Goal: Task Accomplishment & Management: Manage account settings

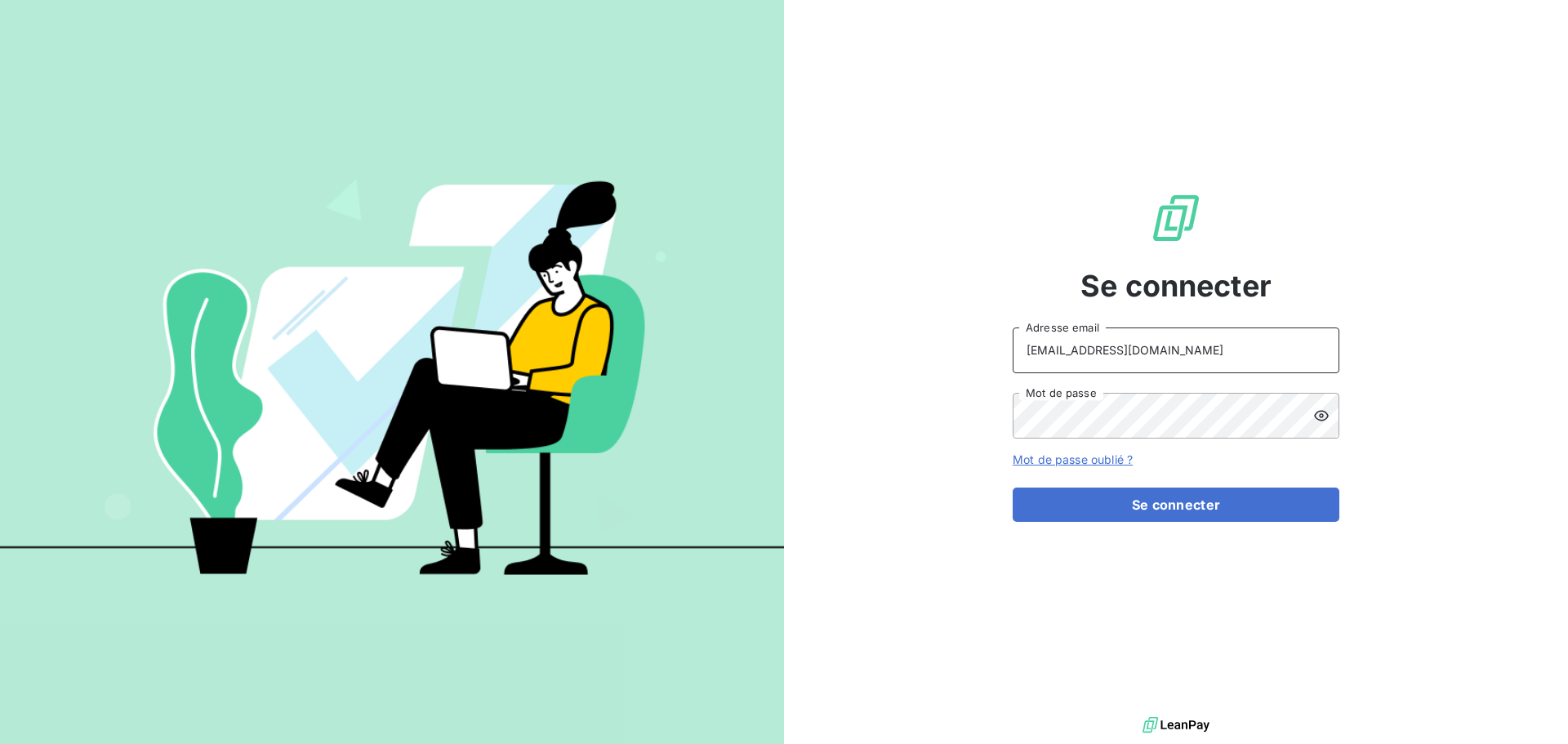
click at [1220, 335] on input "[EMAIL_ADDRESS][DOMAIN_NAME]" at bounding box center [1175, 350] width 326 height 46
type input "[EMAIL_ADDRESS][DOMAIN_NAME]"
click at [1202, 504] on button "Se connecter" at bounding box center [1175, 504] width 326 height 35
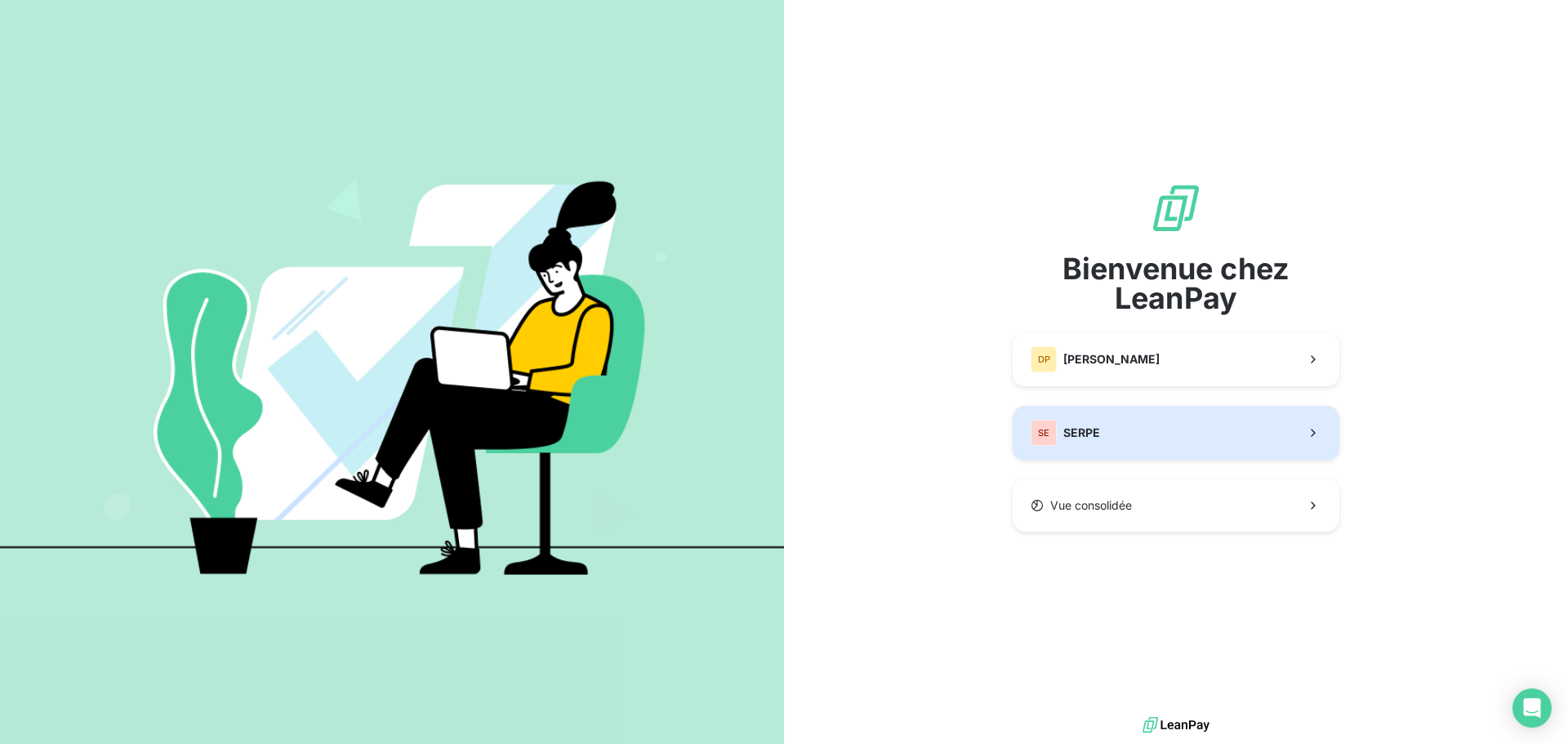
click at [1185, 435] on button "SE SERPE" at bounding box center [1175, 433] width 326 height 54
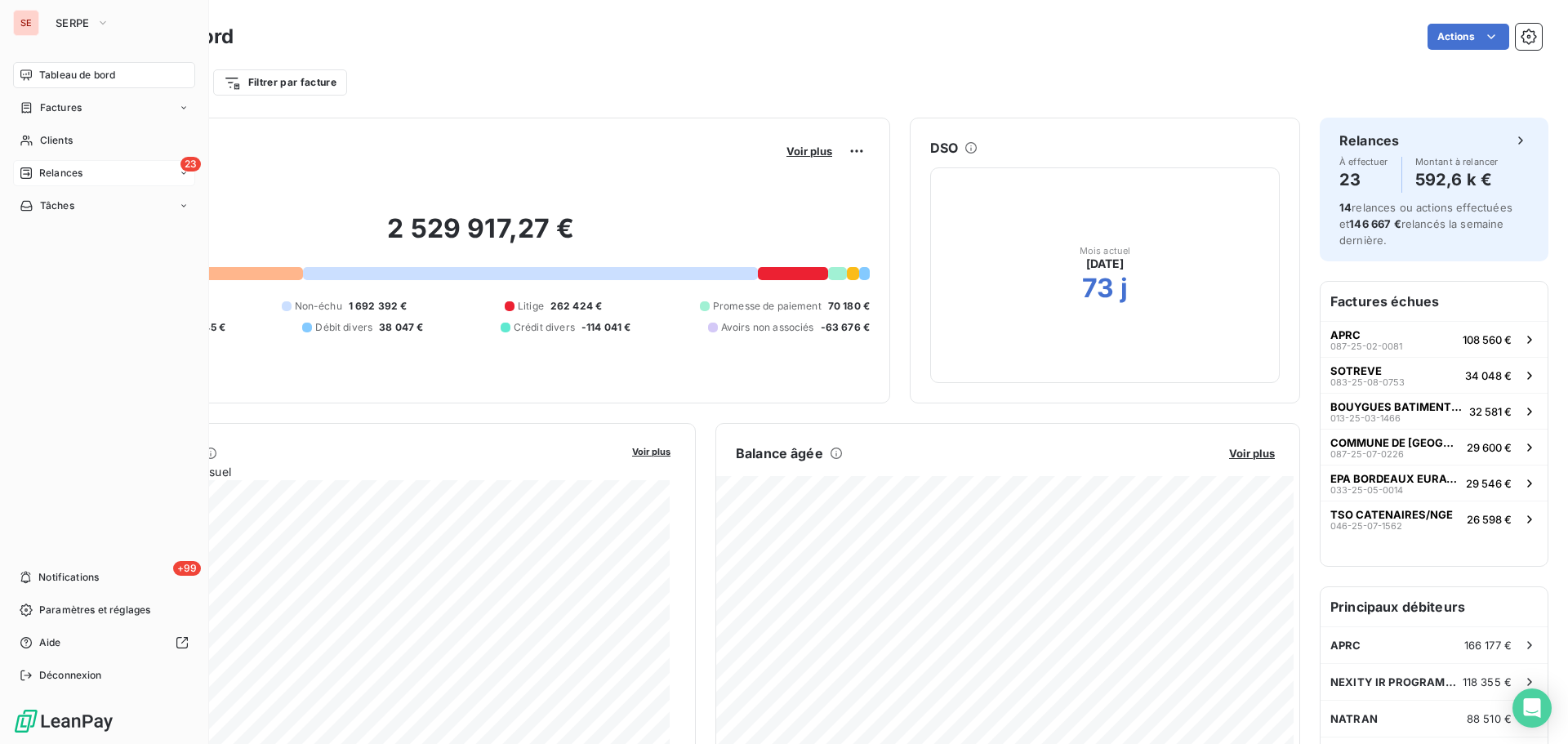
click at [54, 176] on span "Relances" at bounding box center [60, 173] width 43 height 15
click at [75, 171] on span "Relances" at bounding box center [60, 173] width 43 height 15
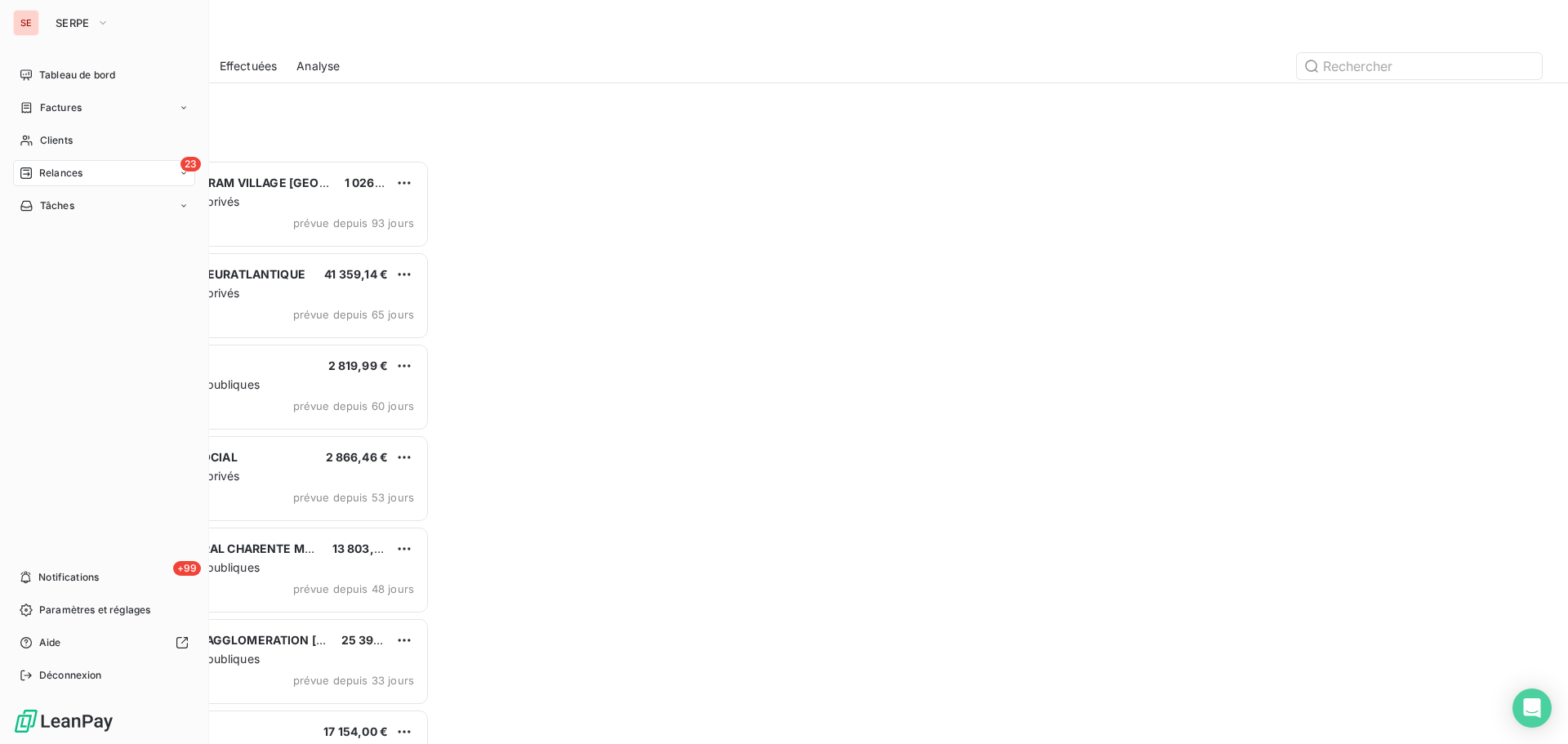
scroll to position [571, 339]
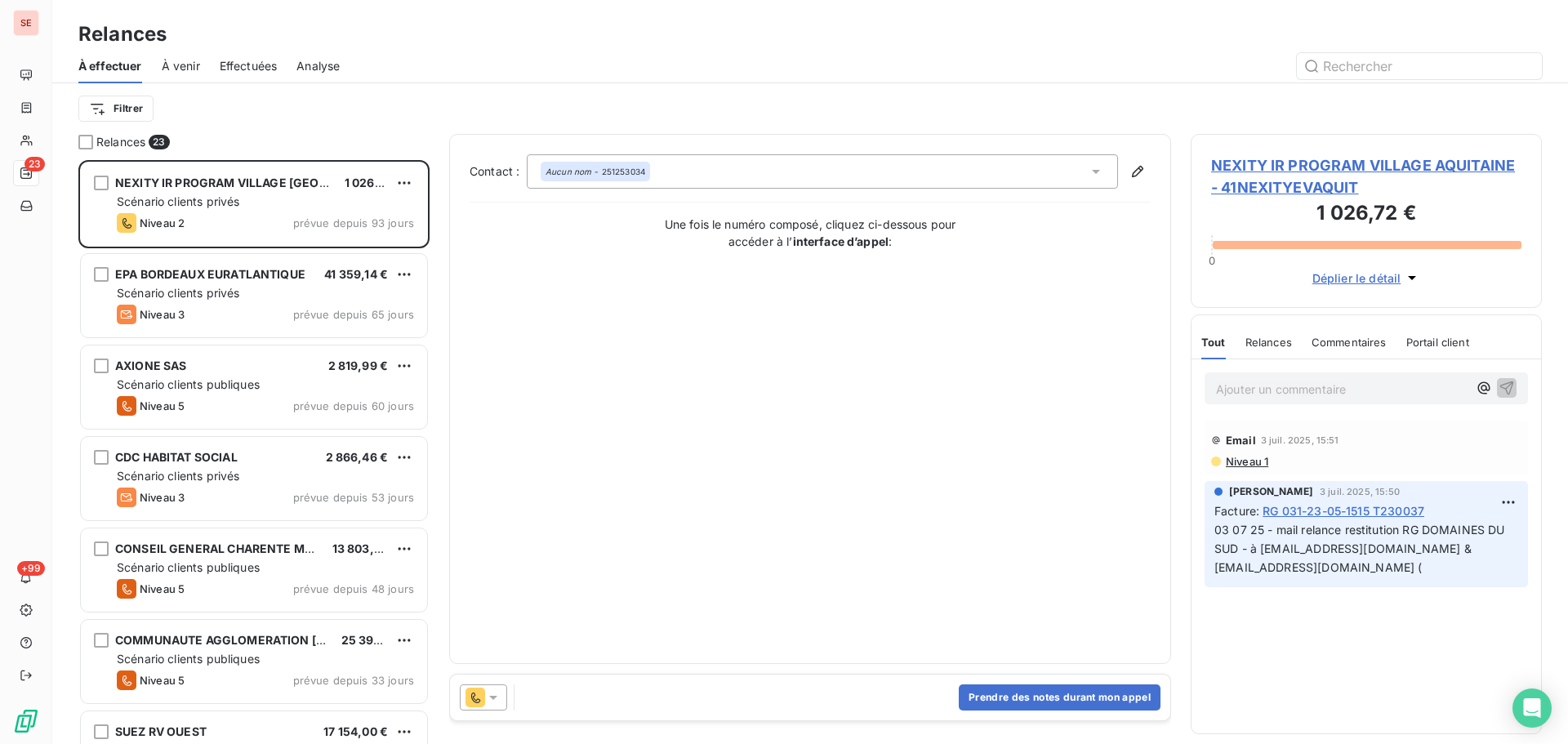
click at [253, 60] on span "Effectuées" at bounding box center [249, 66] width 58 height 16
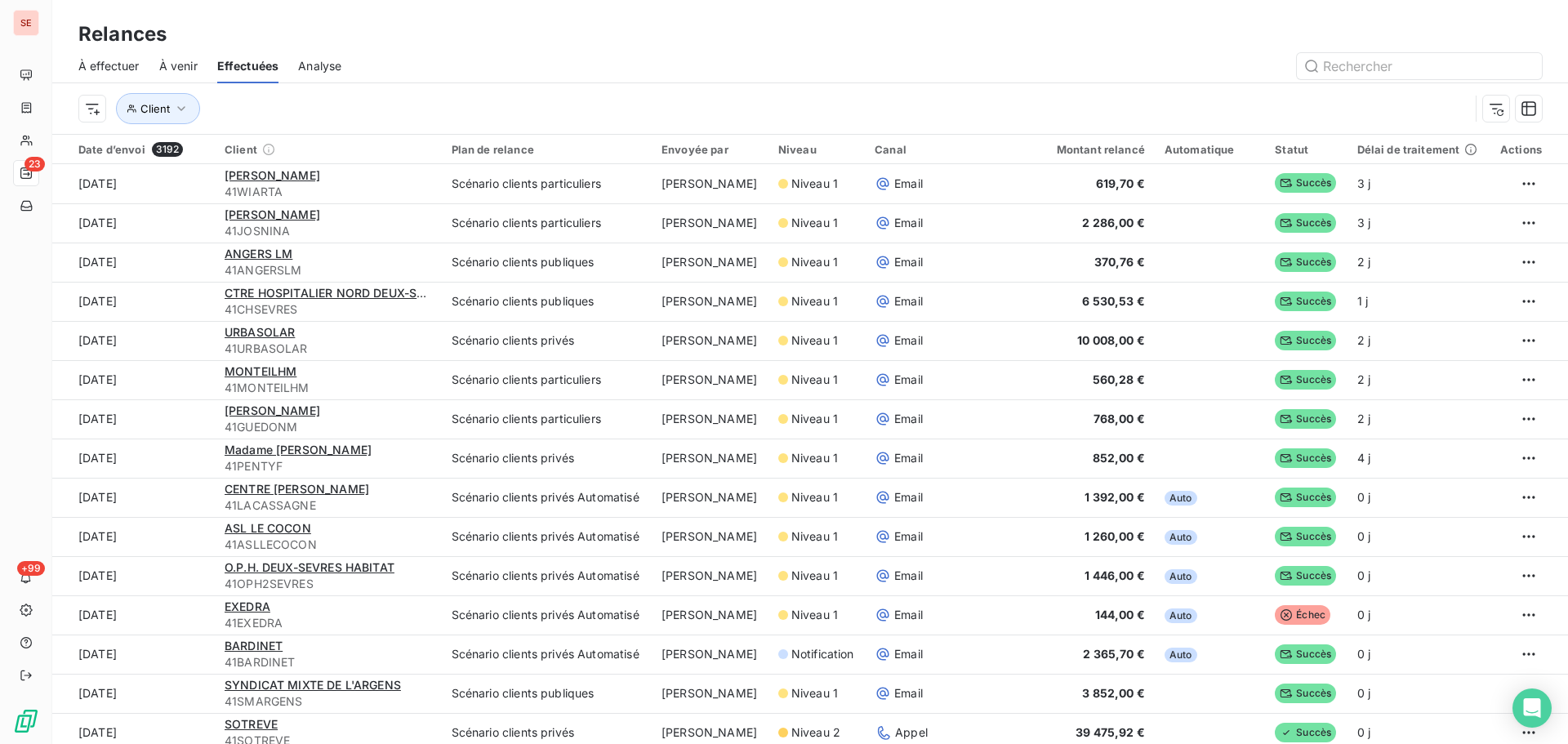
click at [111, 76] on div "À effectuer" at bounding box center [109, 65] width 61 height 35
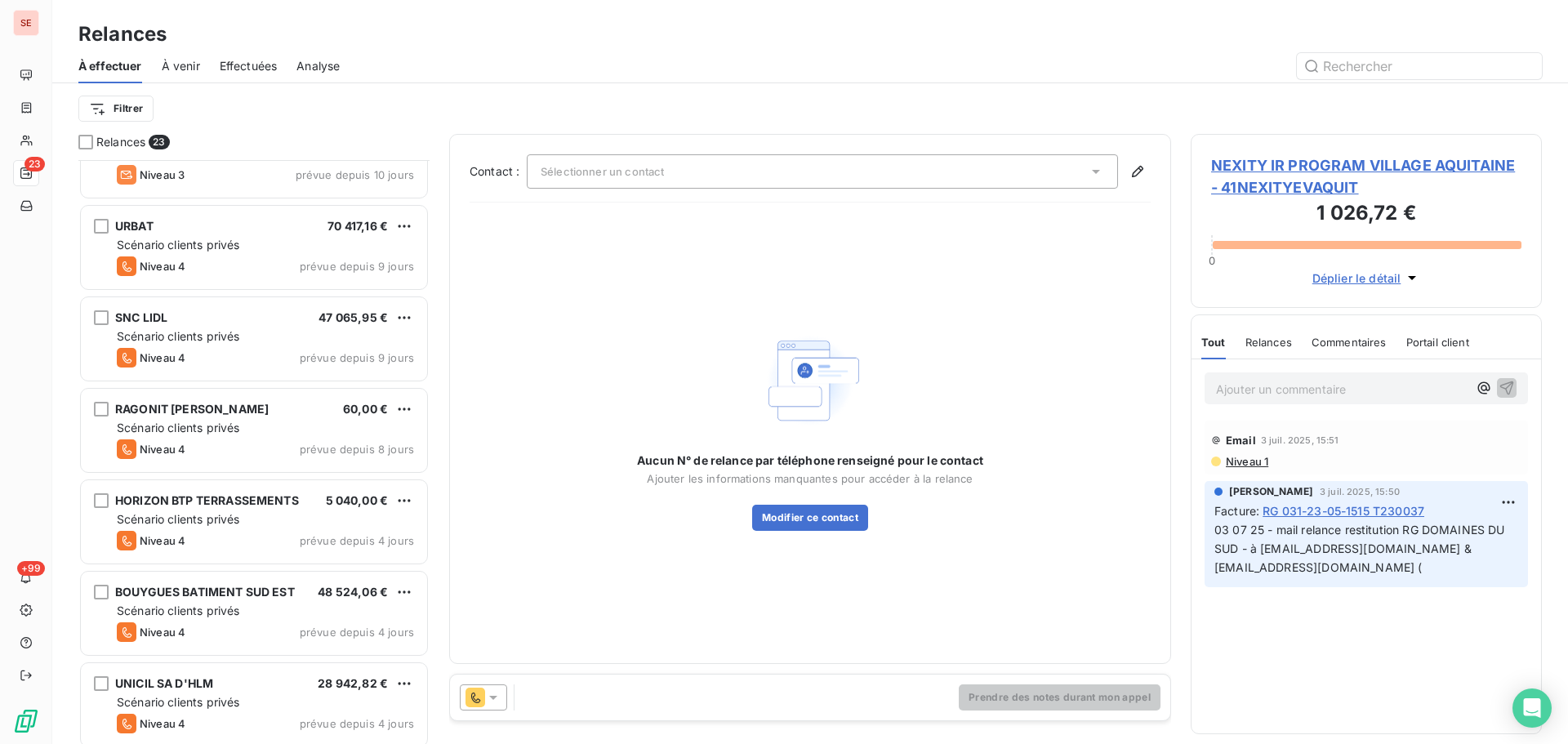
scroll to position [1308, 0]
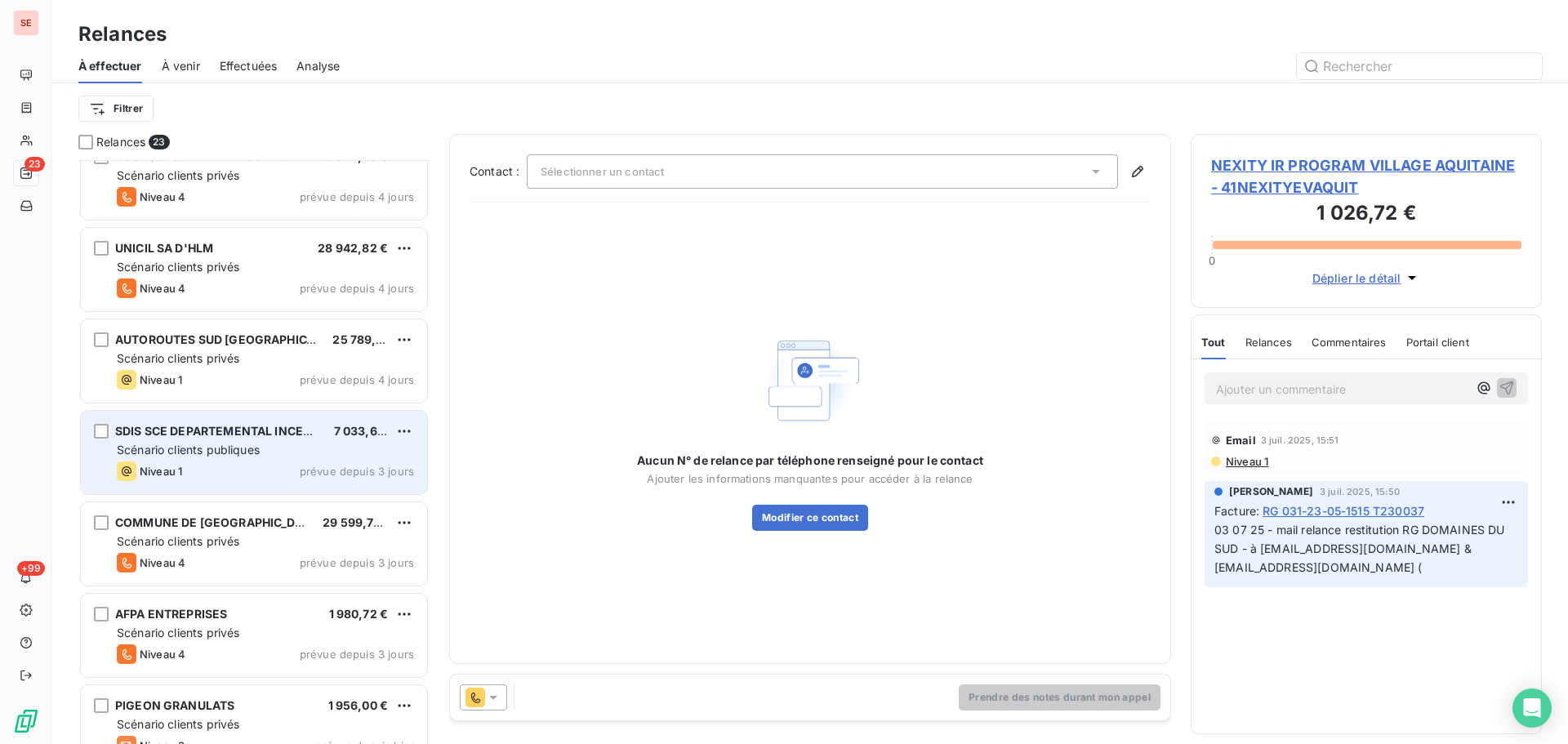
click at [378, 454] on div "Scénario clients publiques" at bounding box center [265, 450] width 297 height 16
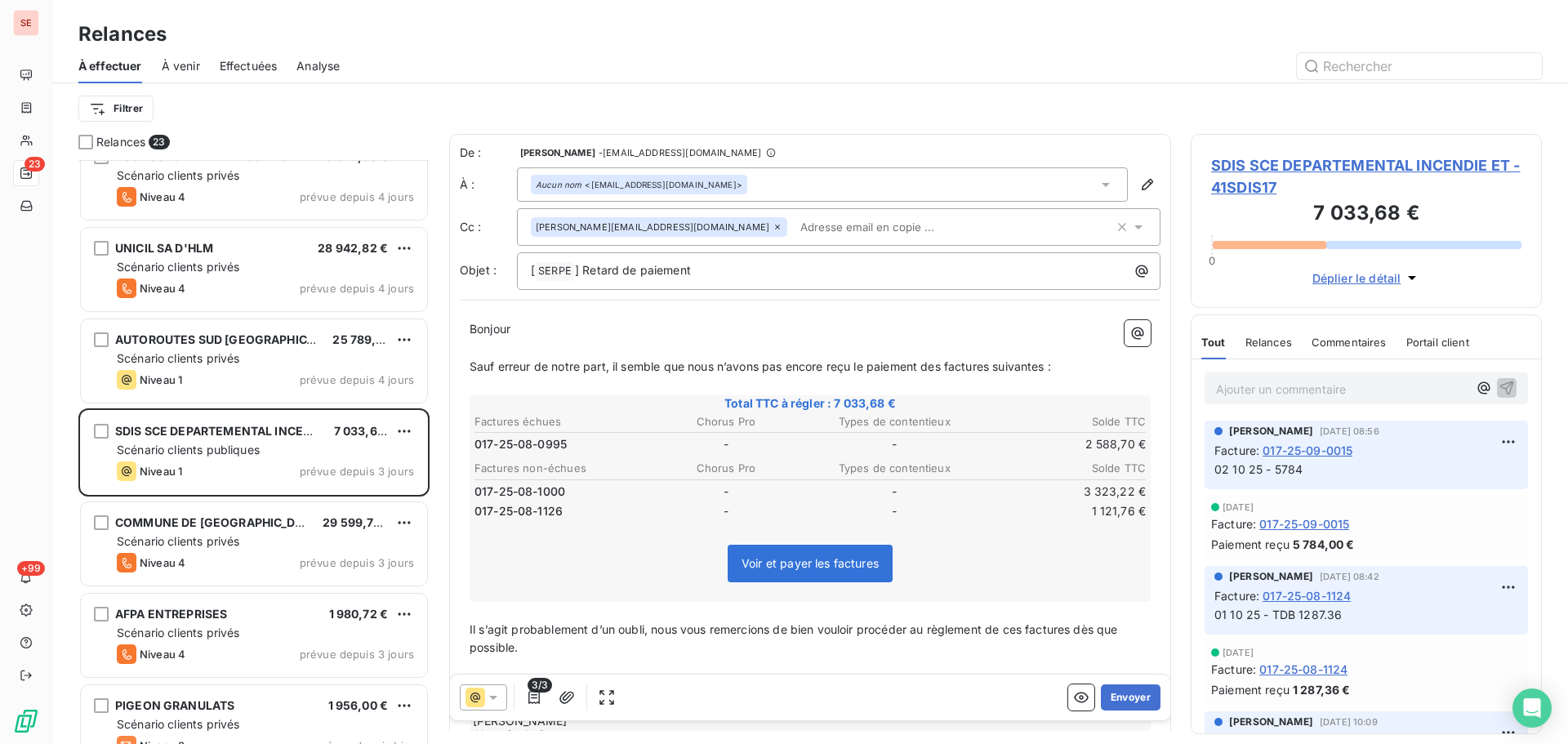
click at [1235, 164] on span "SDIS SCE DEPARTEMENTAL INCENDIE ET - 41SDIS17" at bounding box center [1366, 177] width 310 height 44
click at [1261, 165] on span "SDIS SCE DEPARTEMENTAL INCENDIE ET - 41SDIS17" at bounding box center [1366, 177] width 310 height 44
click at [1293, 165] on span "SDIS SCE DEPARTEMENTAL INCENDIE ET - 41SDIS17" at bounding box center [1366, 177] width 310 height 44
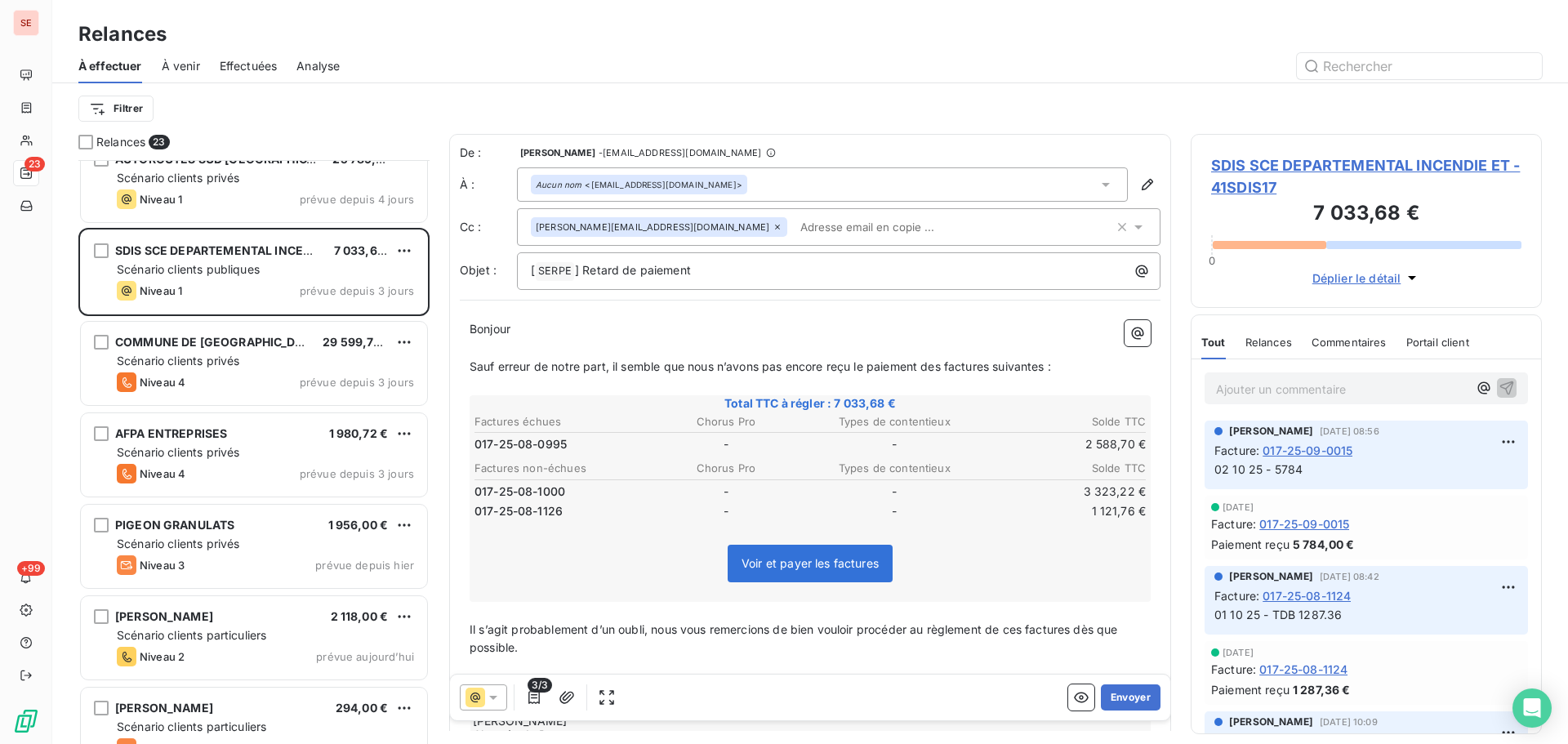
scroll to position [1522, 0]
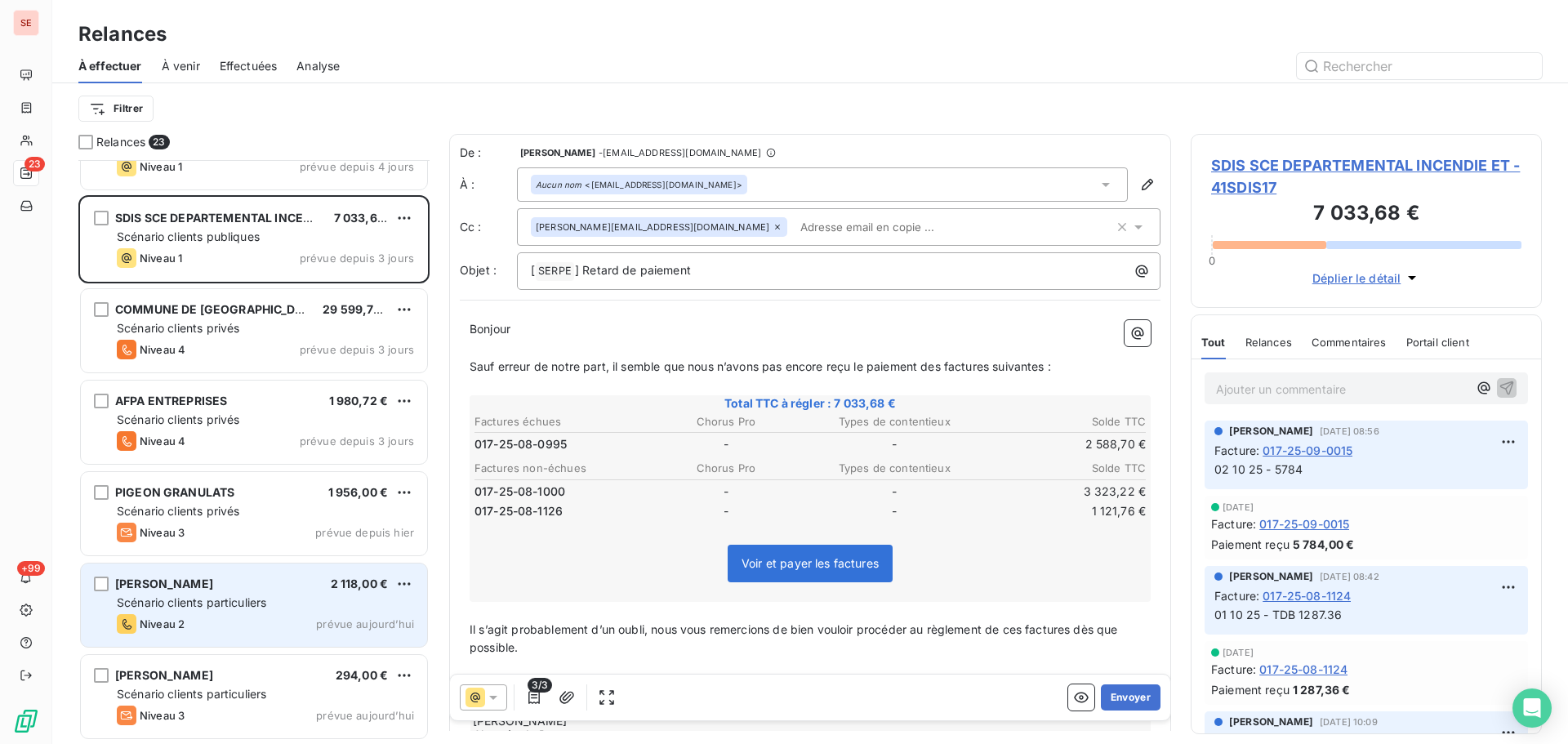
click at [271, 610] on div "Scénario clients particuliers" at bounding box center [265, 602] width 297 height 16
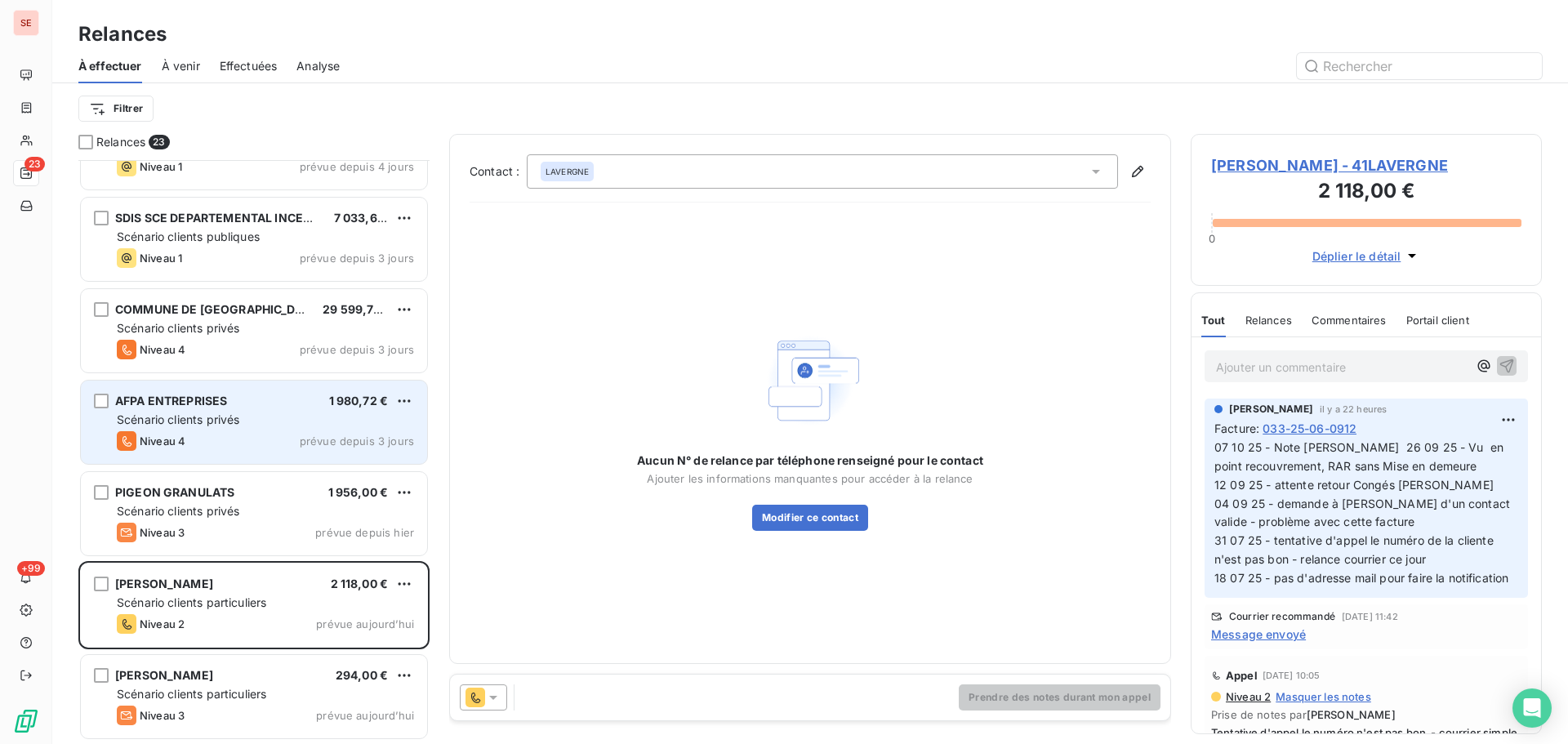
click at [192, 426] on div "Scénario clients privés" at bounding box center [265, 419] width 297 height 16
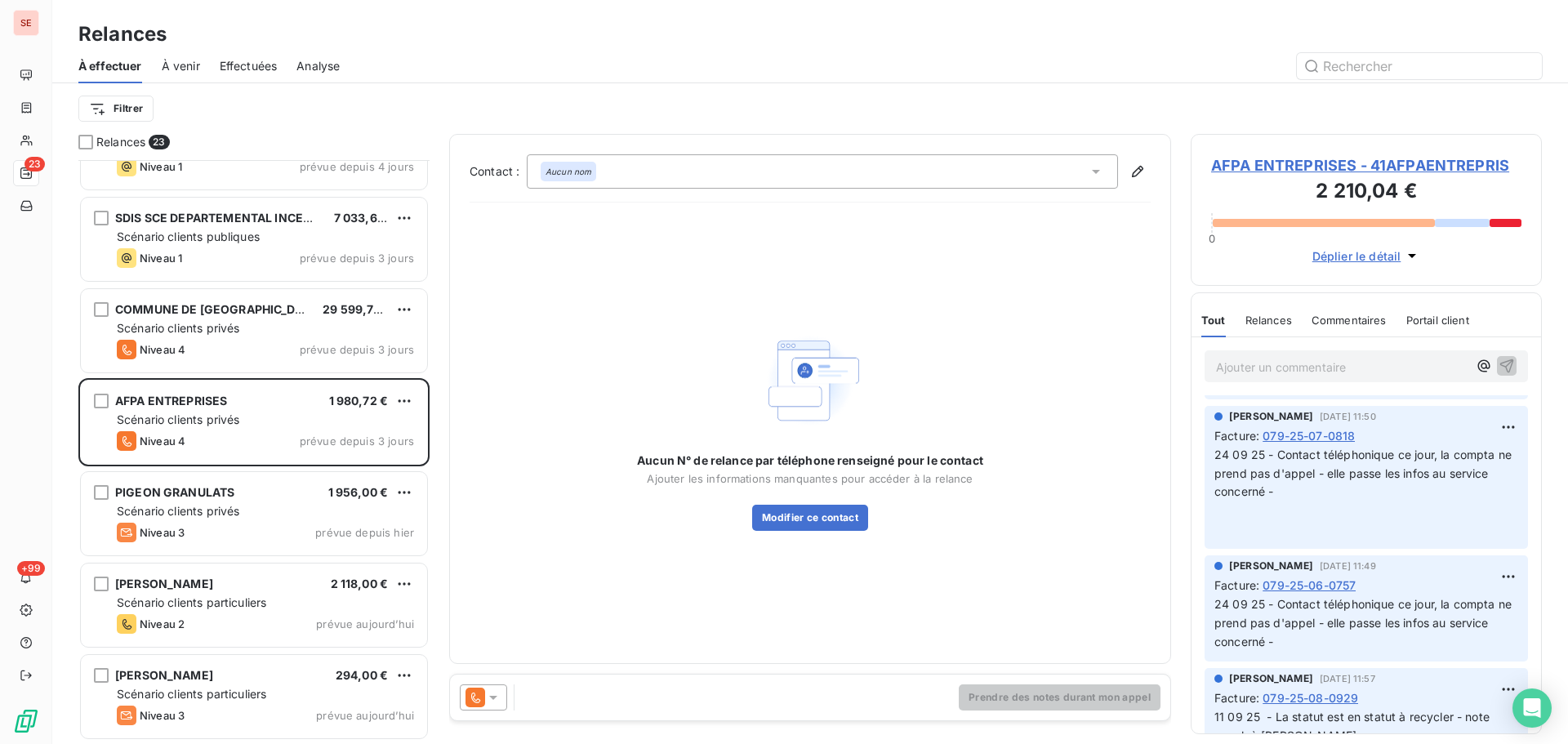
scroll to position [435, 0]
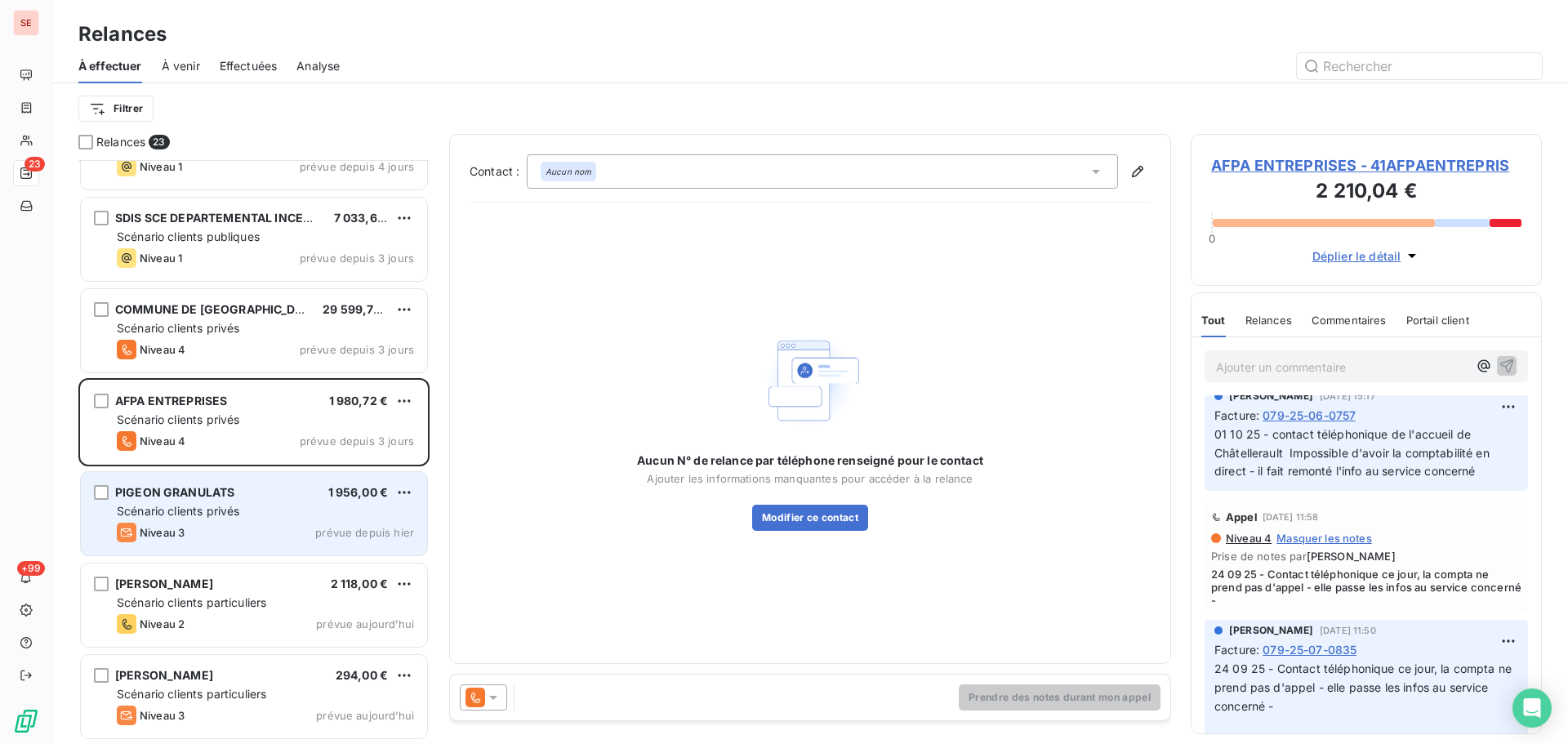
click at [244, 512] on div "Scénario clients privés" at bounding box center [265, 511] width 297 height 16
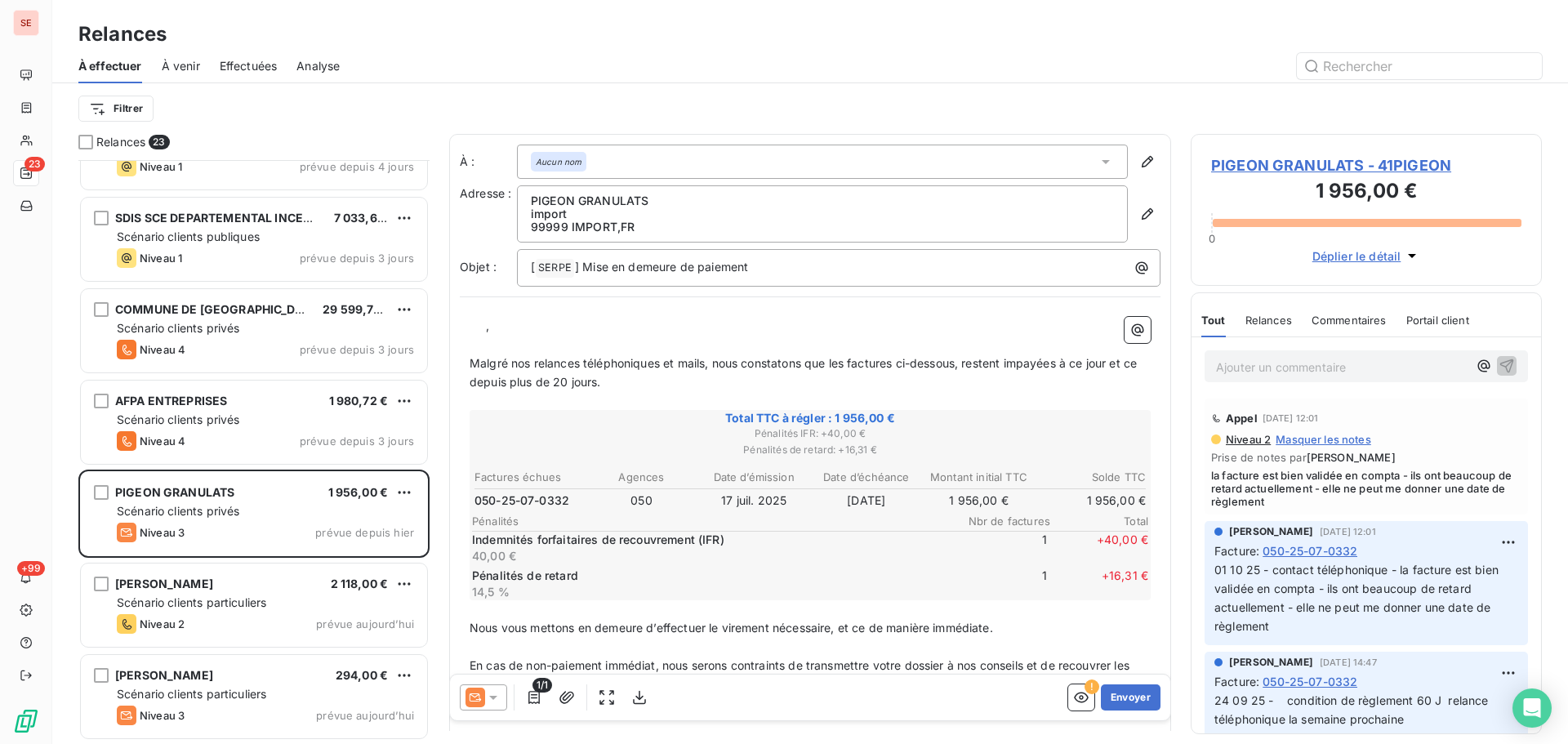
click at [1294, 165] on span "PIGEON GRANULATS - 41PIGEON" at bounding box center [1366, 165] width 310 height 22
click at [1296, 169] on span "PIGEON GRANULATS - 41PIGEON" at bounding box center [1366, 165] width 310 height 22
click at [1276, 164] on span "PIGEON GRANULATS - 41PIGEON" at bounding box center [1366, 165] width 310 height 22
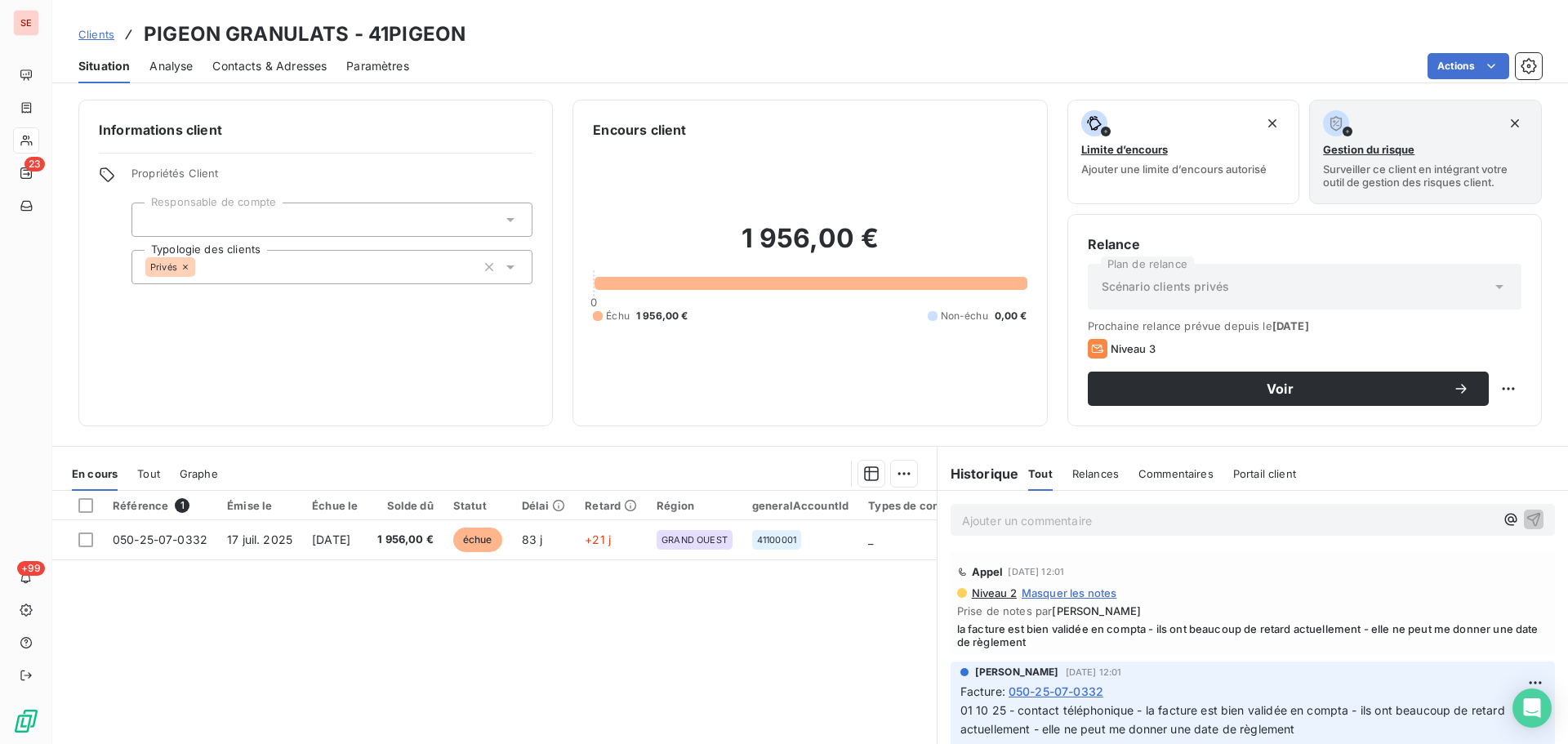
click at [264, 66] on span "Contacts & Adresses" at bounding box center [269, 66] width 114 height 16
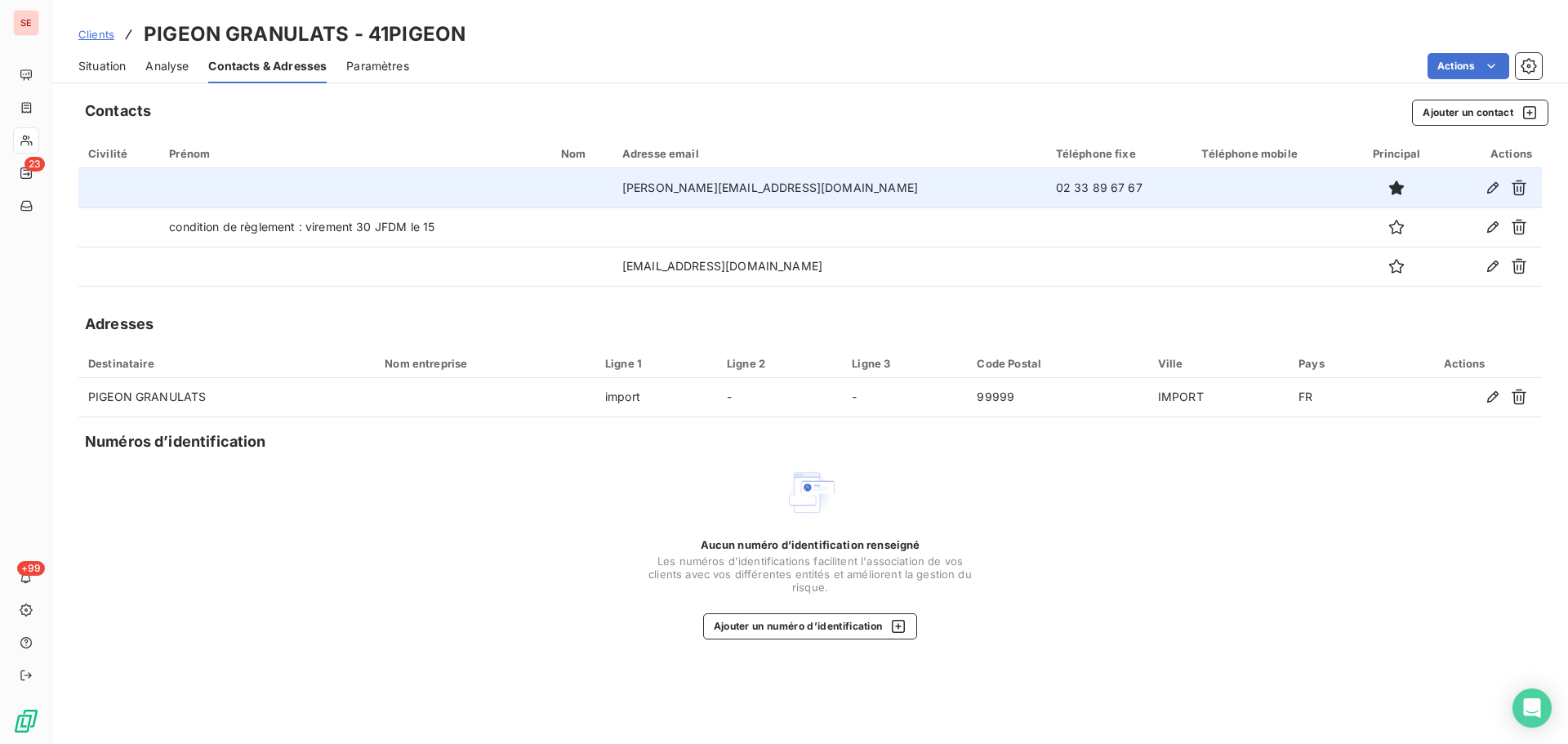
click at [1046, 187] on td "02 33 89 67 67" at bounding box center [1119, 188] width 146 height 39
copy td "02 33 89 67 67"
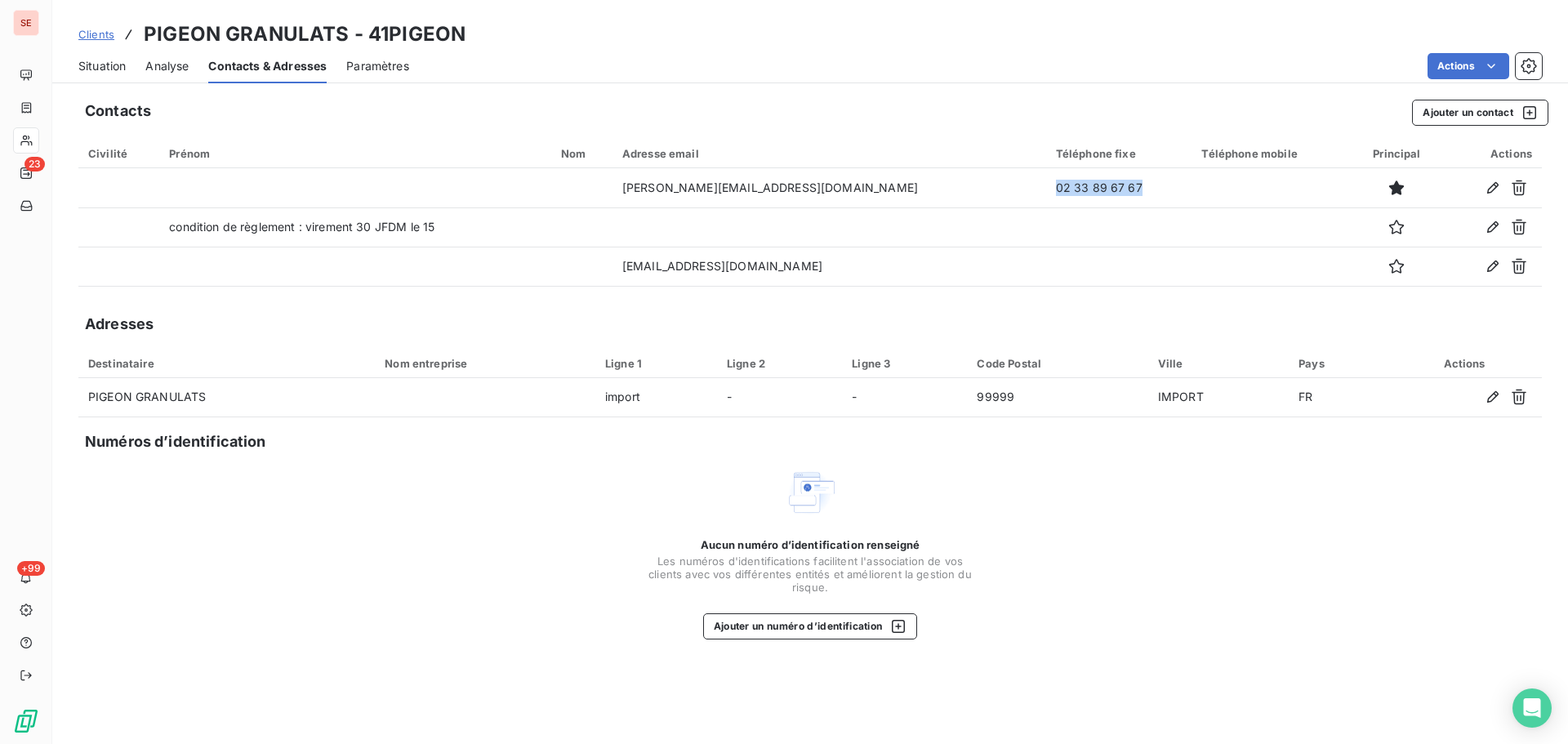
click at [98, 65] on span "Situation" at bounding box center [103, 66] width 48 height 16
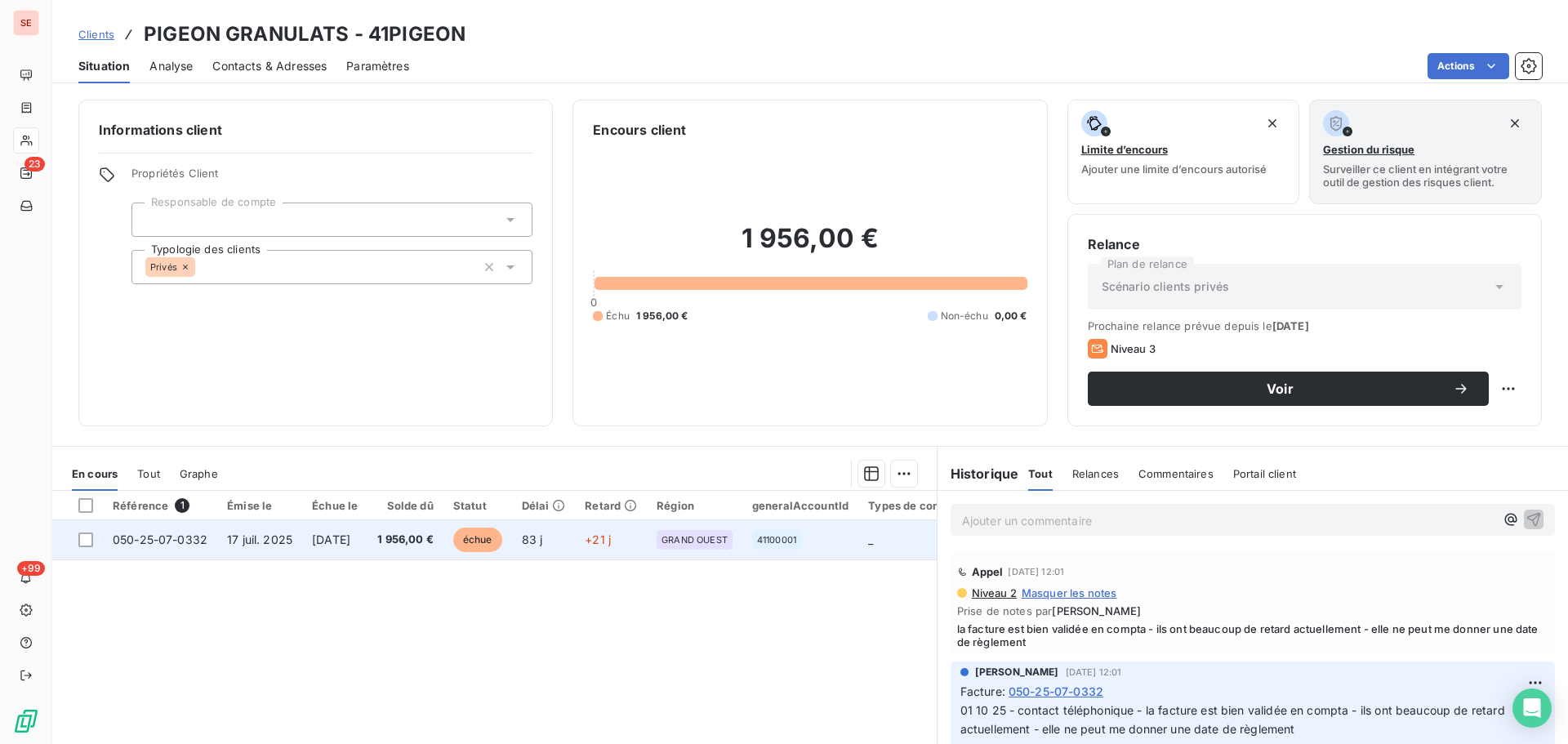
click at [287, 545] on span "17 juil. 2025" at bounding box center [260, 540] width 65 height 14
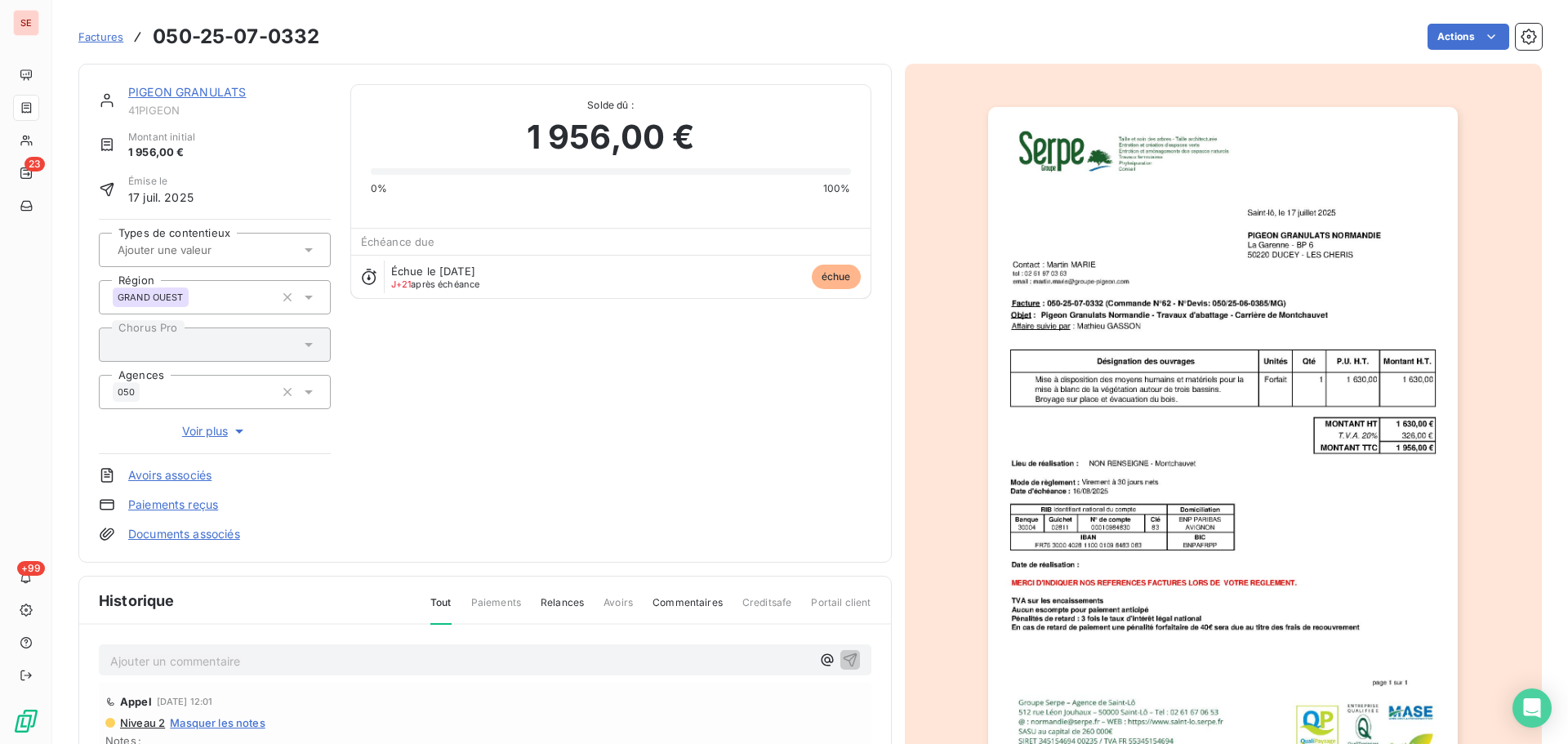
click at [230, 96] on link "PIGEON GRANULATS" at bounding box center [187, 92] width 118 height 14
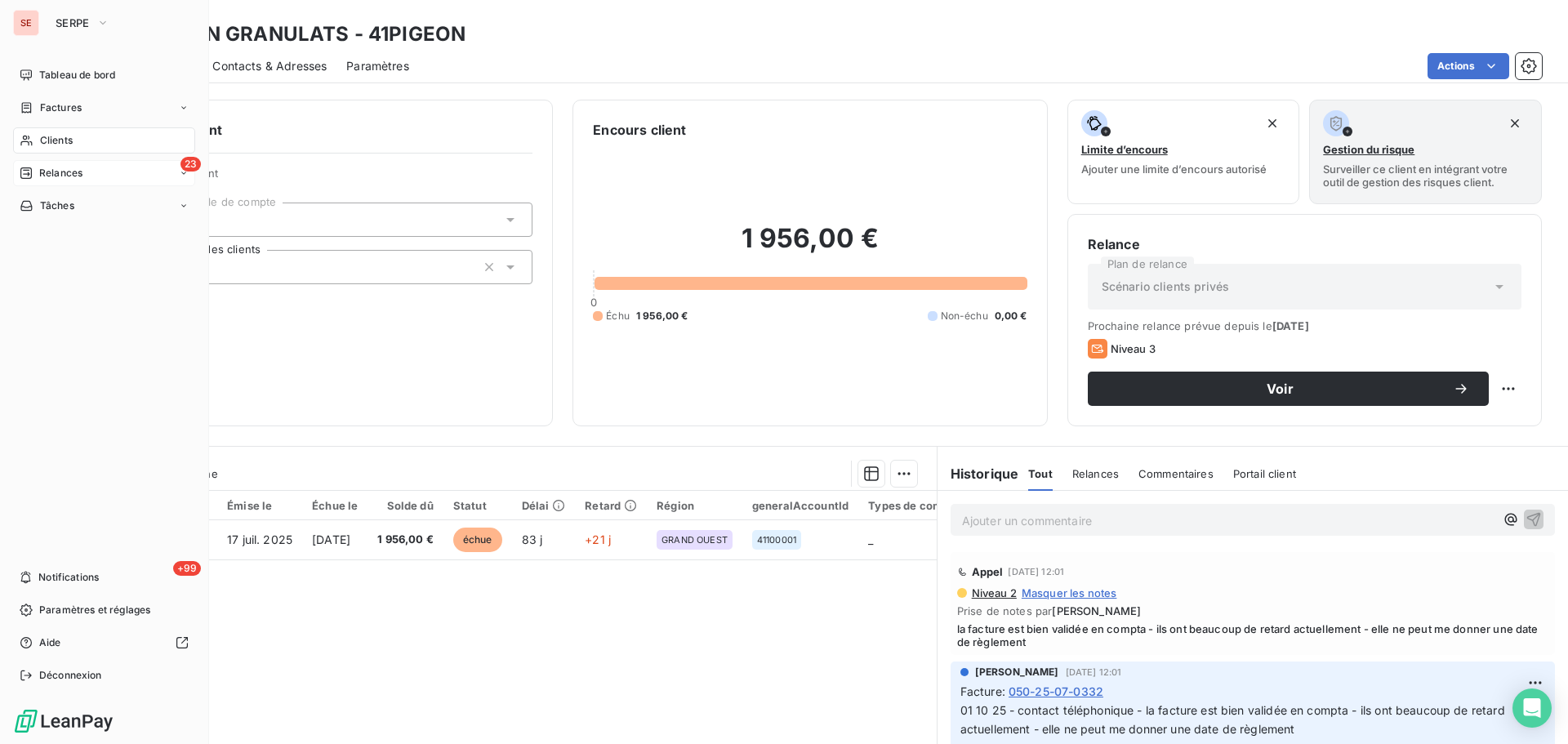
click at [69, 176] on span "Relances" at bounding box center [60, 173] width 43 height 15
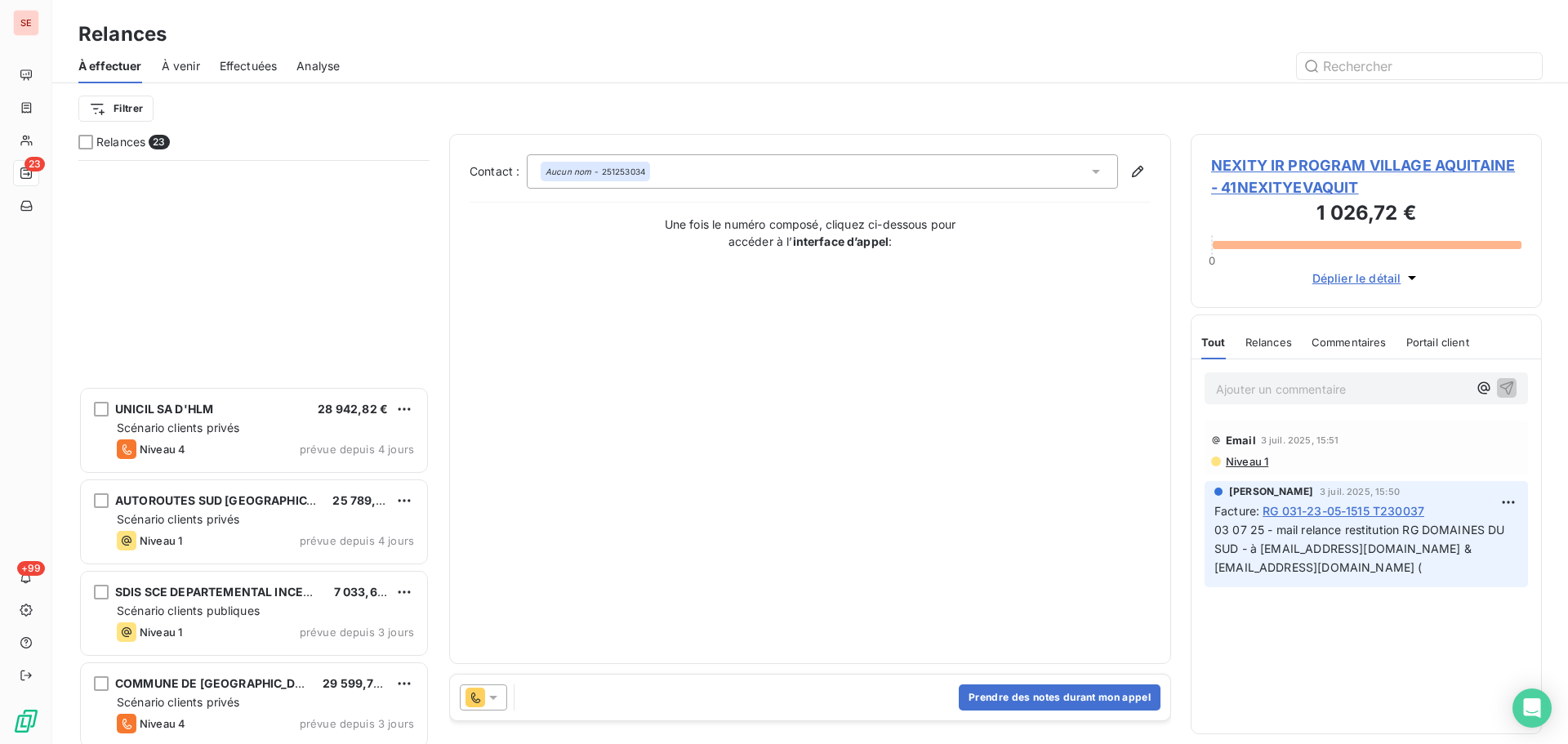
scroll to position [1522, 0]
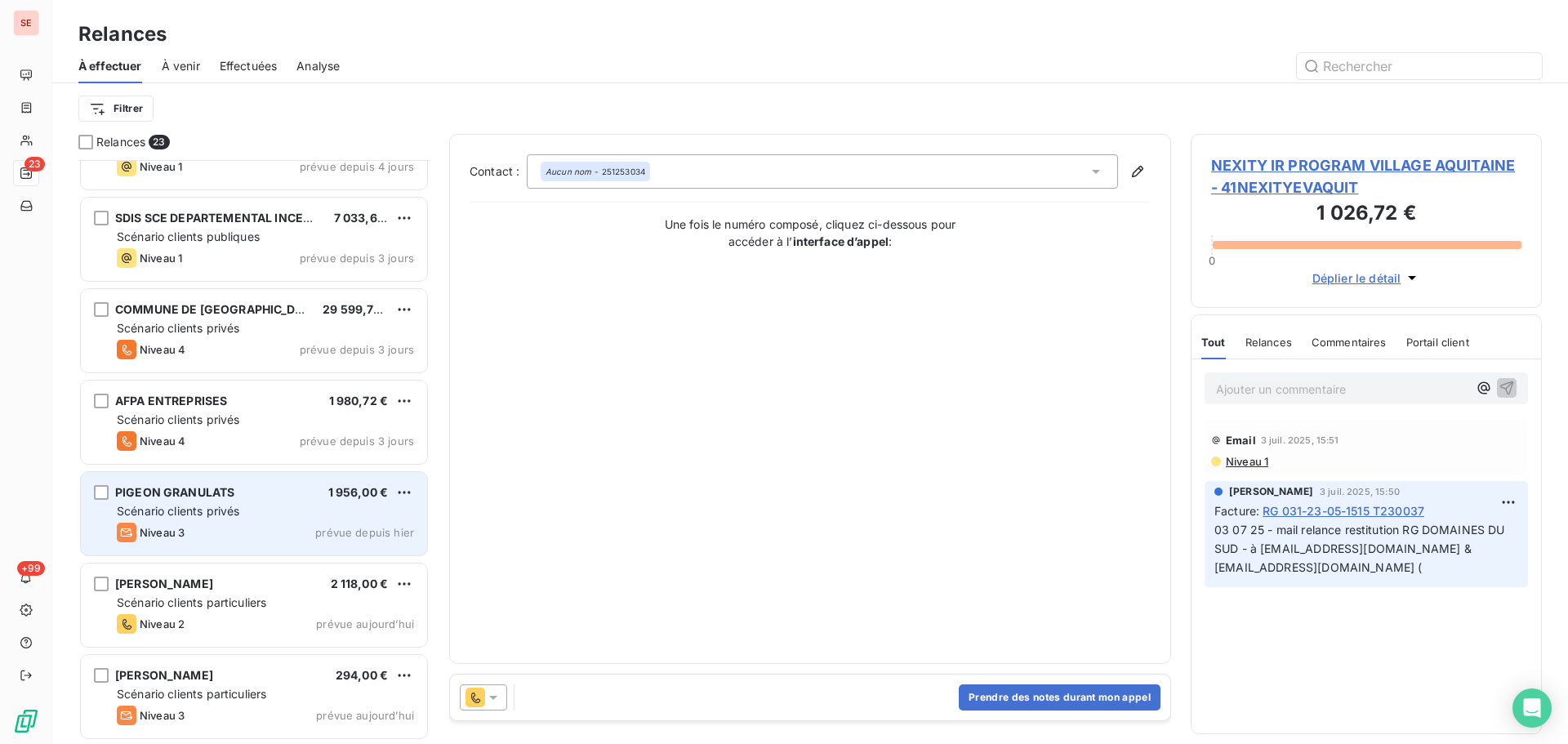
click at [280, 499] on div "PIGEON GRANULATS 1 956,00 €" at bounding box center [265, 493] width 297 height 15
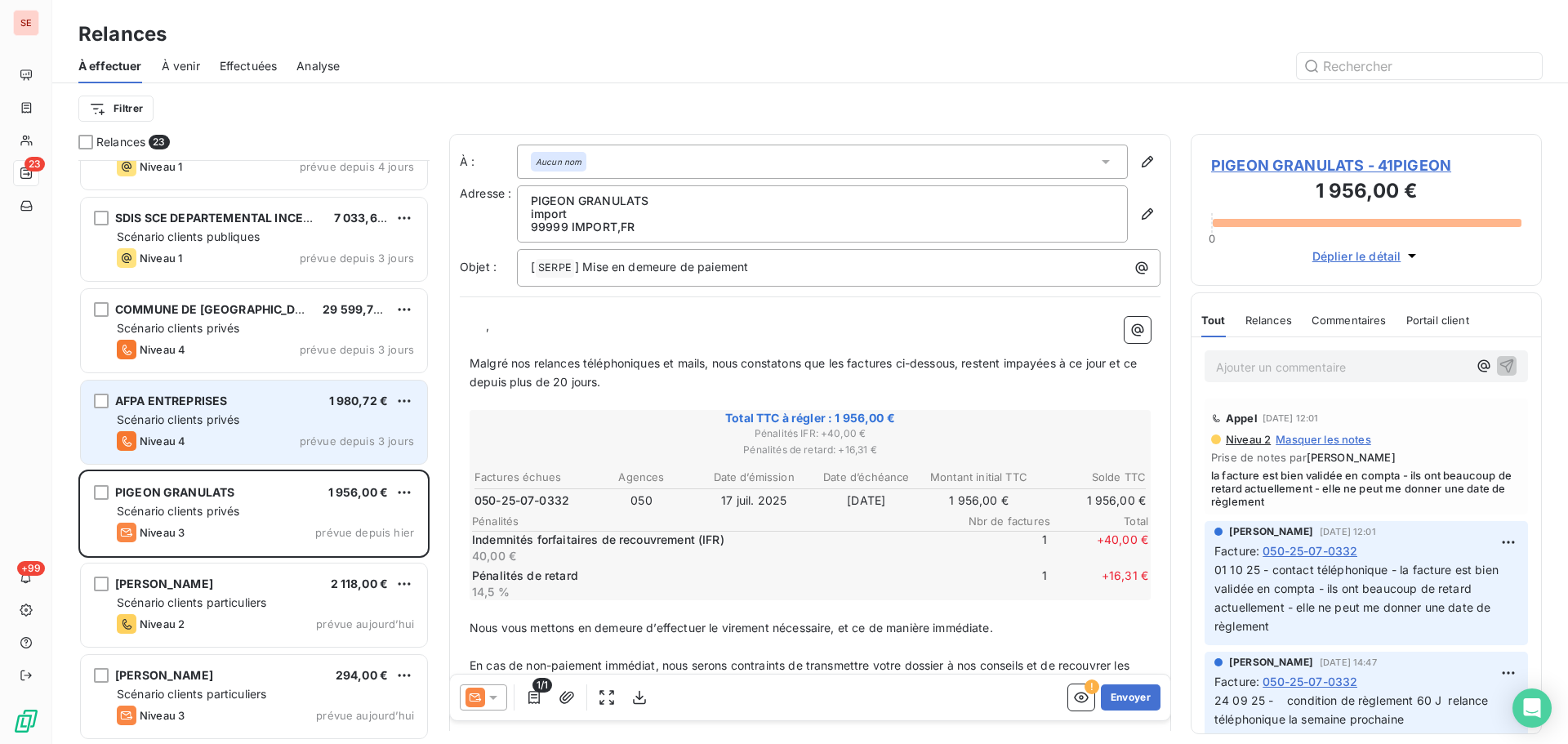
click at [197, 426] on div "Scénario clients privés" at bounding box center [265, 419] width 297 height 16
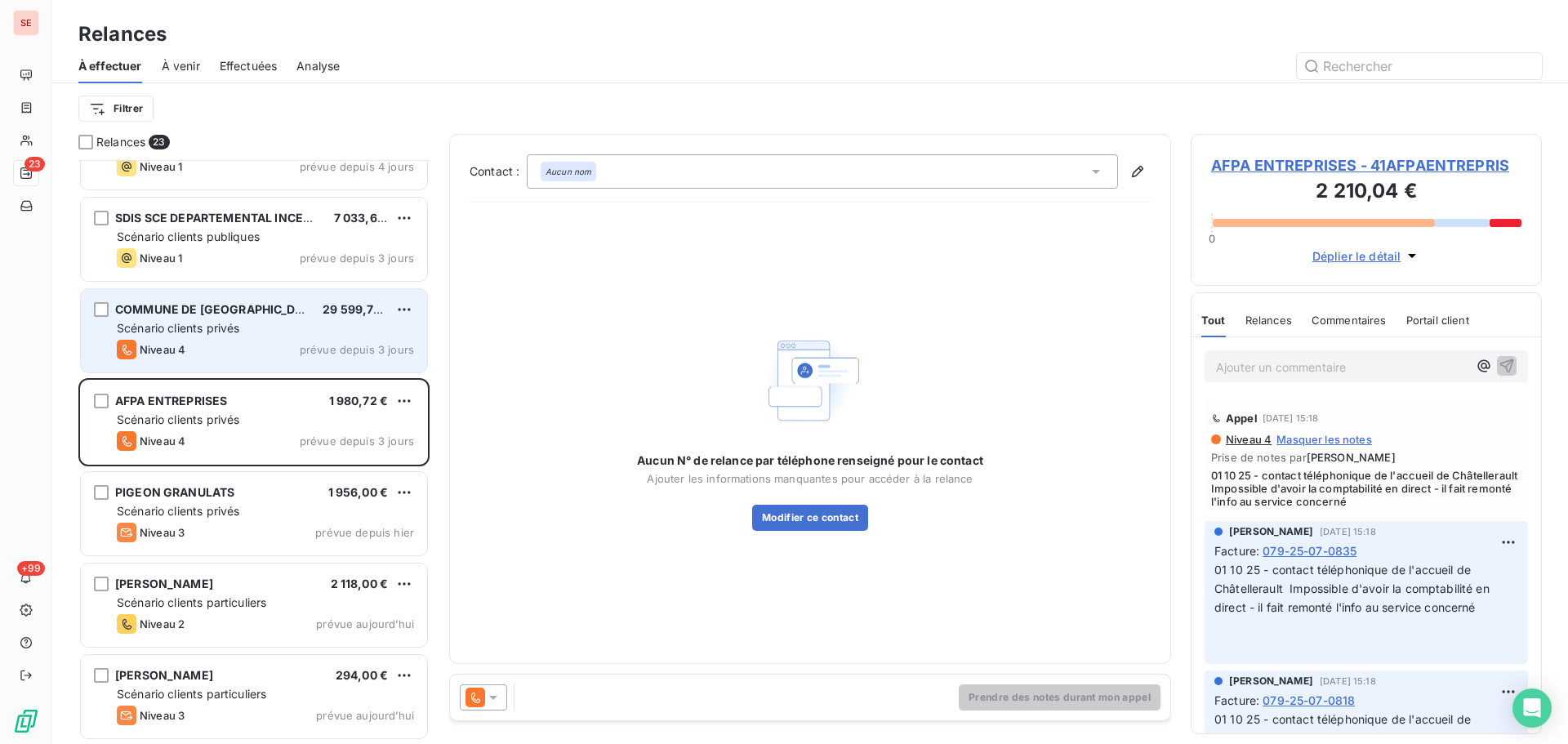
click at [215, 314] on span "COMMUNE DE [GEOGRAPHIC_DATA]" at bounding box center [218, 310] width 206 height 14
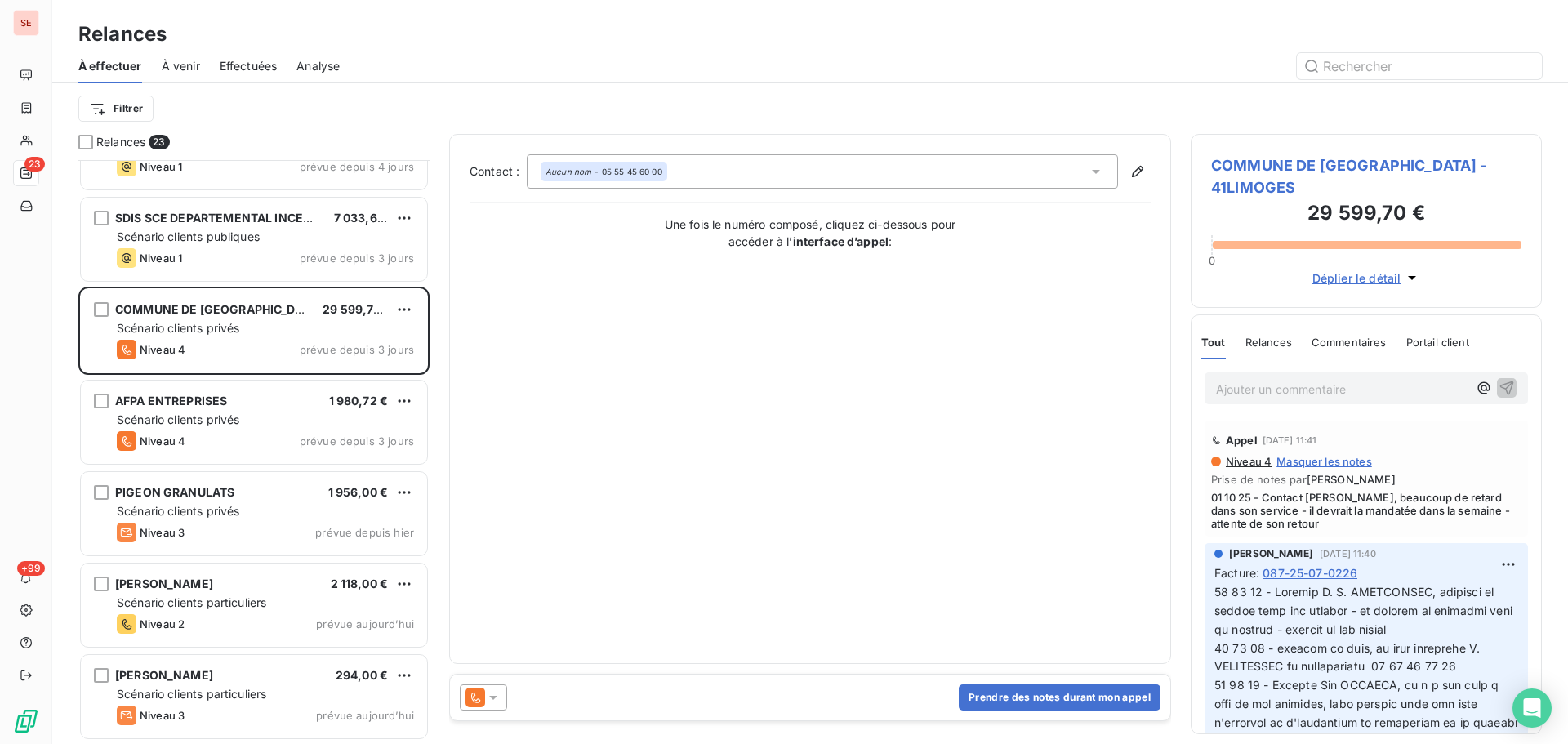
click at [1348, 162] on span "COMMUNE DE [GEOGRAPHIC_DATA] - 41LIMOGES" at bounding box center [1366, 177] width 310 height 44
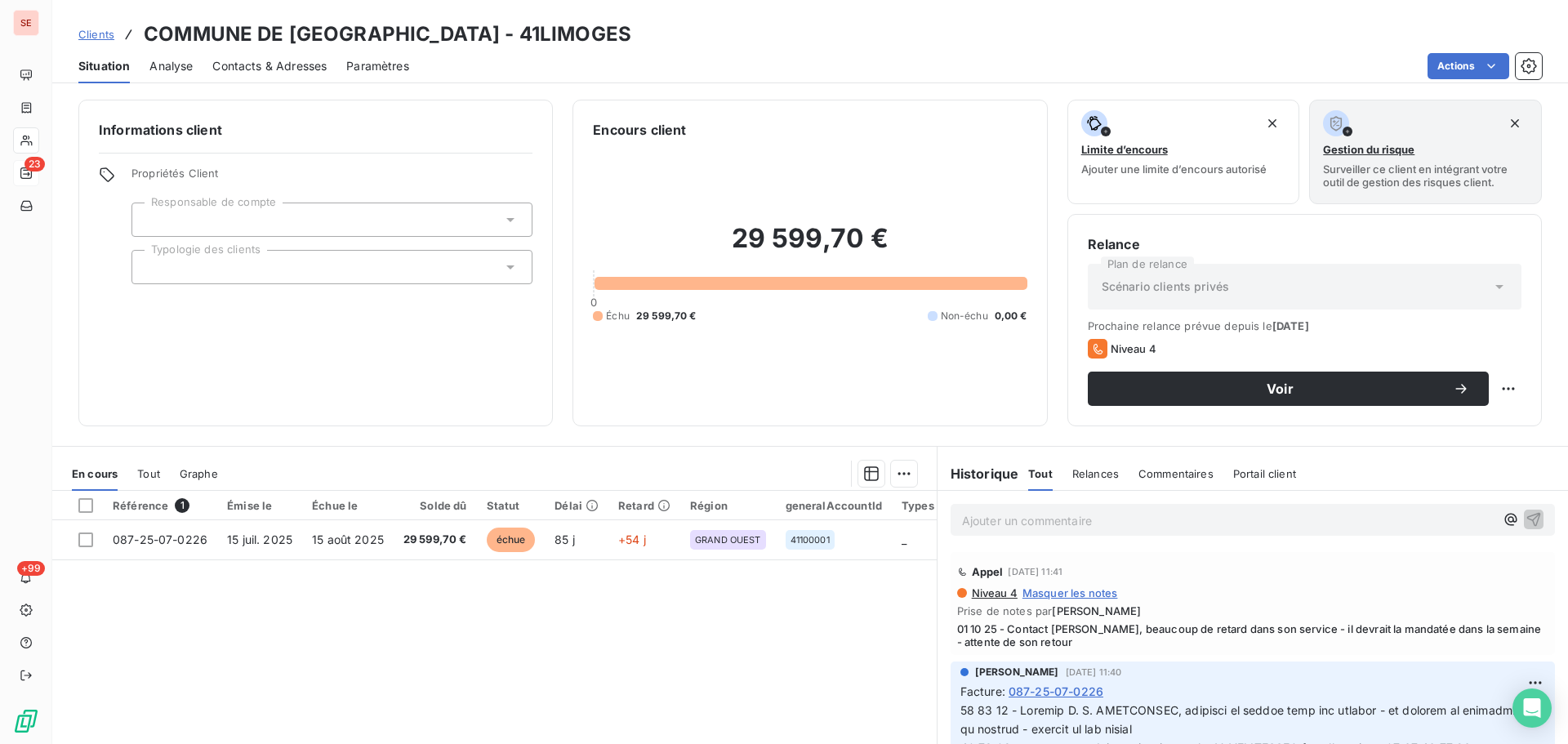
scroll to position [157, 0]
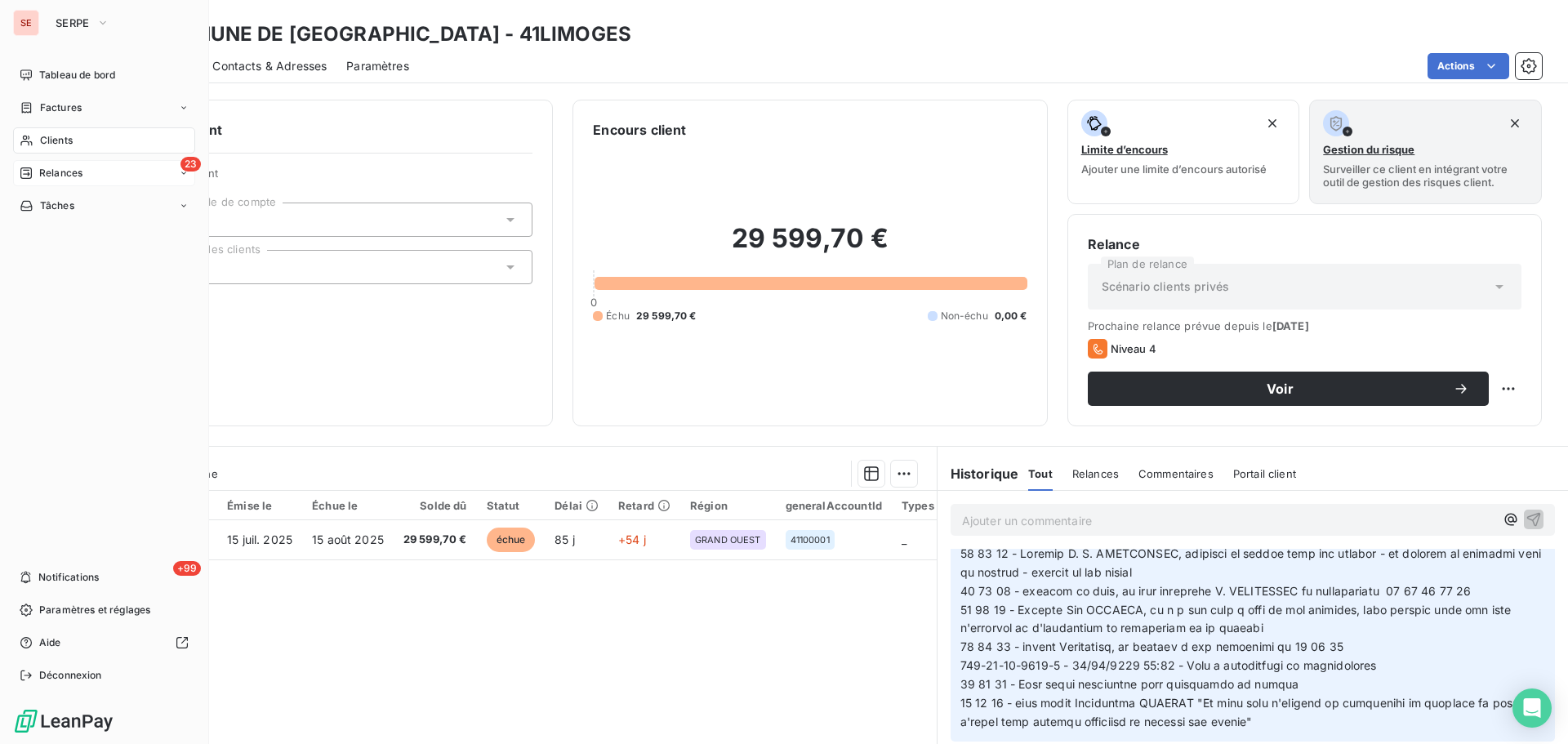
click at [30, 172] on icon at bounding box center [26, 173] width 13 height 13
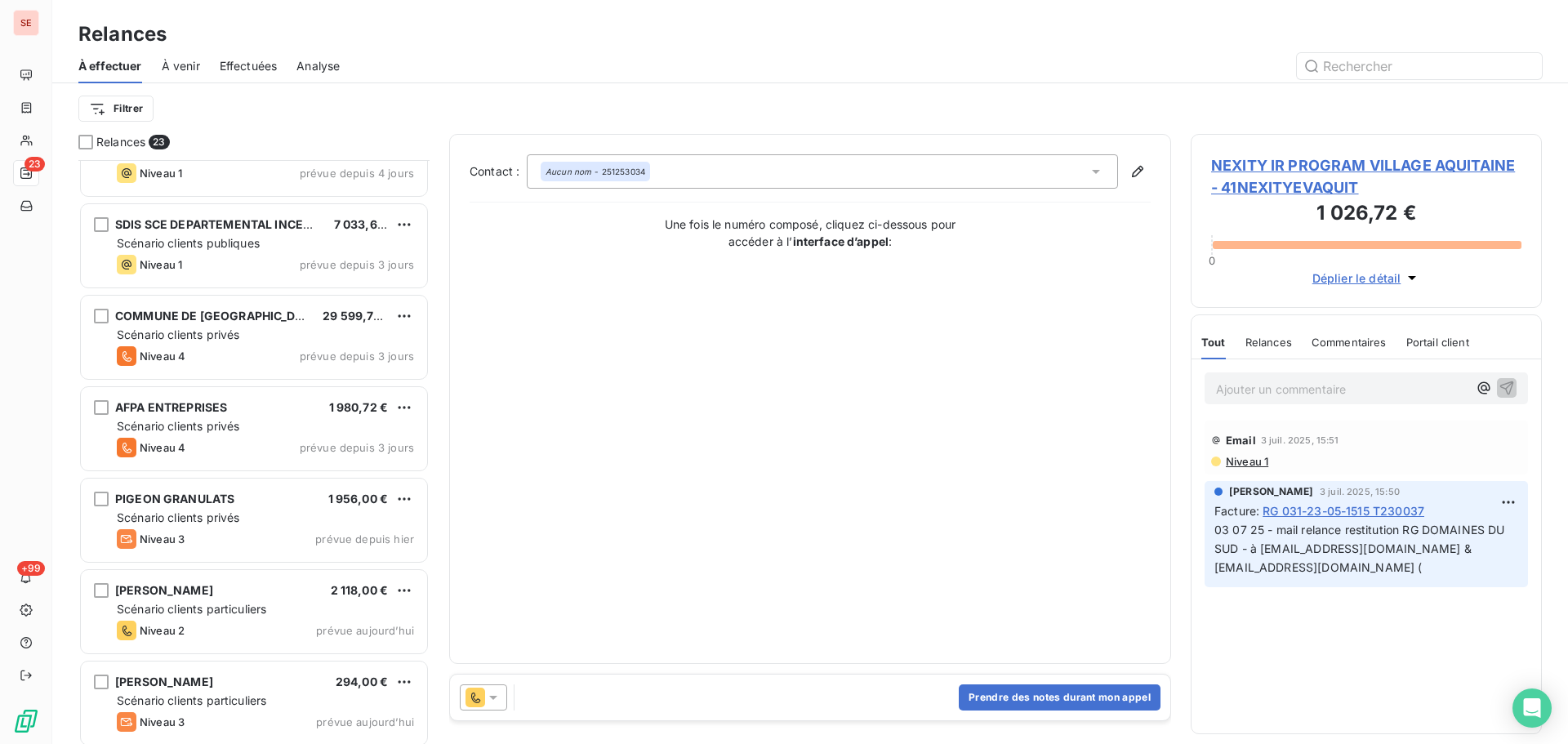
scroll to position [1522, 0]
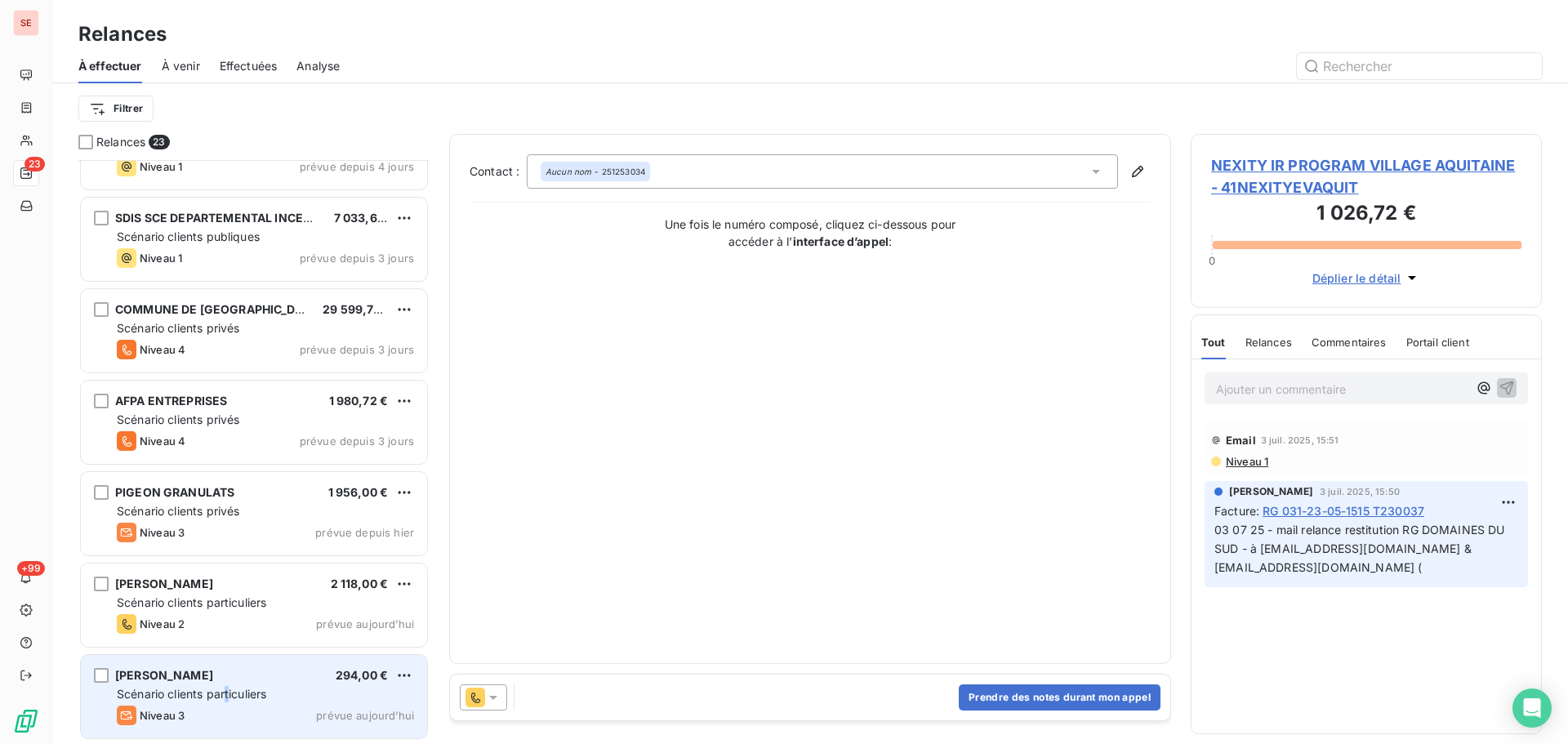
click at [229, 690] on span "Scénario clients particuliers" at bounding box center [191, 694] width 149 height 14
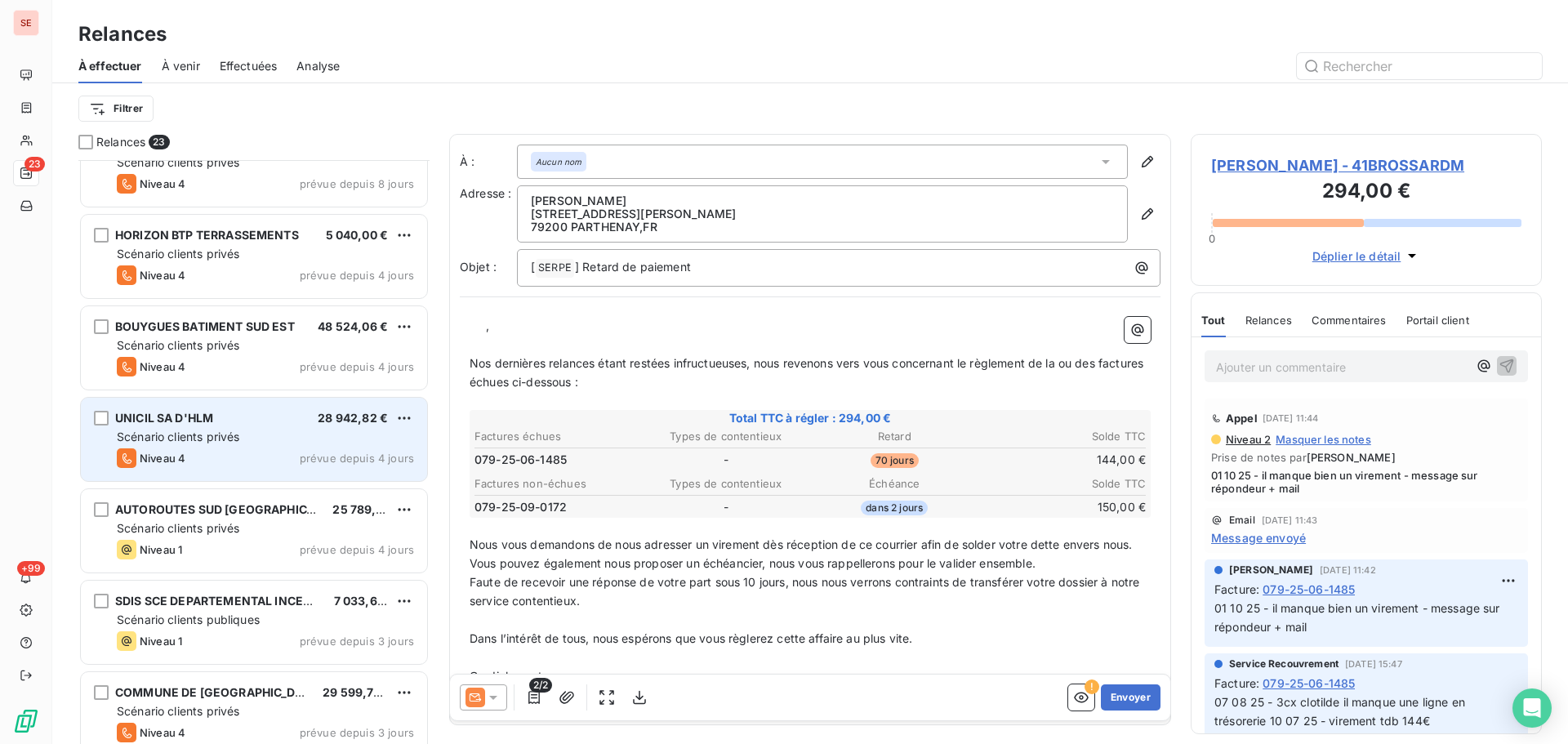
scroll to position [1085, 0]
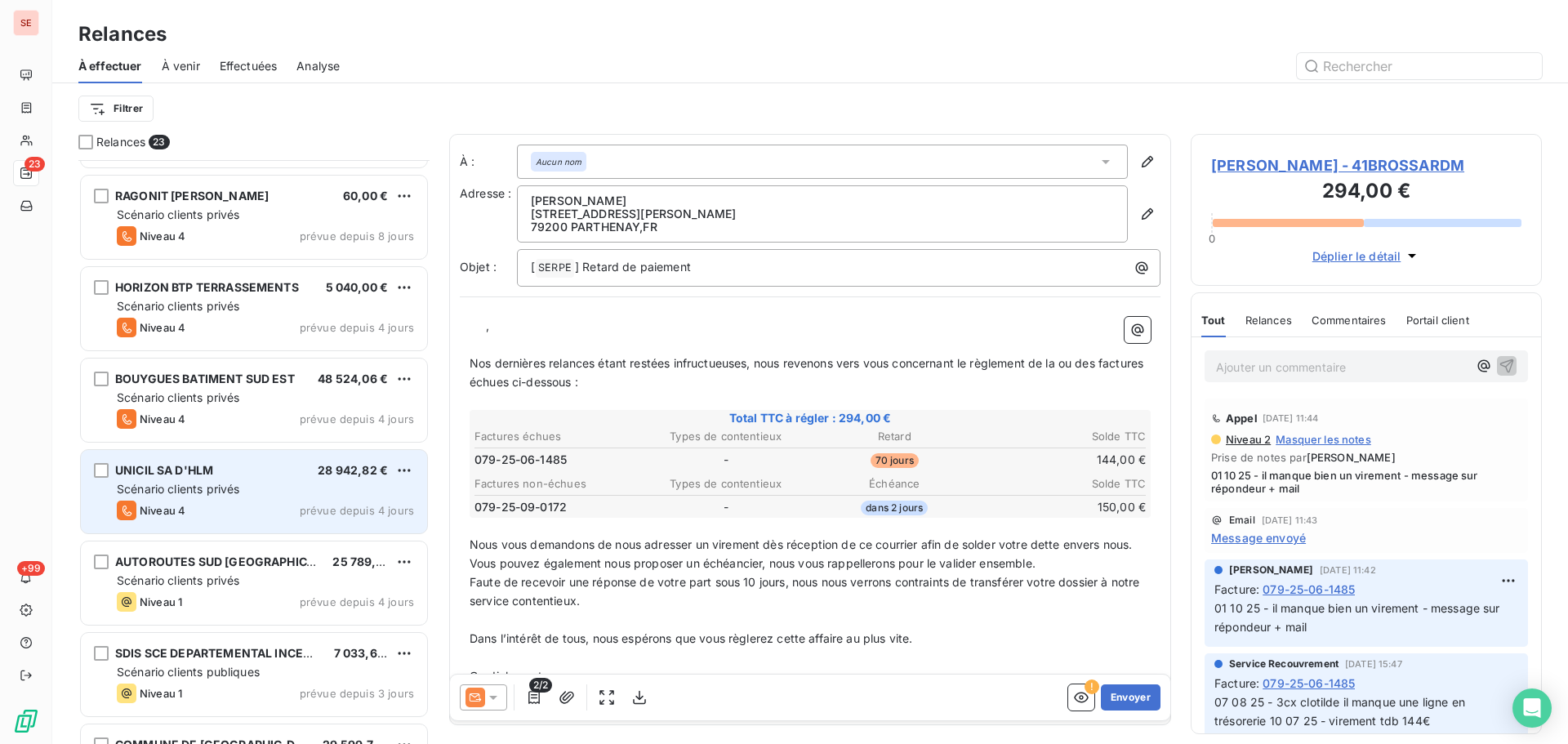
click at [267, 498] on div "UNICIL SA D'HLM 28 942,82 € Scénario clients privés Niveau 4 prévue depuis 4 jo…" at bounding box center [254, 492] width 347 height 83
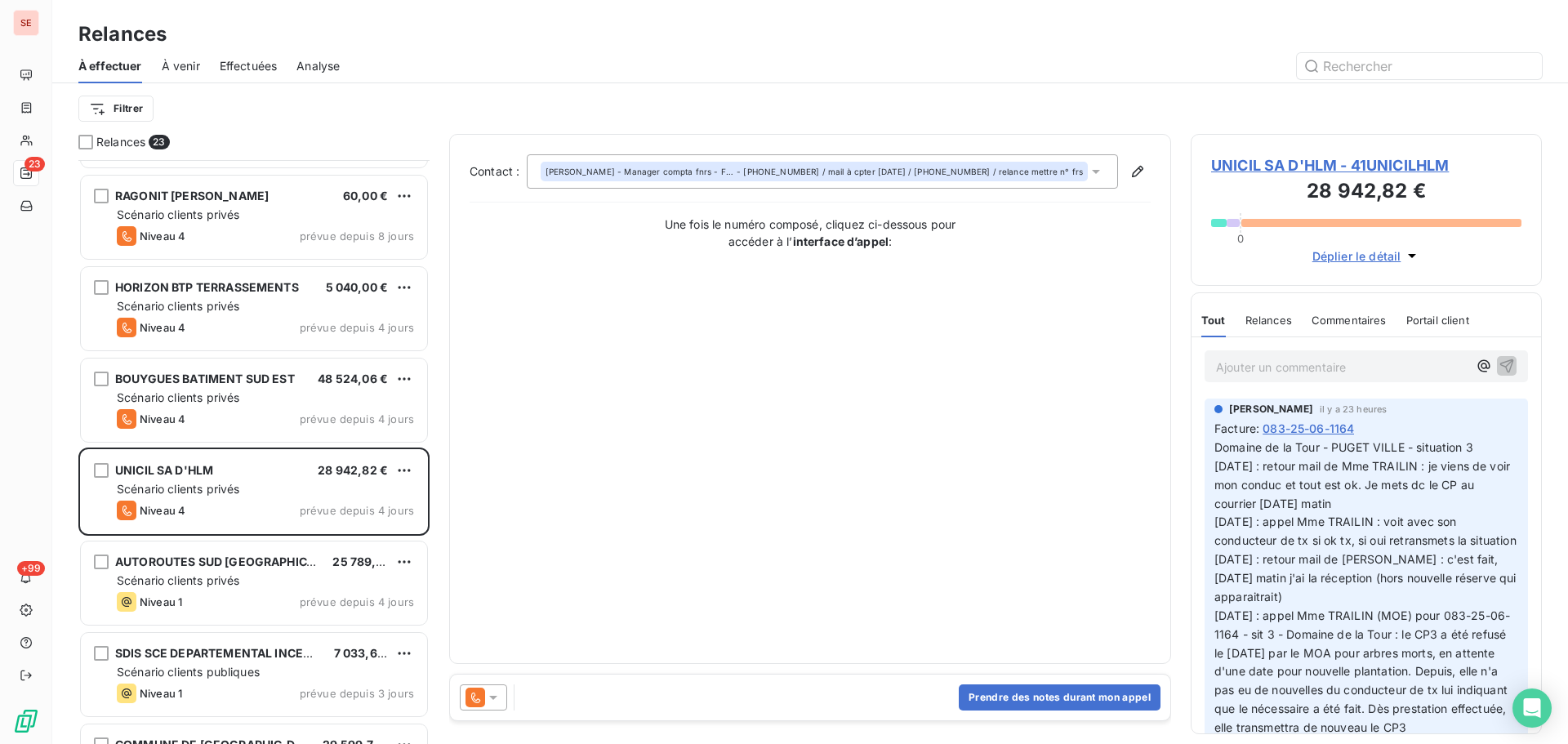
click at [1317, 172] on span "UNICIL SA D'HLM - 41UNICILHLM" at bounding box center [1366, 165] width 310 height 22
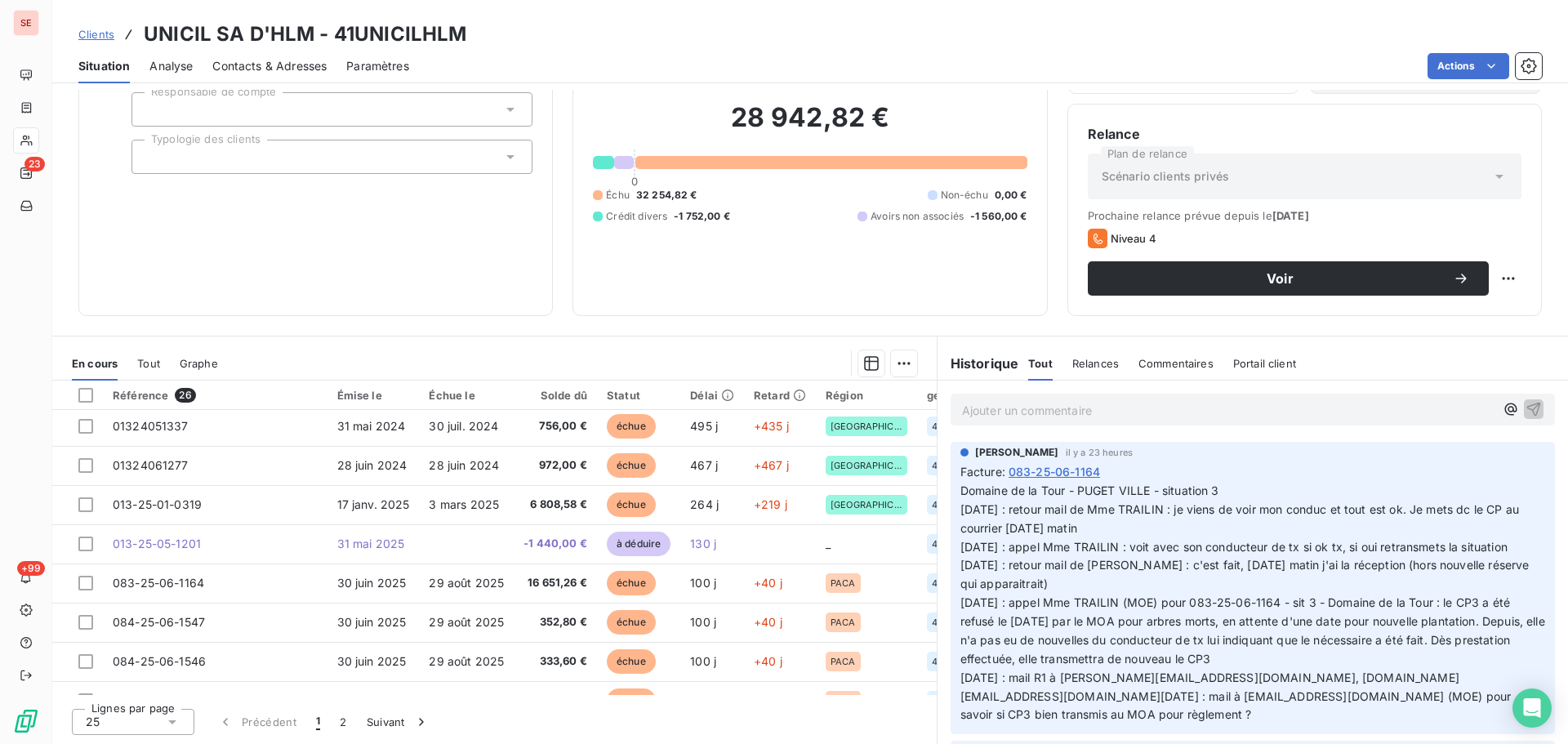
scroll to position [219, 0]
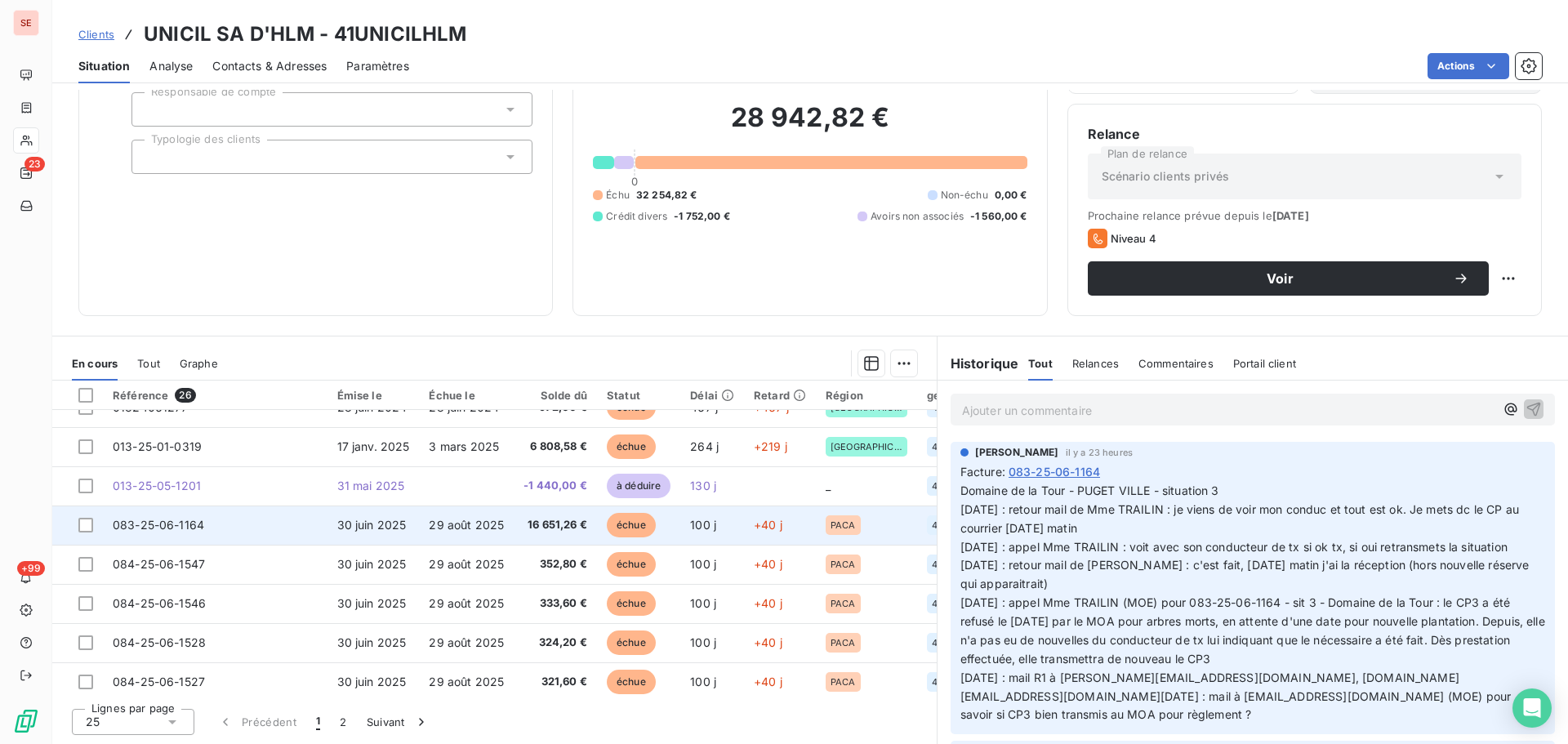
click at [304, 534] on td "083-25-06-1164" at bounding box center [215, 525] width 225 height 39
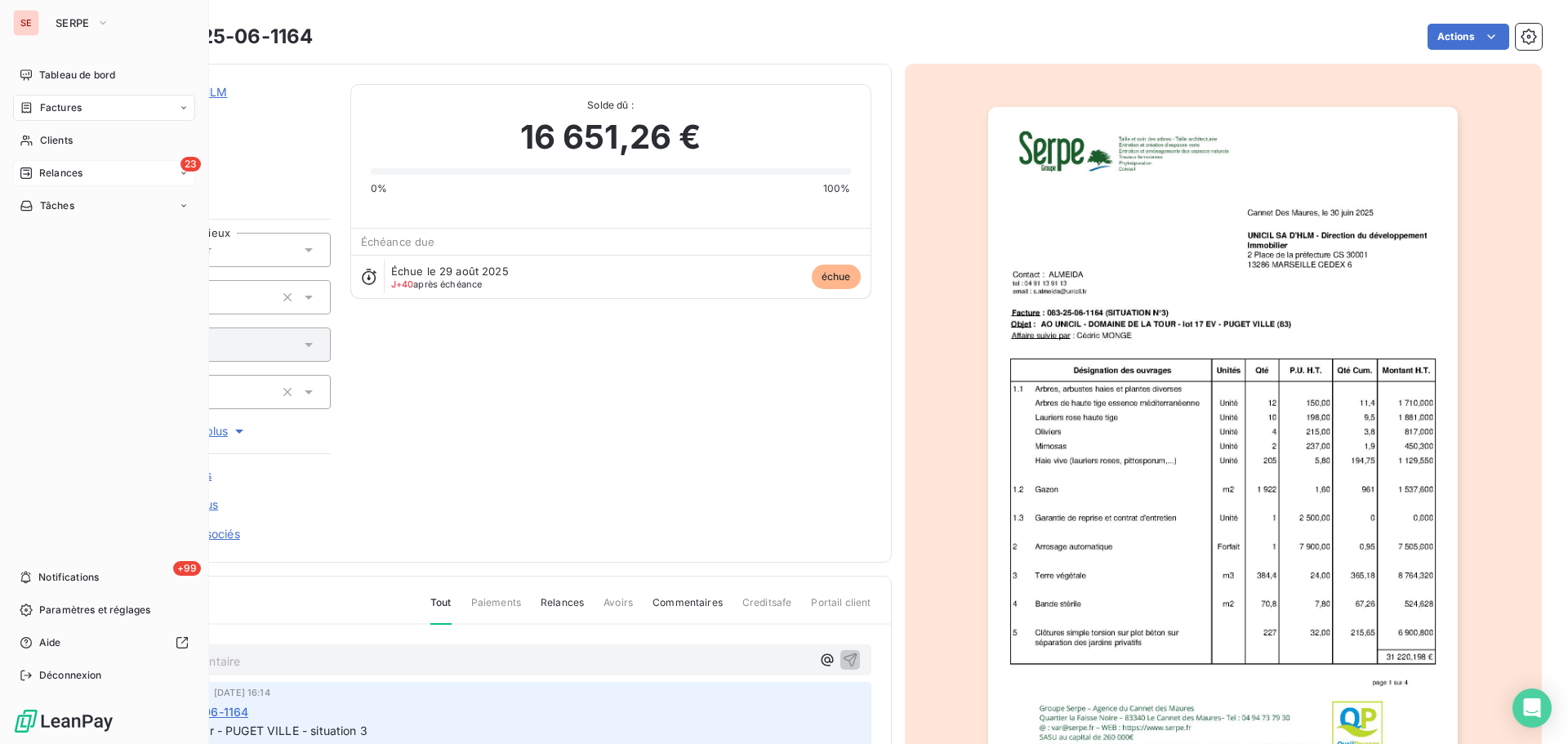
click at [53, 179] on span "Relances" at bounding box center [60, 173] width 43 height 15
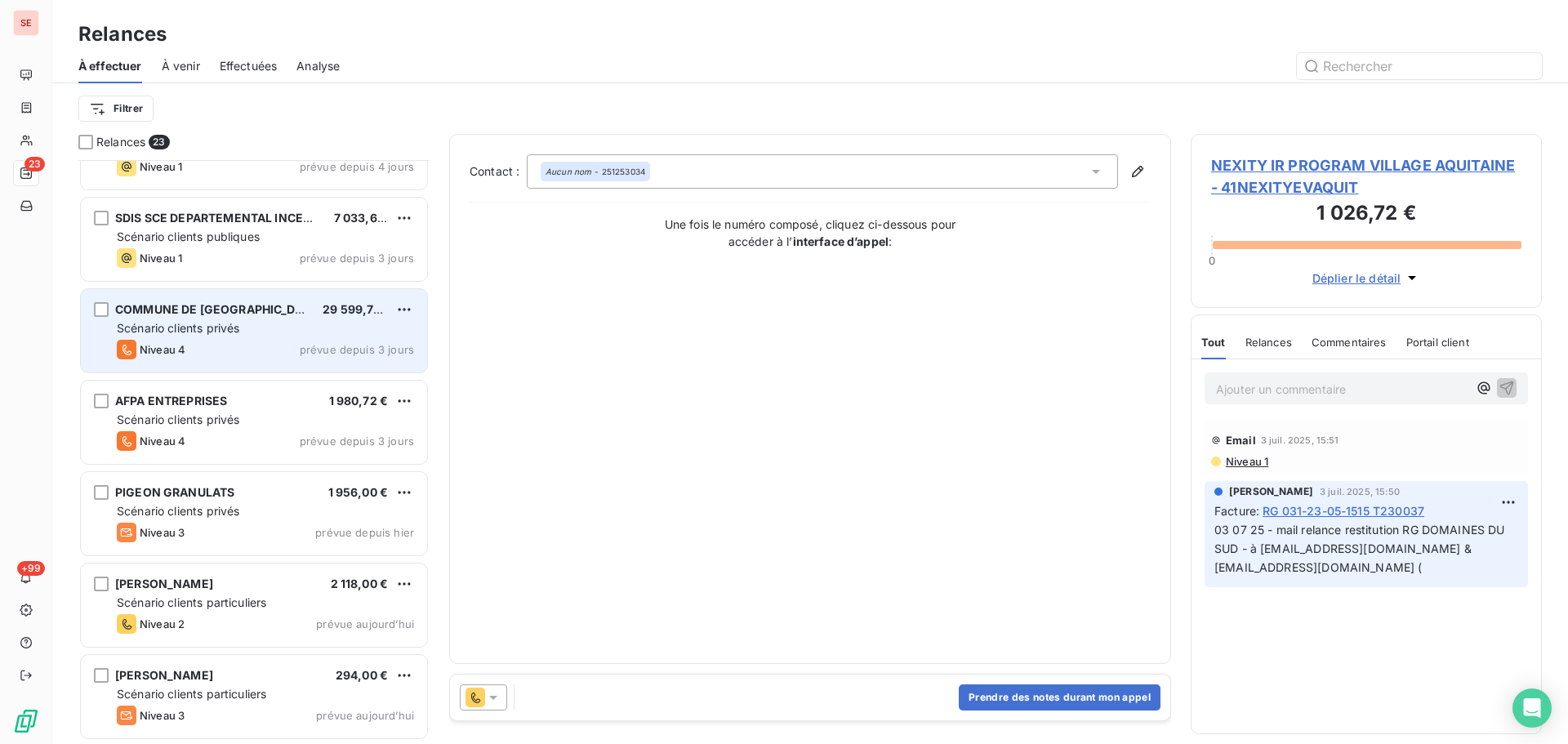
scroll to position [1303, 0]
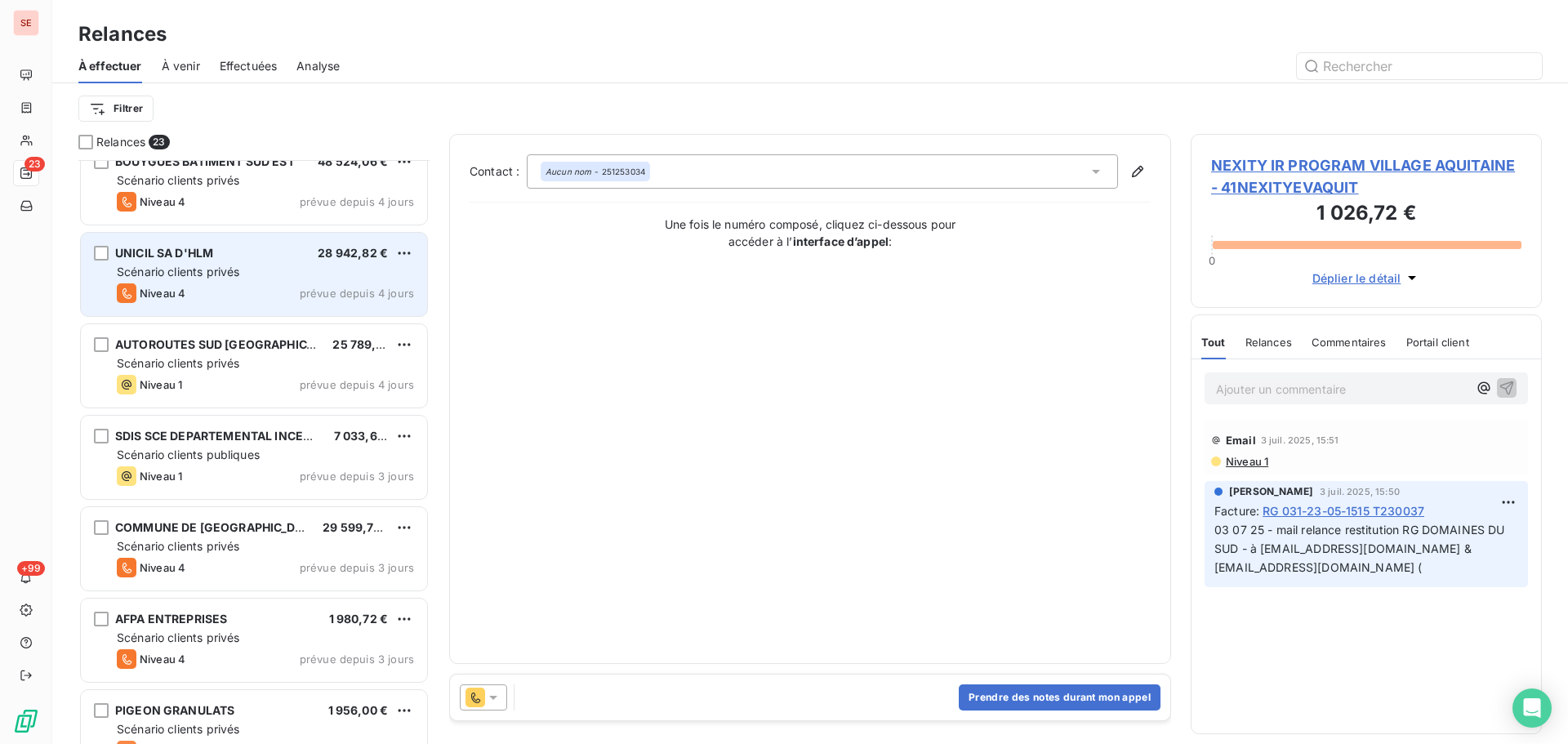
click at [290, 268] on div "Scénario clients privés" at bounding box center [265, 272] width 297 height 16
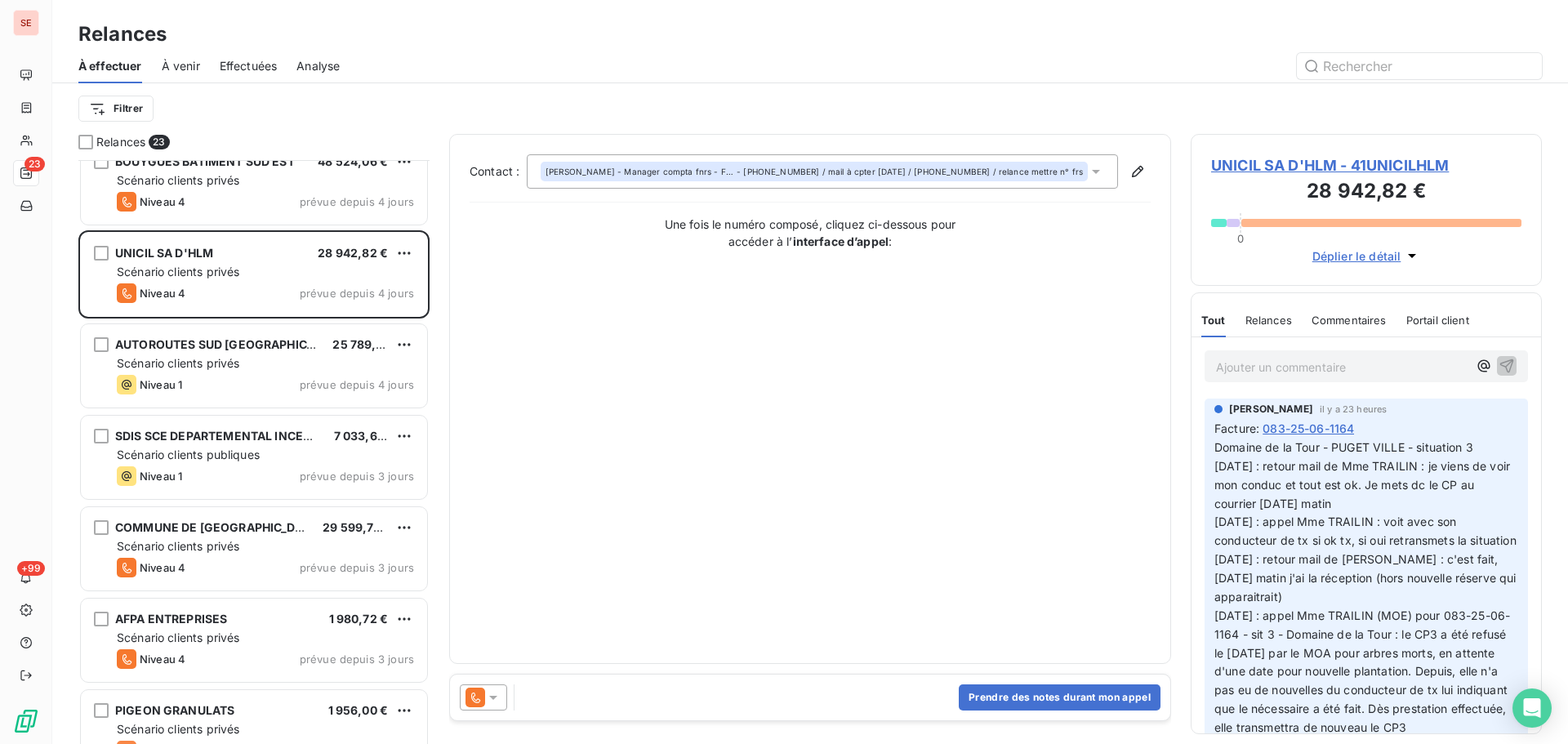
click at [1275, 164] on span "UNICIL SA D'HLM - 41UNICILHLM" at bounding box center [1366, 165] width 310 height 22
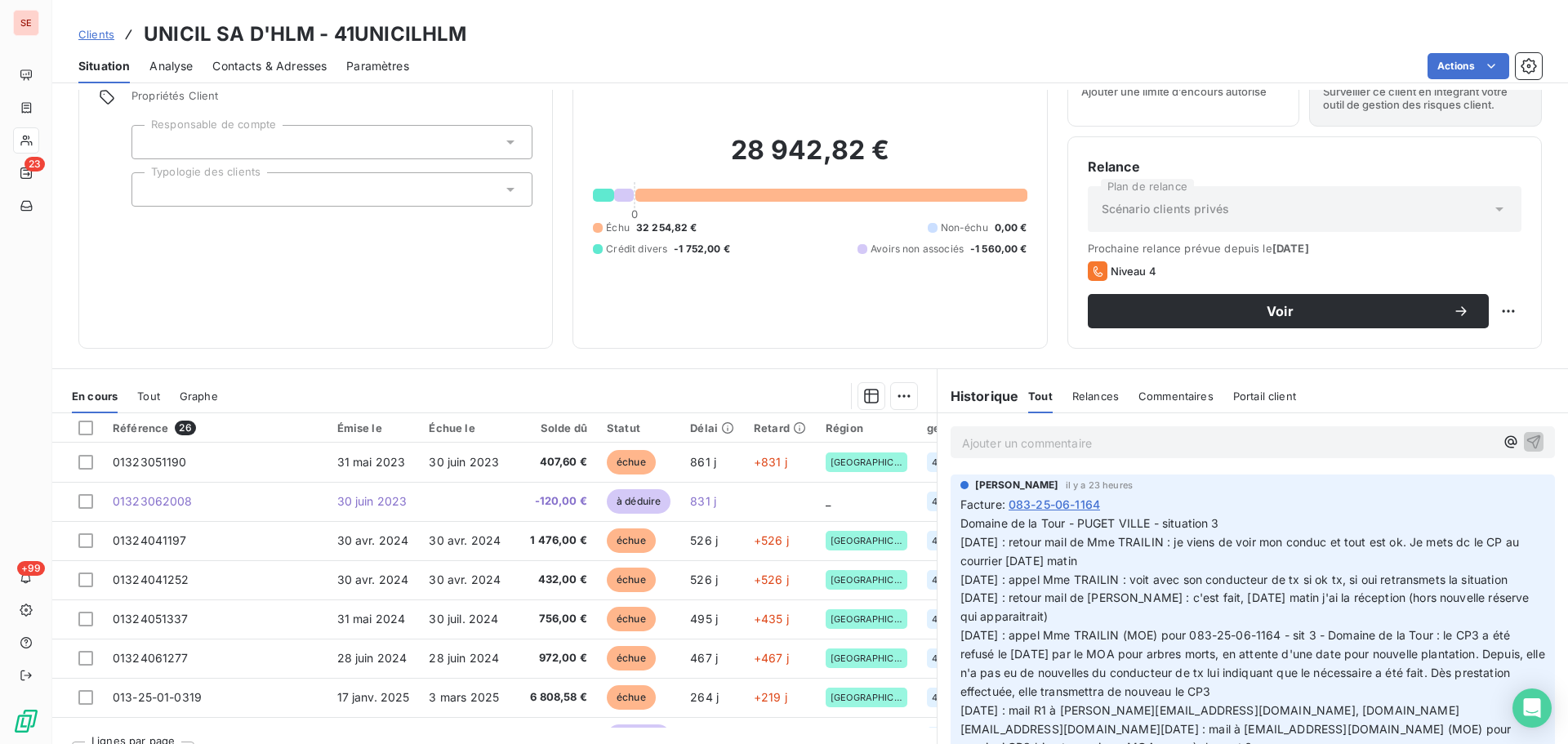
scroll to position [111, 0]
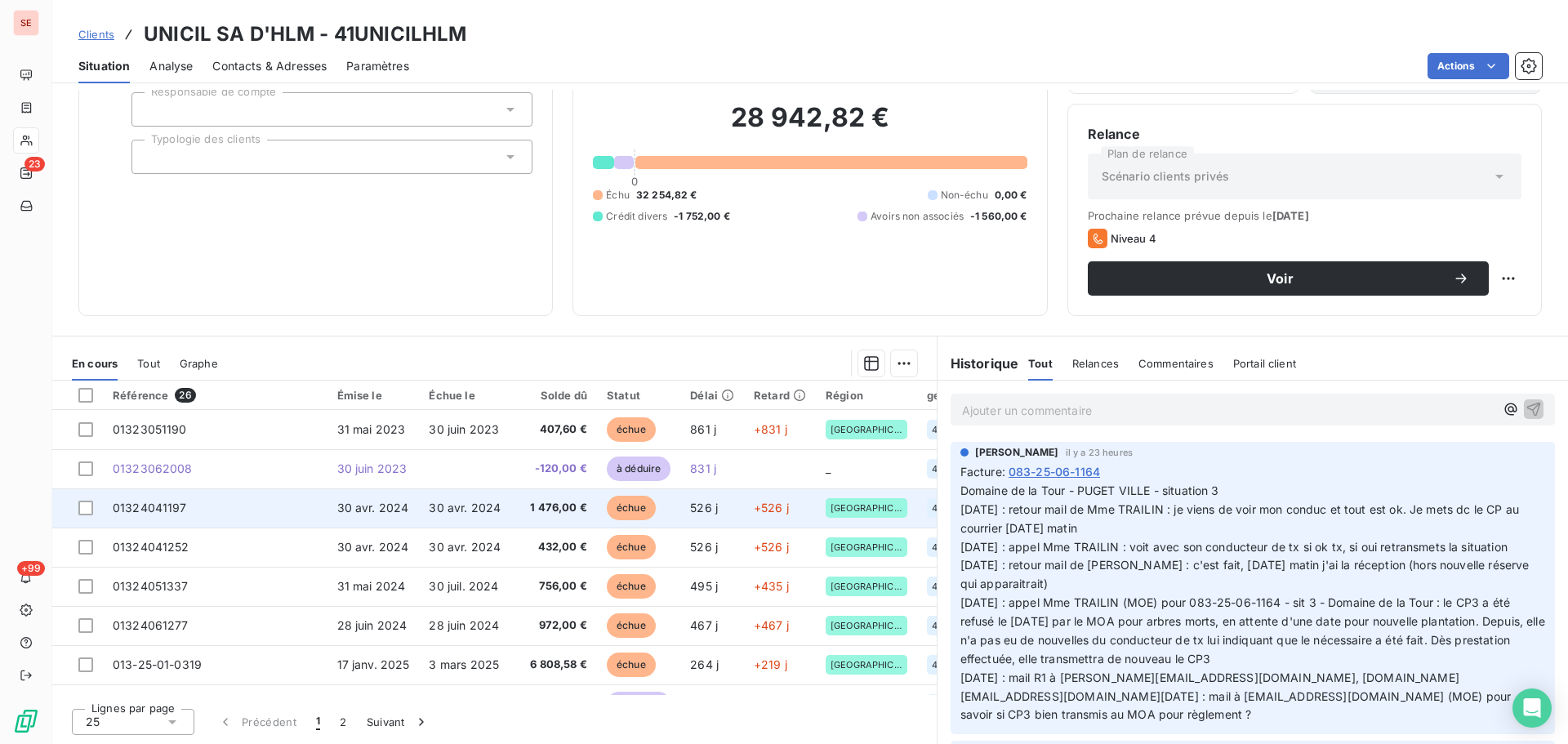
click at [399, 509] on span "30 avr. 2024" at bounding box center [372, 508] width 72 height 14
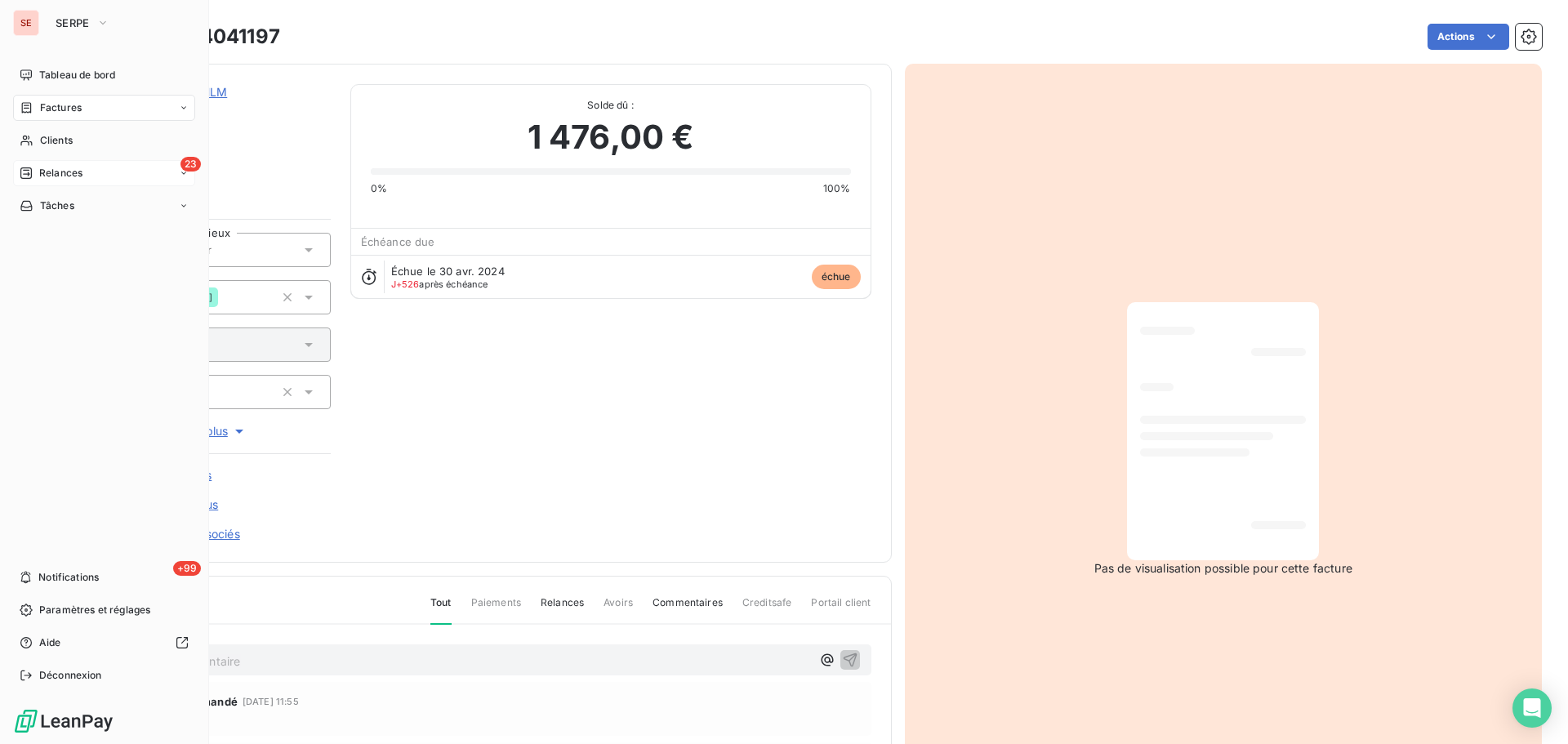
click at [65, 174] on span "Relances" at bounding box center [60, 173] width 43 height 15
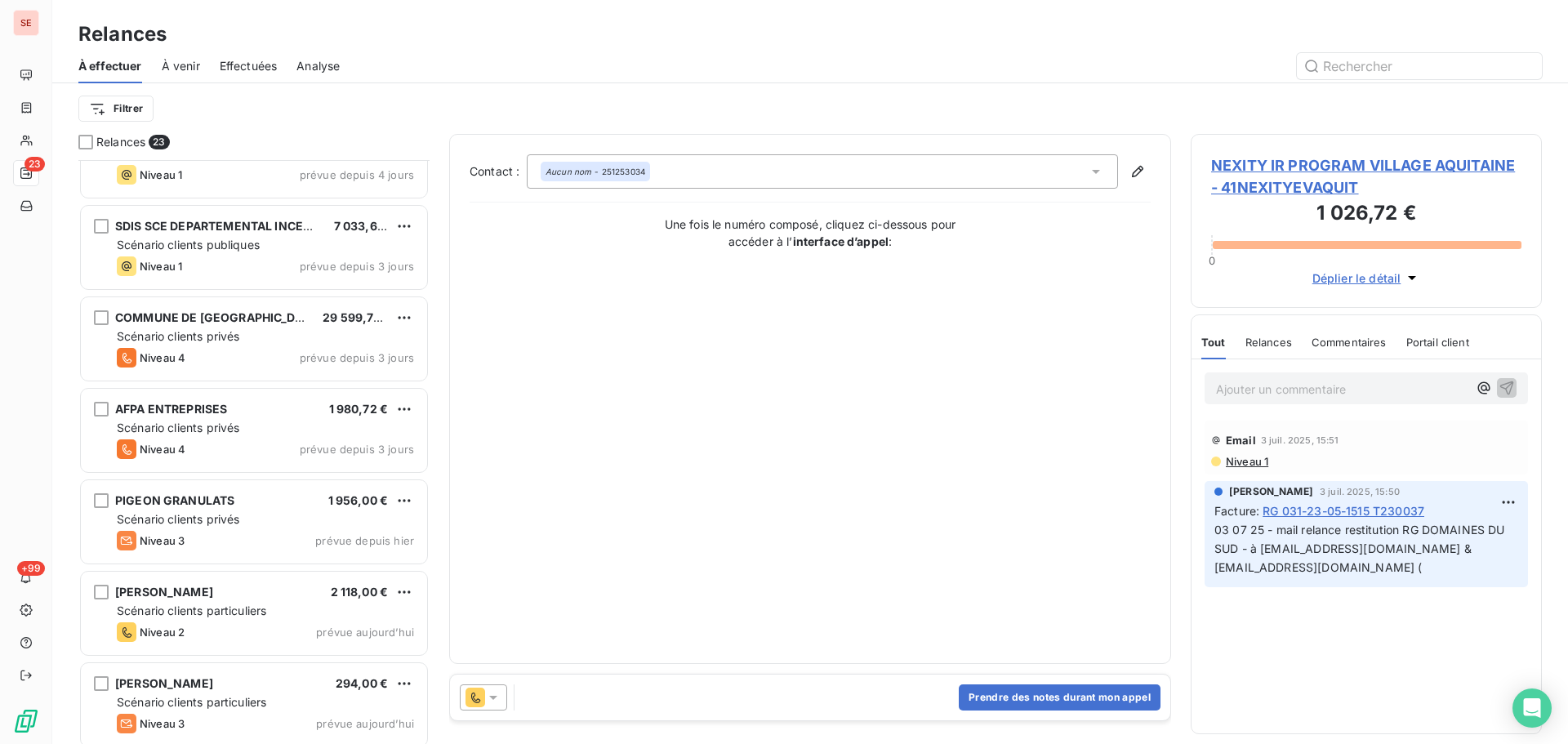
scroll to position [1522, 0]
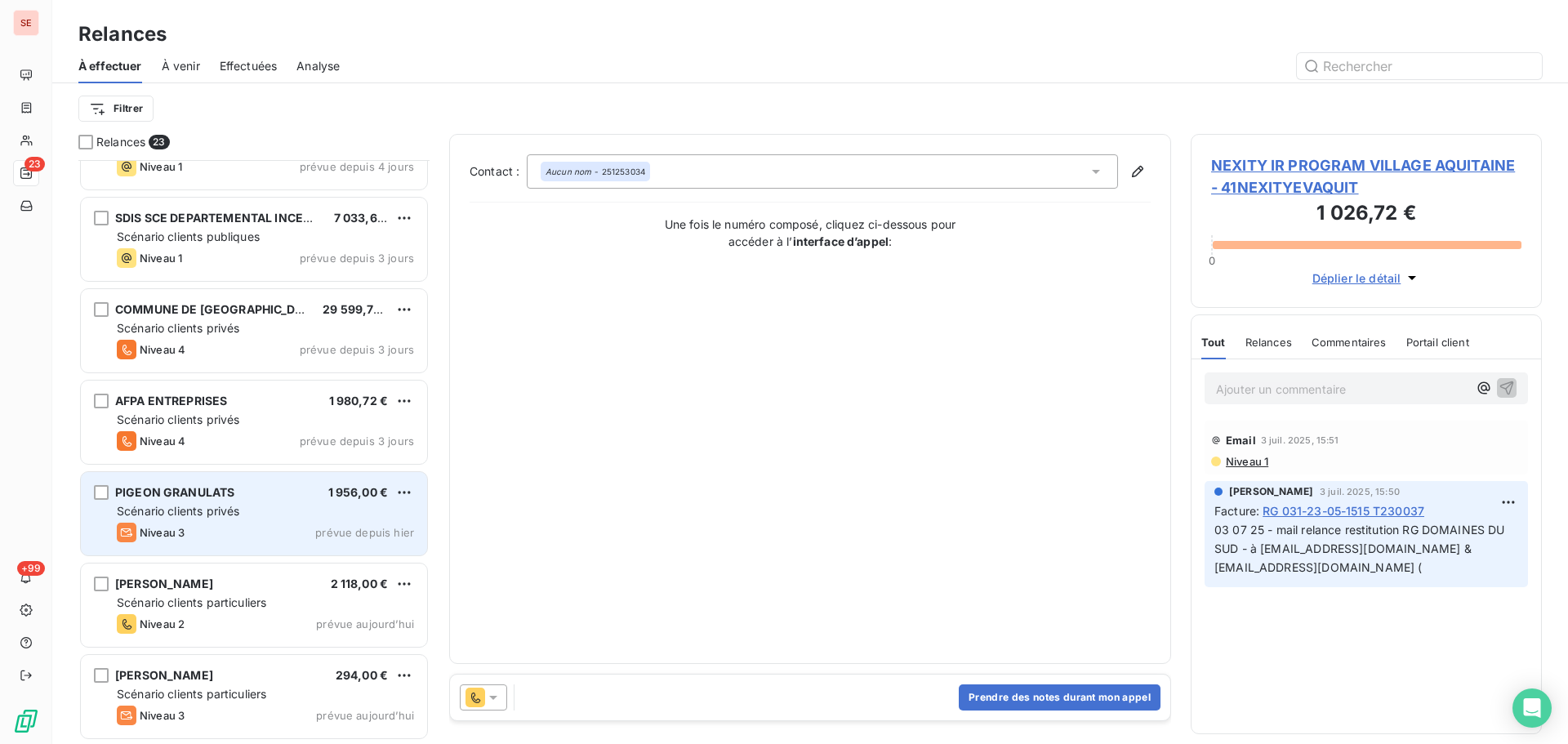
click at [269, 523] on div "Niveau 3 prévue depuis [DATE]" at bounding box center [265, 533] width 297 height 19
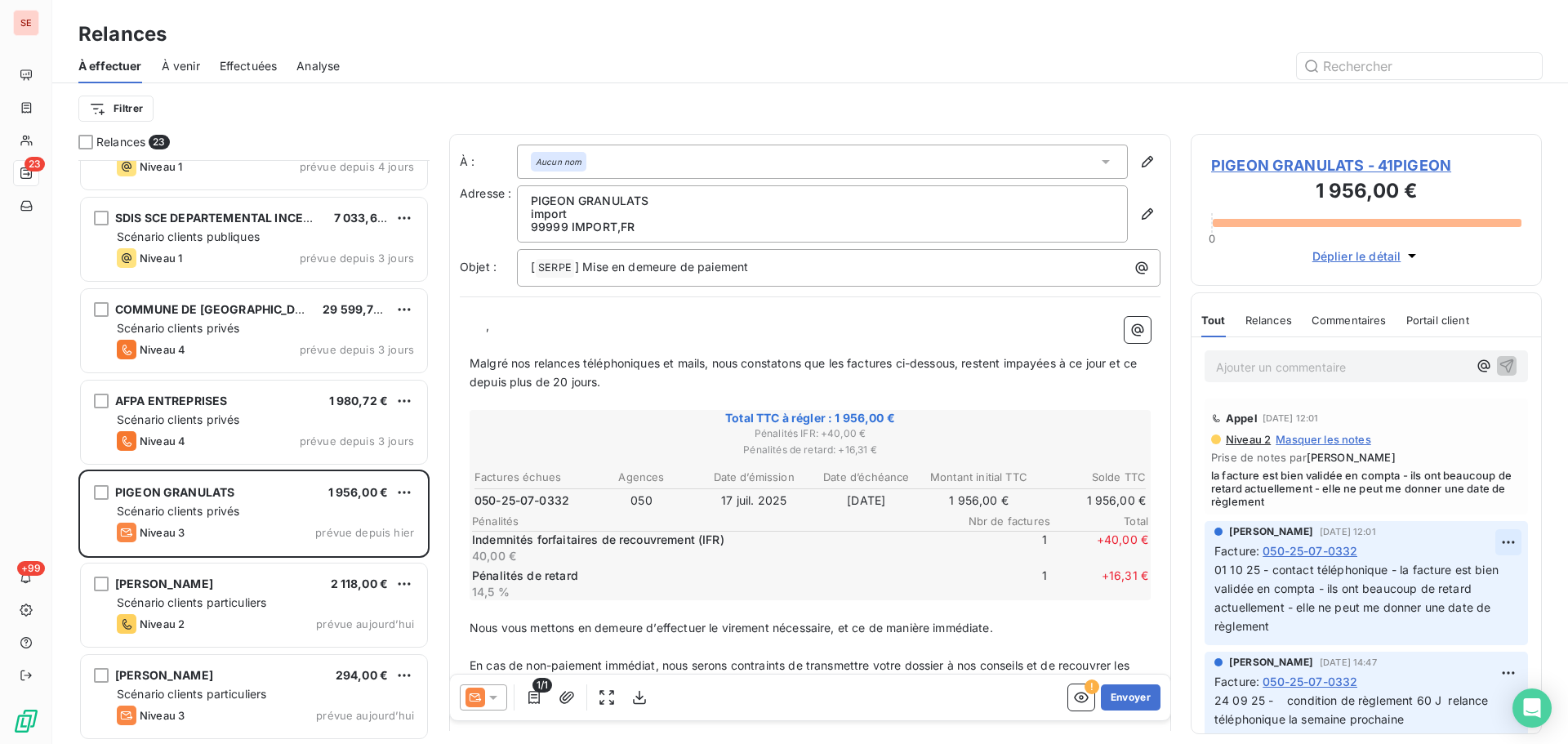
click at [1495, 534] on html "SE 23 +99 Relances À effectuer À venir Effectuées Analyse Filtrer Relances 23 U…" at bounding box center [784, 372] width 1568 height 744
click at [1463, 572] on div "Editer" at bounding box center [1457, 579] width 91 height 27
click at [1215, 576] on span "01 10 25 - contact téléphonique - la facture est bien validée en compta - ils o…" at bounding box center [1358, 597] width 287 height 70
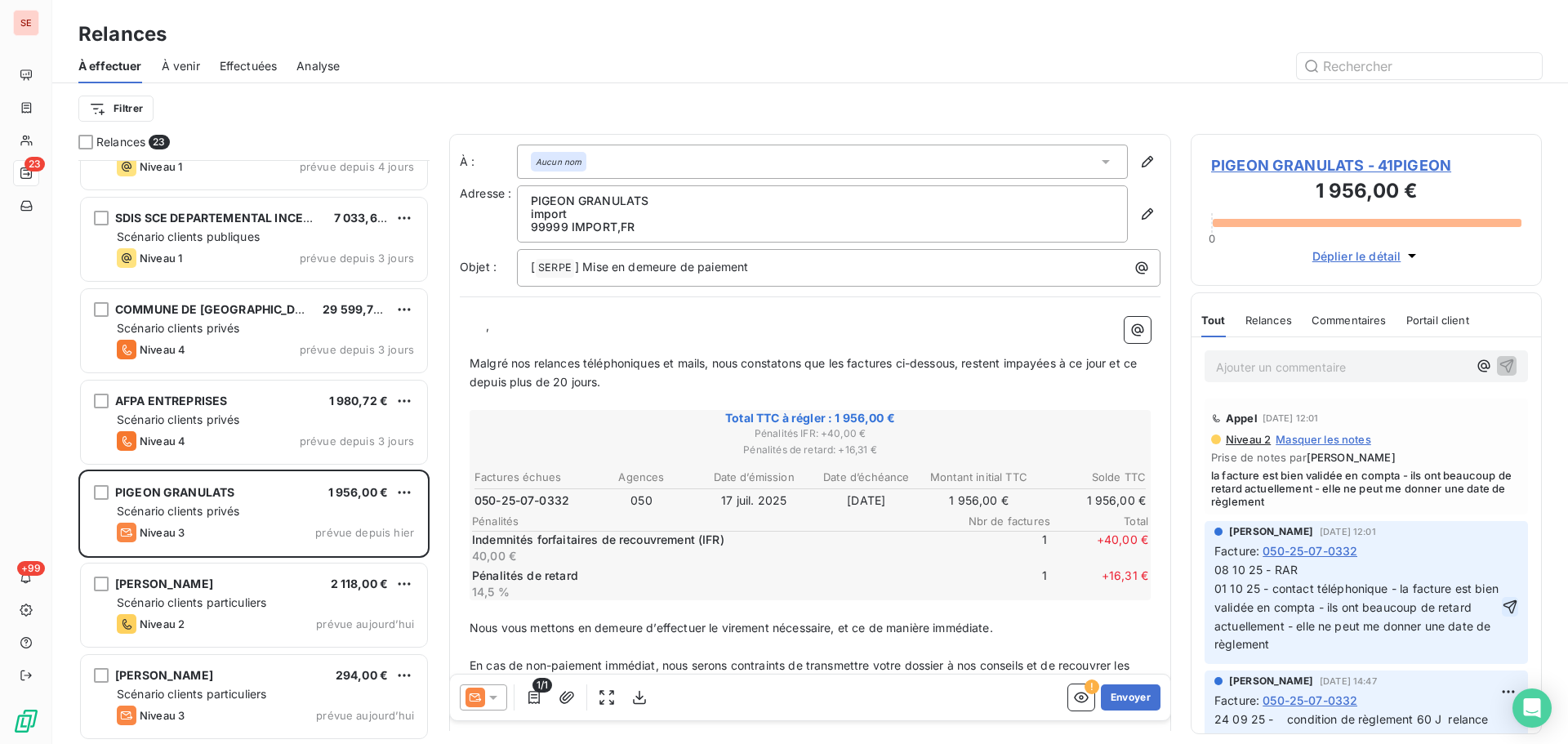
click at [1502, 610] on icon "button" at bounding box center [1510, 607] width 16 height 16
click at [1281, 157] on span "PIGEON GRANULATS - 41PIGEON" at bounding box center [1366, 165] width 310 height 22
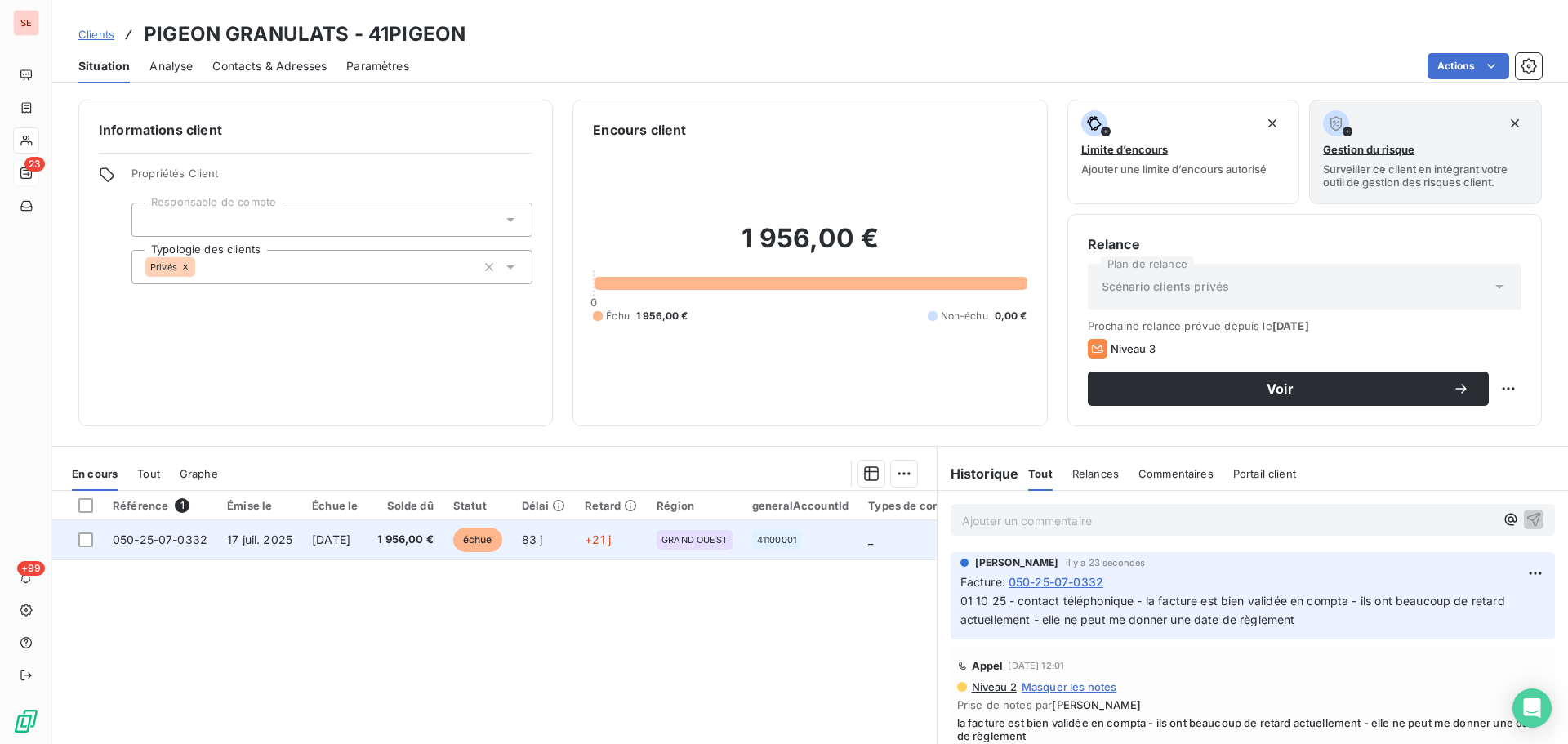
click at [346, 531] on td "[DATE]" at bounding box center [335, 540] width 65 height 39
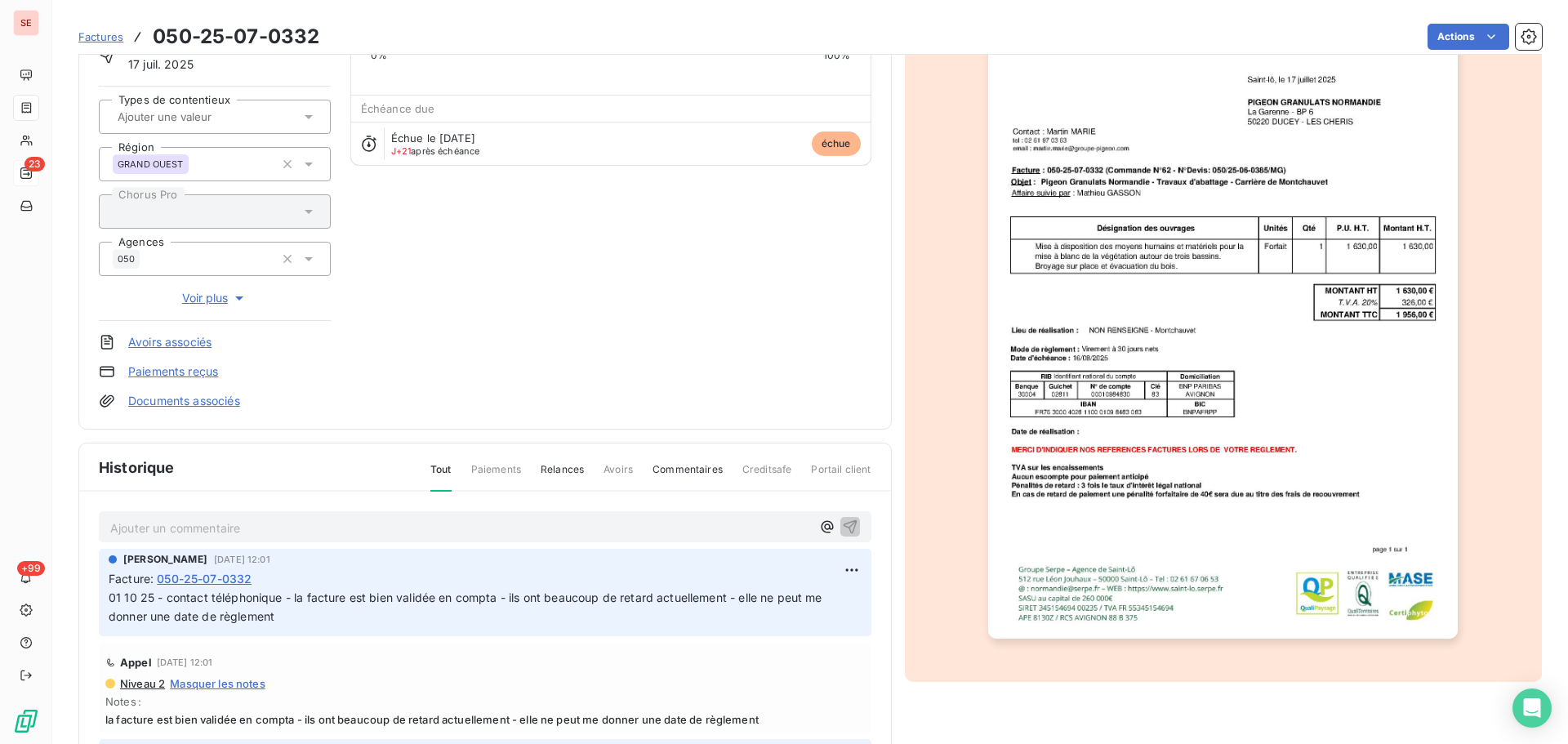
scroll to position [224, 0]
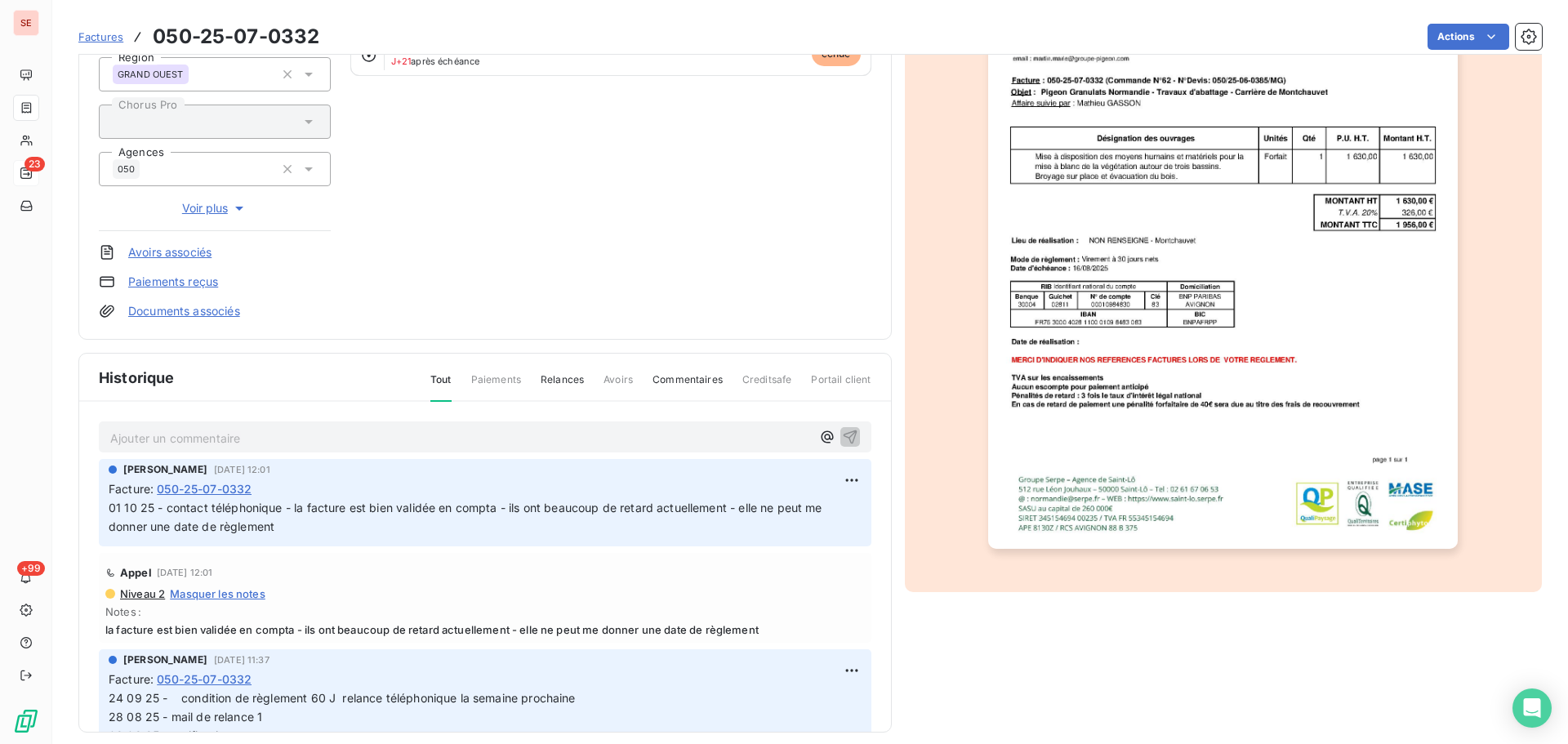
click at [1256, 432] on img "button" at bounding box center [1223, 217] width 470 height 665
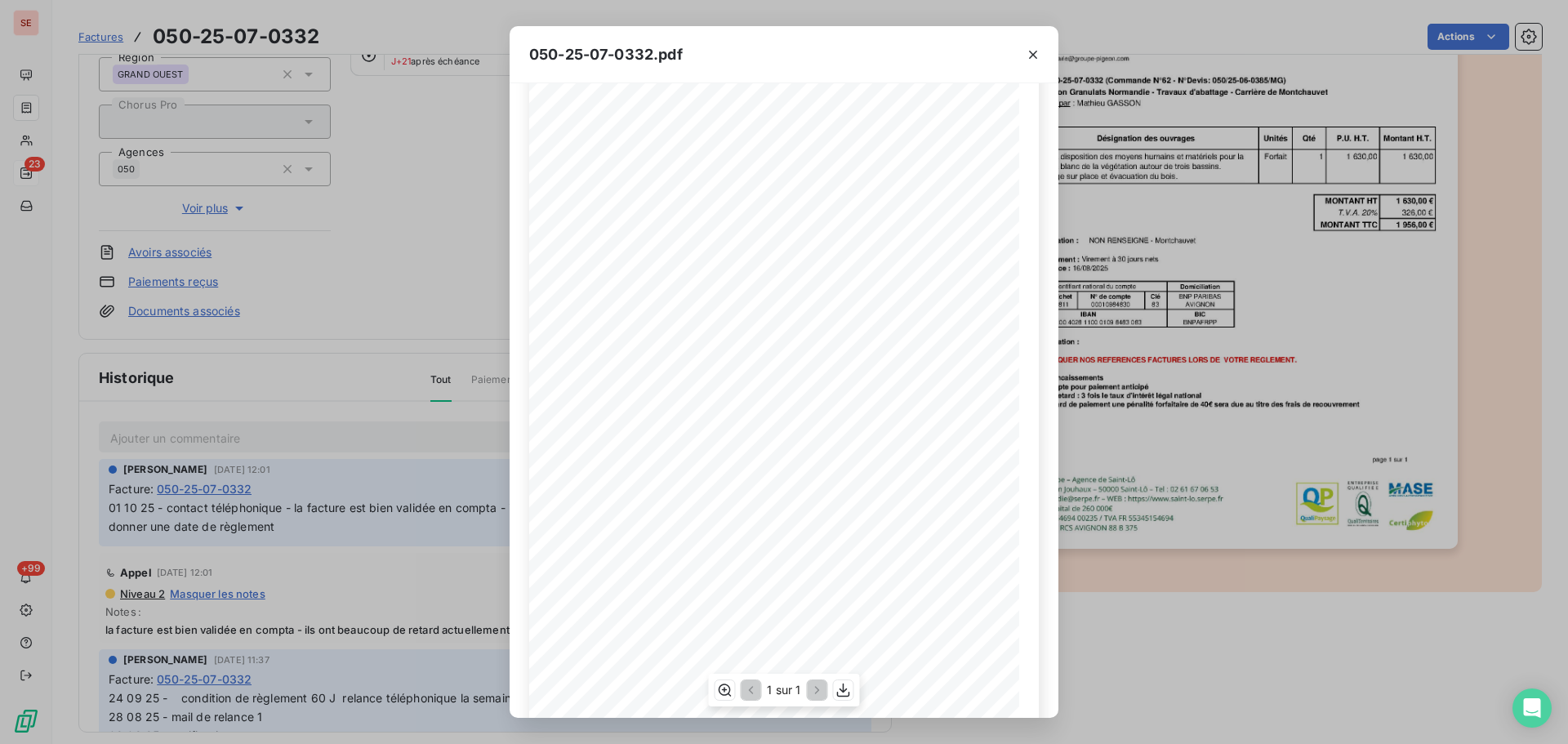
scroll to position [98, 0]
click at [330, 35] on div "050-25-07-0332.pdf [GEOGRAPHIC_DATA], le [DATE] PIGEON GRANULATS [GEOGRAPHIC_DA…" at bounding box center [784, 372] width 1568 height 744
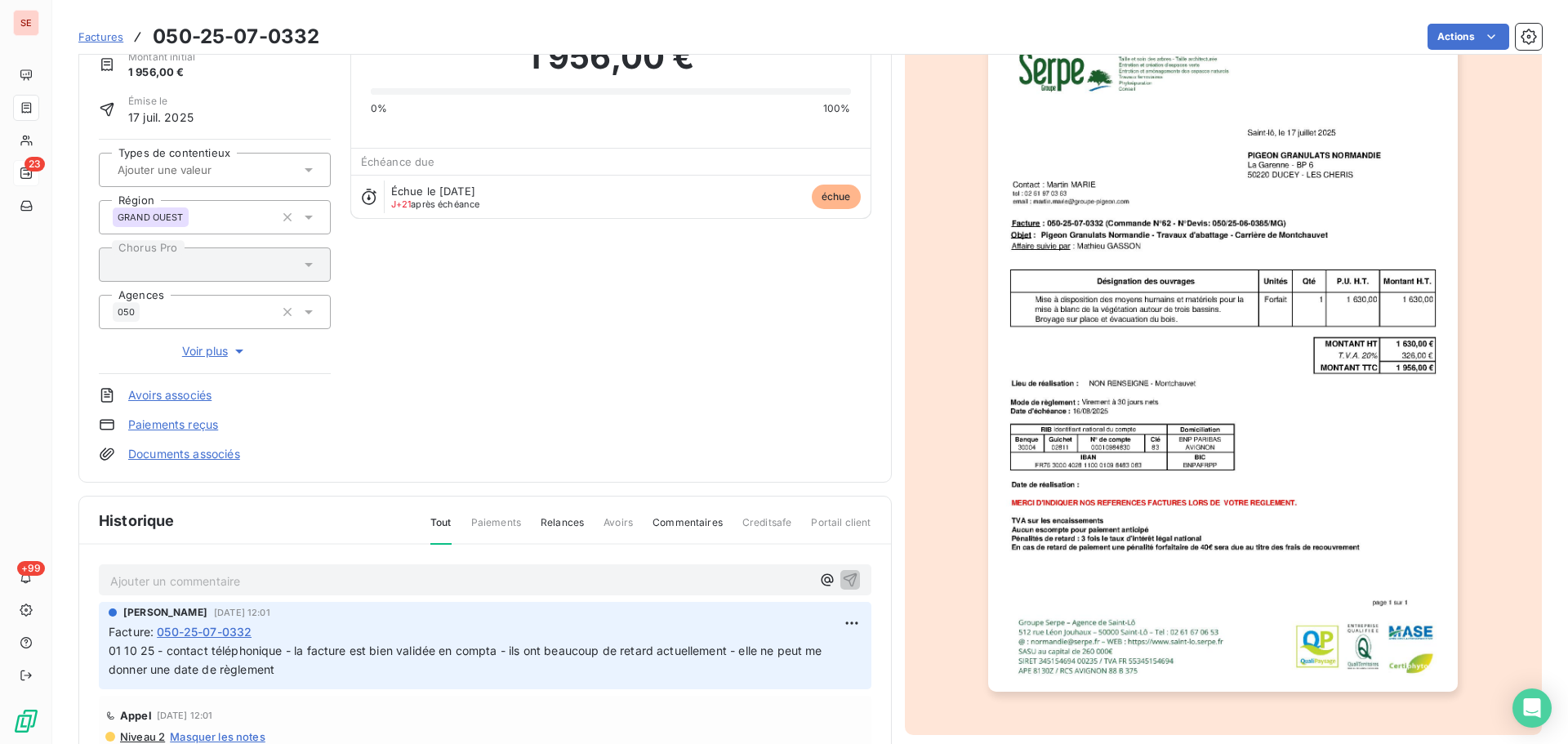
scroll to position [0, 0]
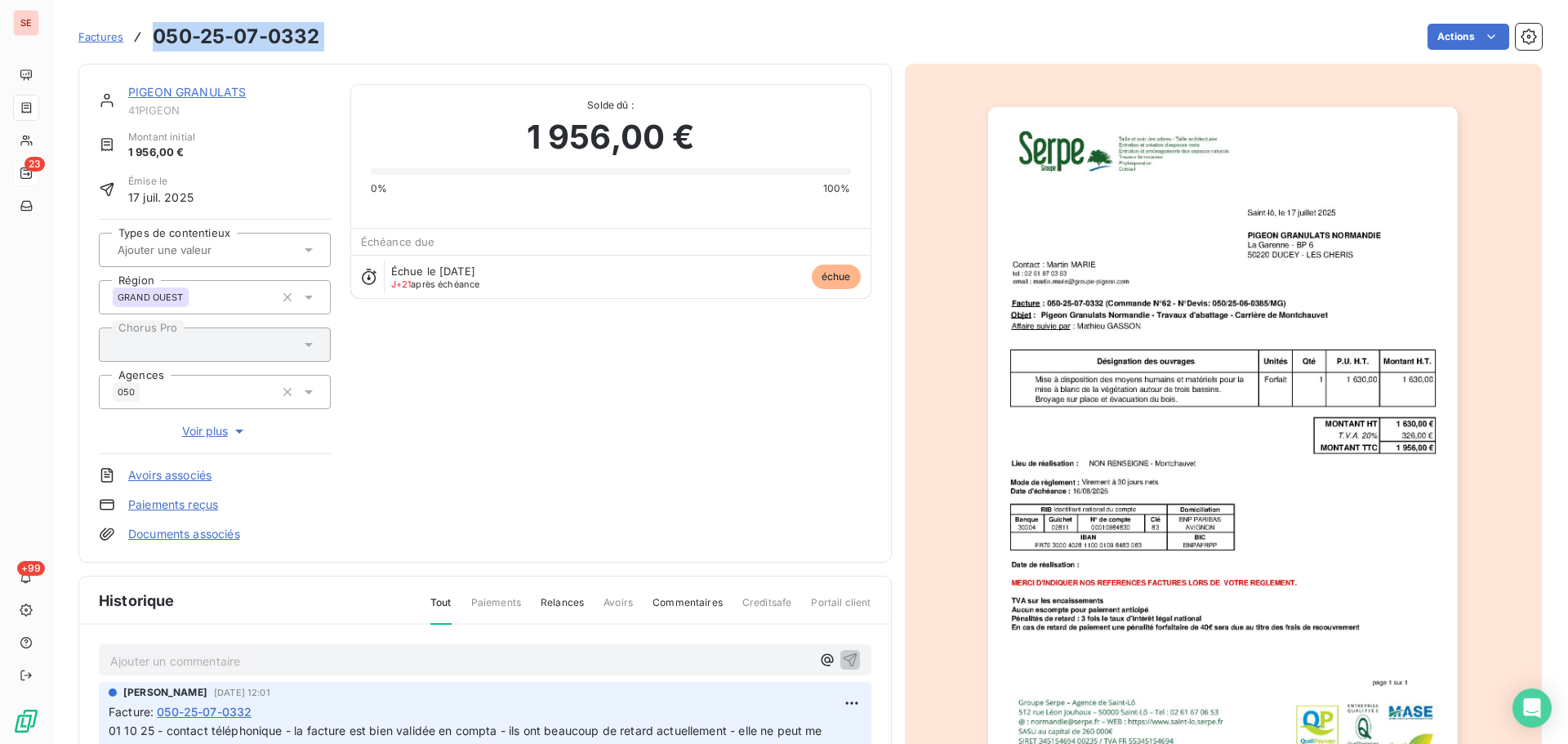
drag, startPoint x: 337, startPoint y: 36, endPoint x: 147, endPoint y: 36, distance: 190.0
click at [147, 36] on div "Factures 050-25-07-0332 Actions" at bounding box center [810, 36] width 1464 height 35
copy section "050-25-07-0332 Actions"
click at [168, 96] on link "PIGEON GRANULATS" at bounding box center [187, 92] width 118 height 14
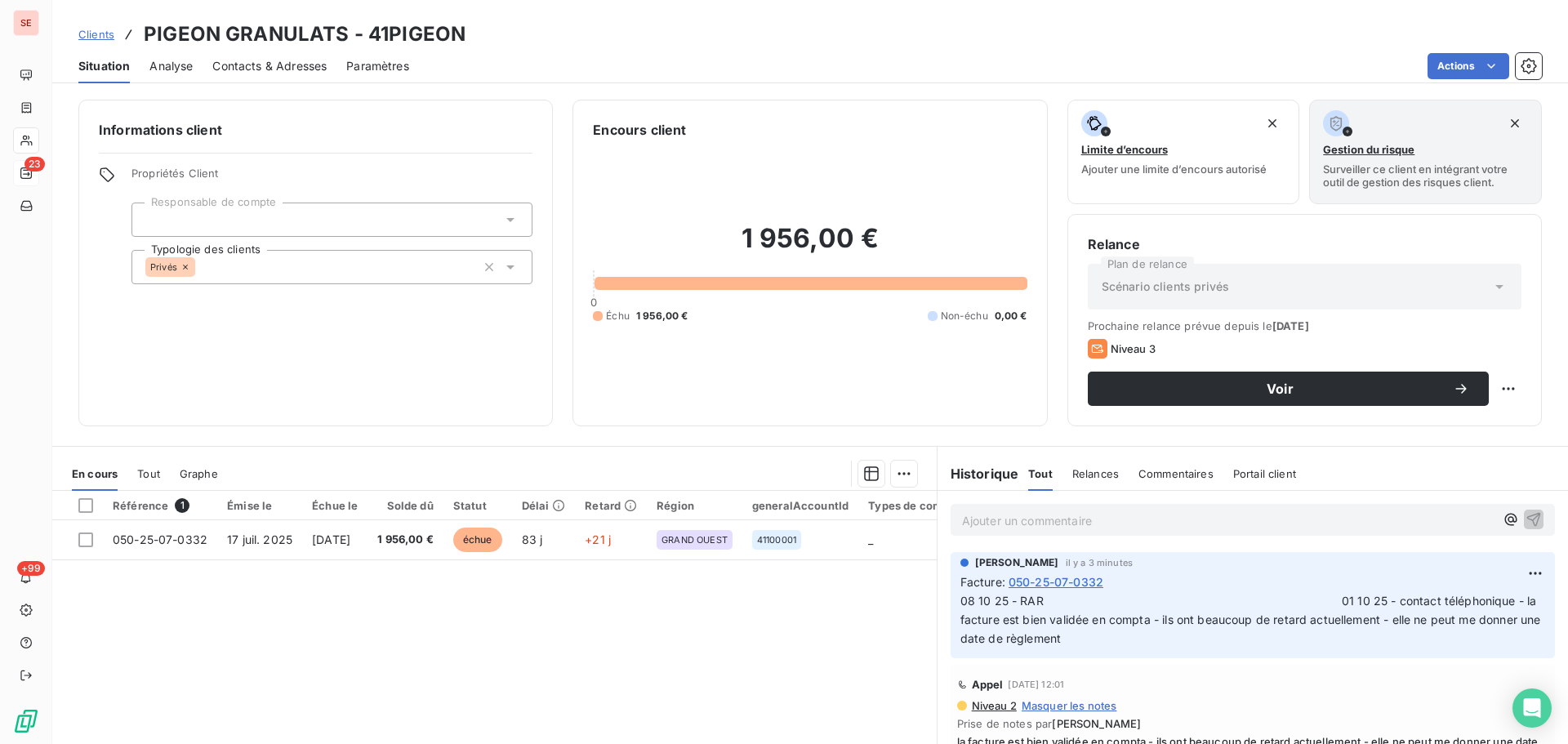
click at [287, 71] on span "Contacts & Adresses" at bounding box center [269, 66] width 114 height 16
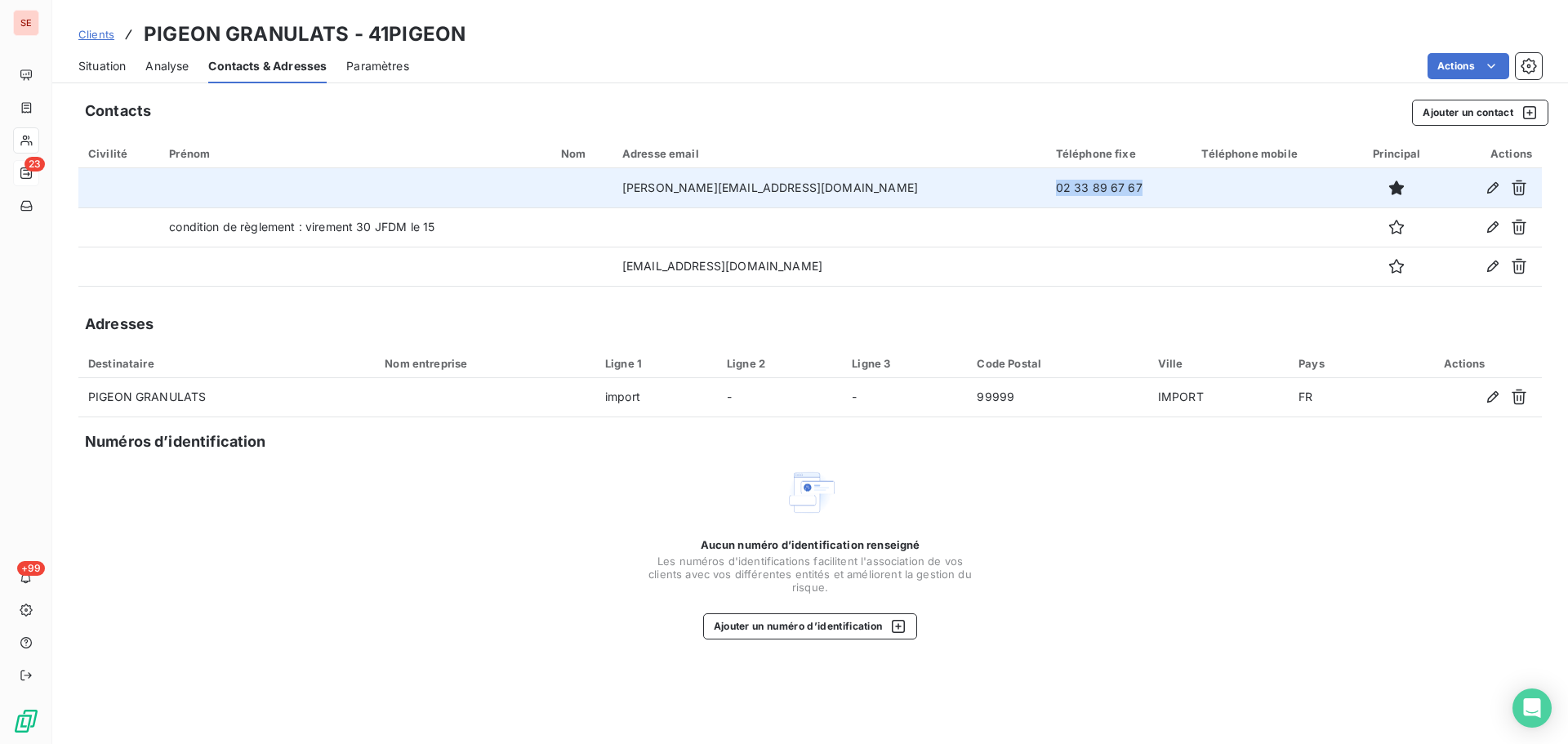
drag, startPoint x: 1119, startPoint y: 189, endPoint x: 999, endPoint y: 192, distance: 120.0
click at [1046, 192] on td "02 33 89 67 67" at bounding box center [1119, 188] width 146 height 39
copy td "02 33 89 67 67"
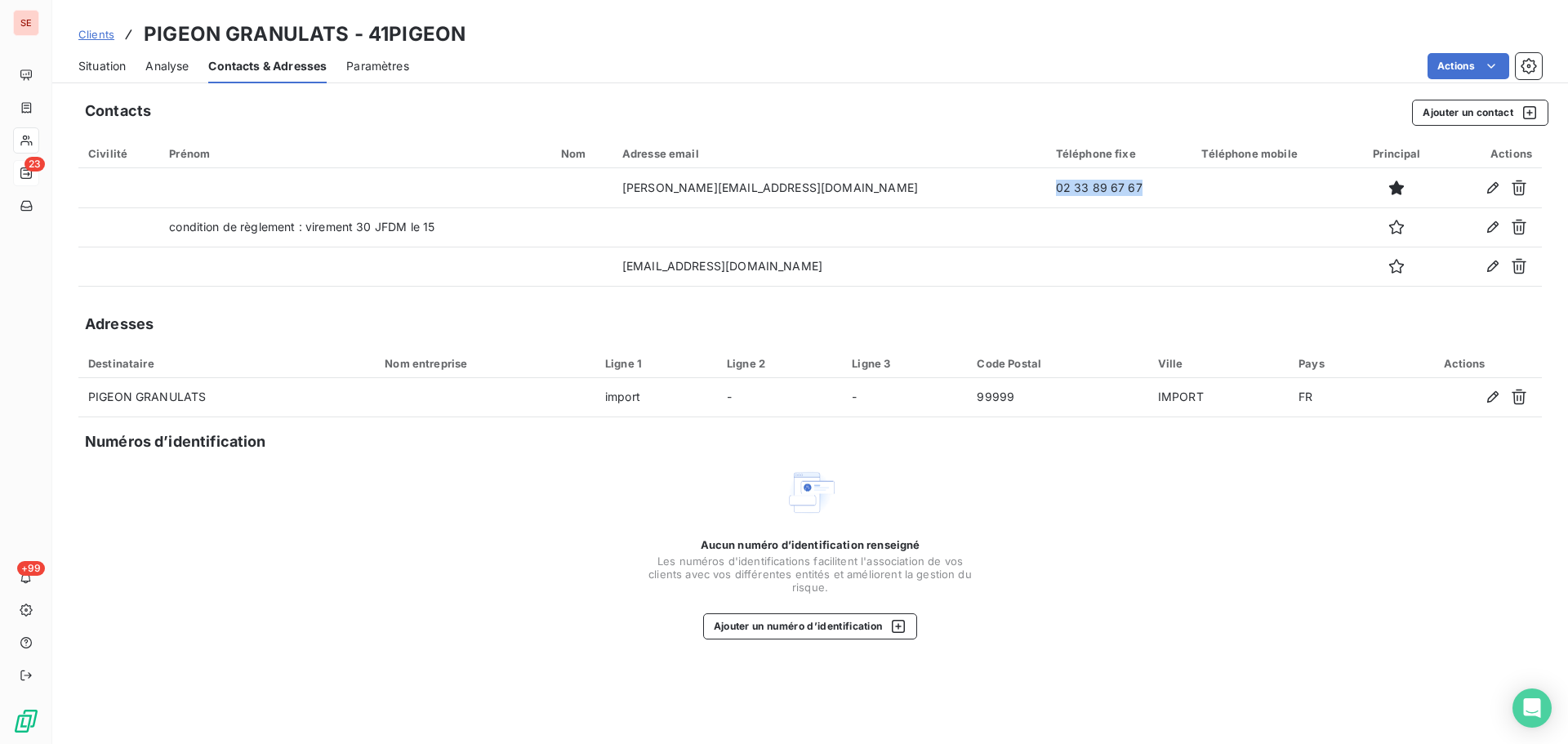
click at [98, 72] on span "Situation" at bounding box center [103, 66] width 48 height 16
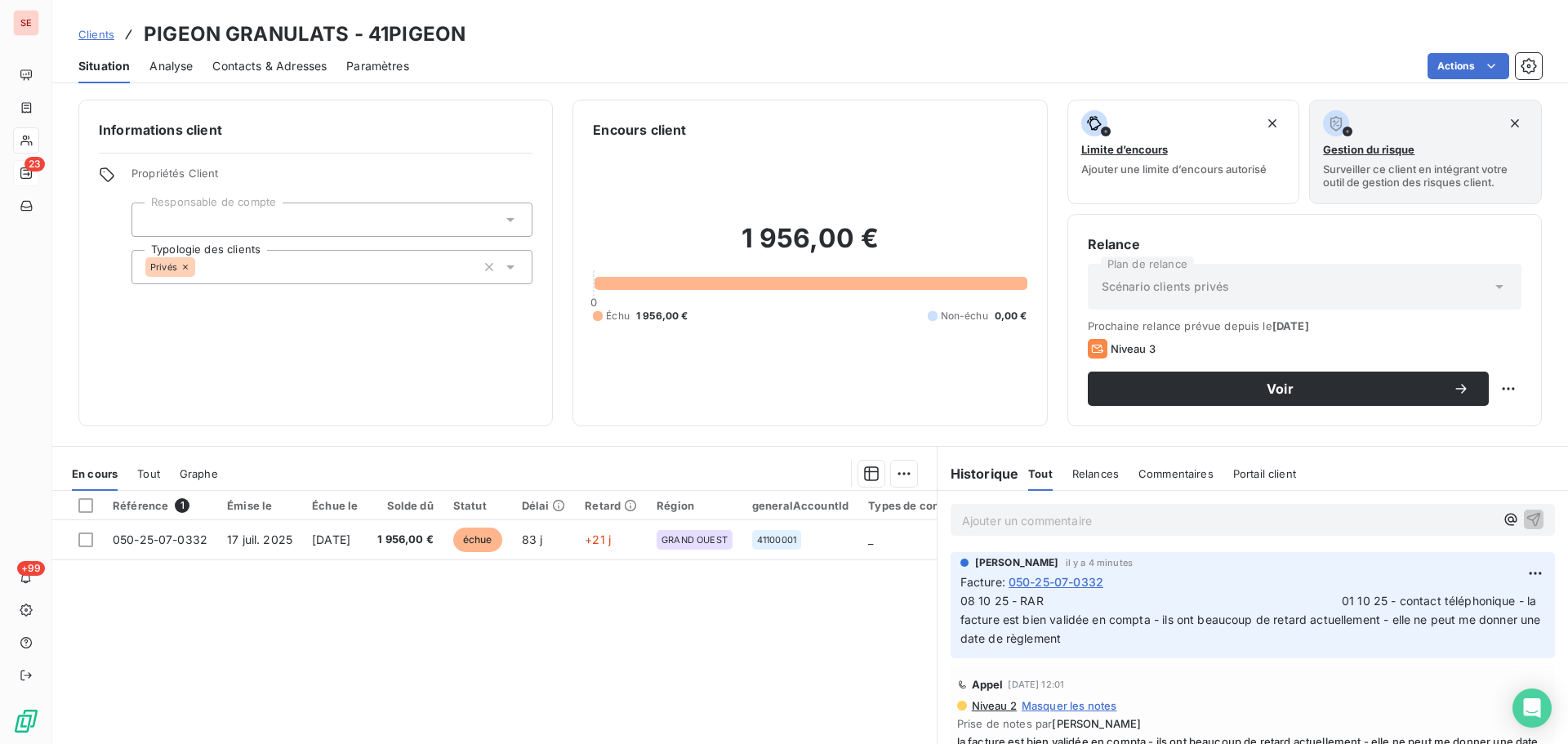
click at [264, 70] on span "Contacts & Adresses" at bounding box center [269, 66] width 114 height 16
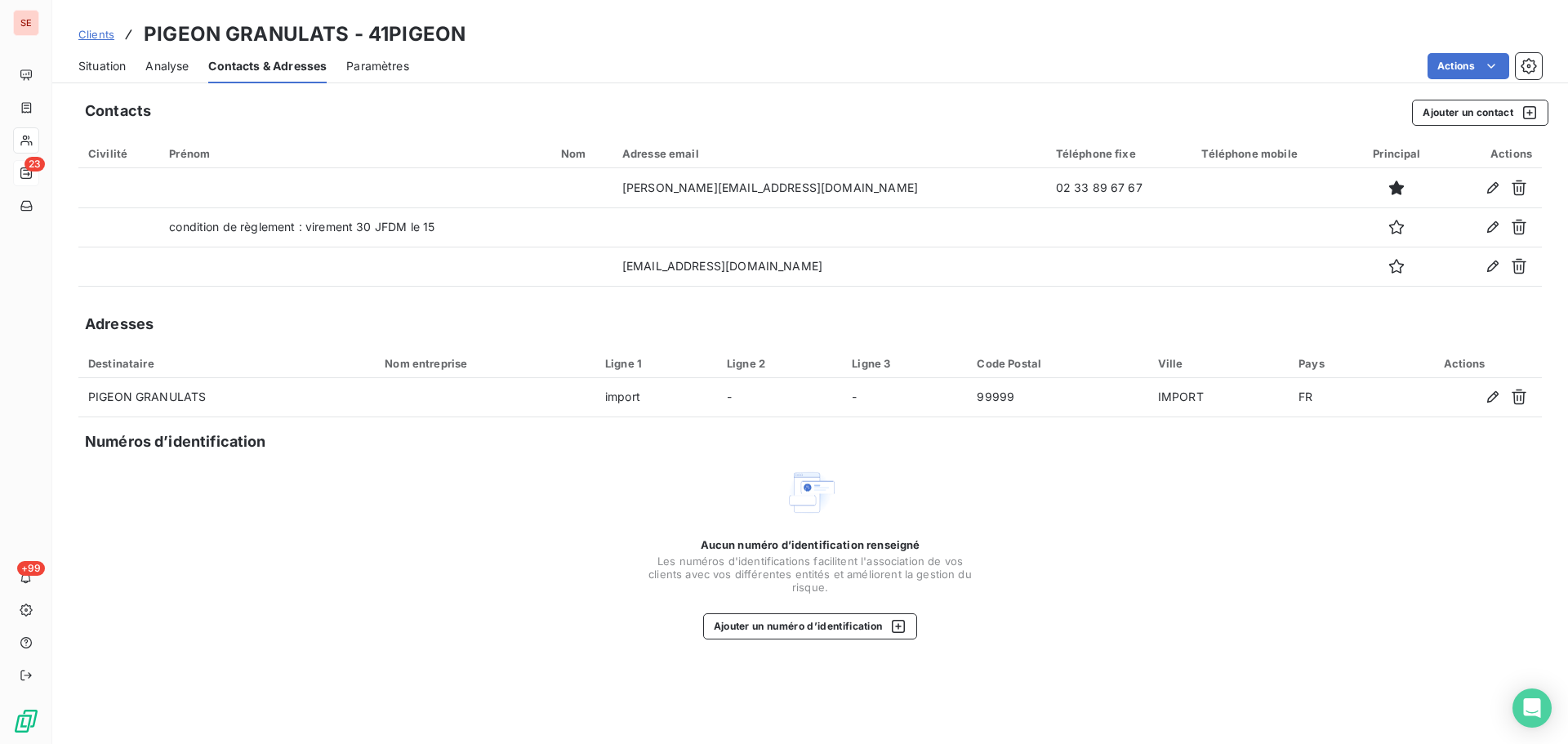
click at [94, 62] on span "Situation" at bounding box center [103, 66] width 48 height 16
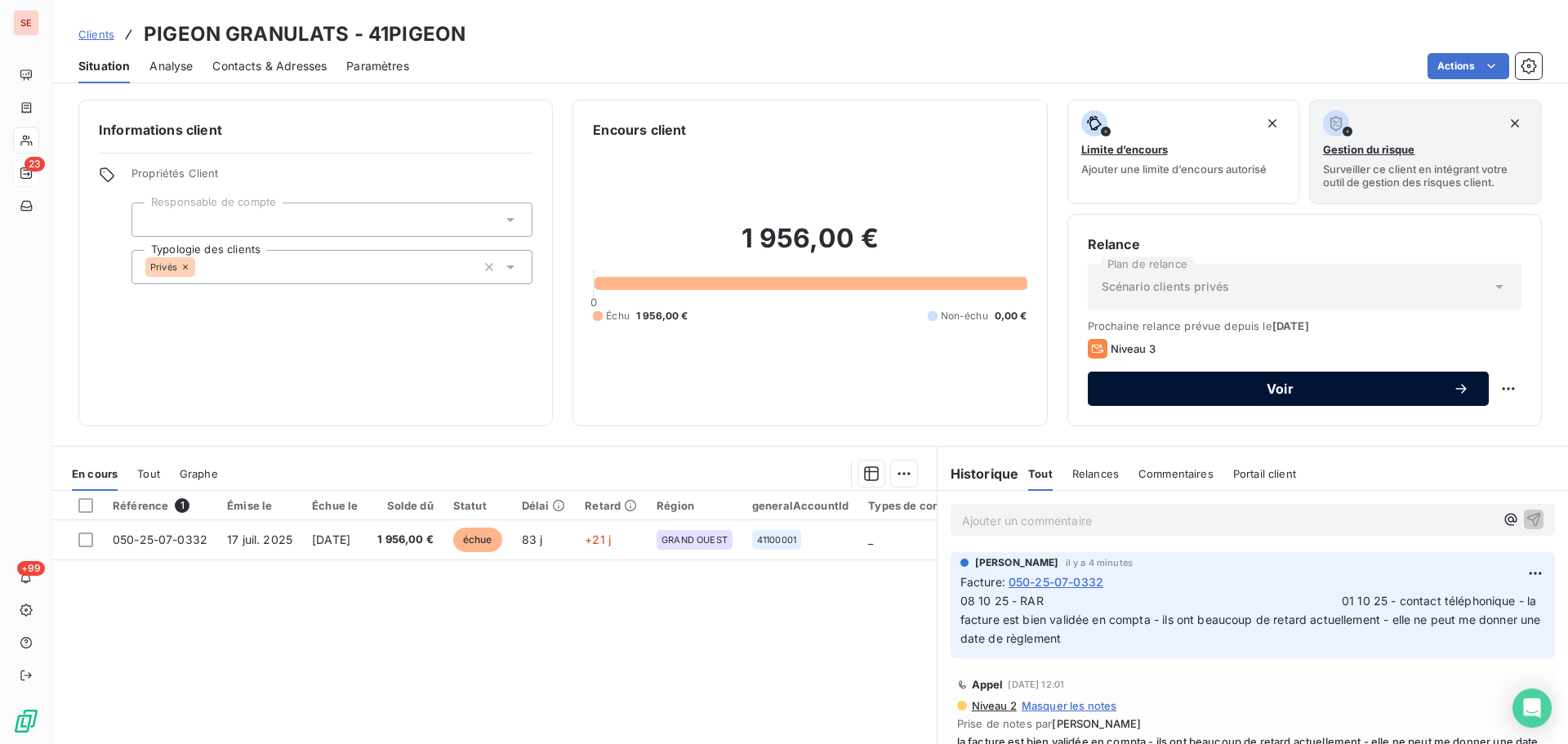
click at [1123, 389] on span "Voir" at bounding box center [1280, 388] width 346 height 13
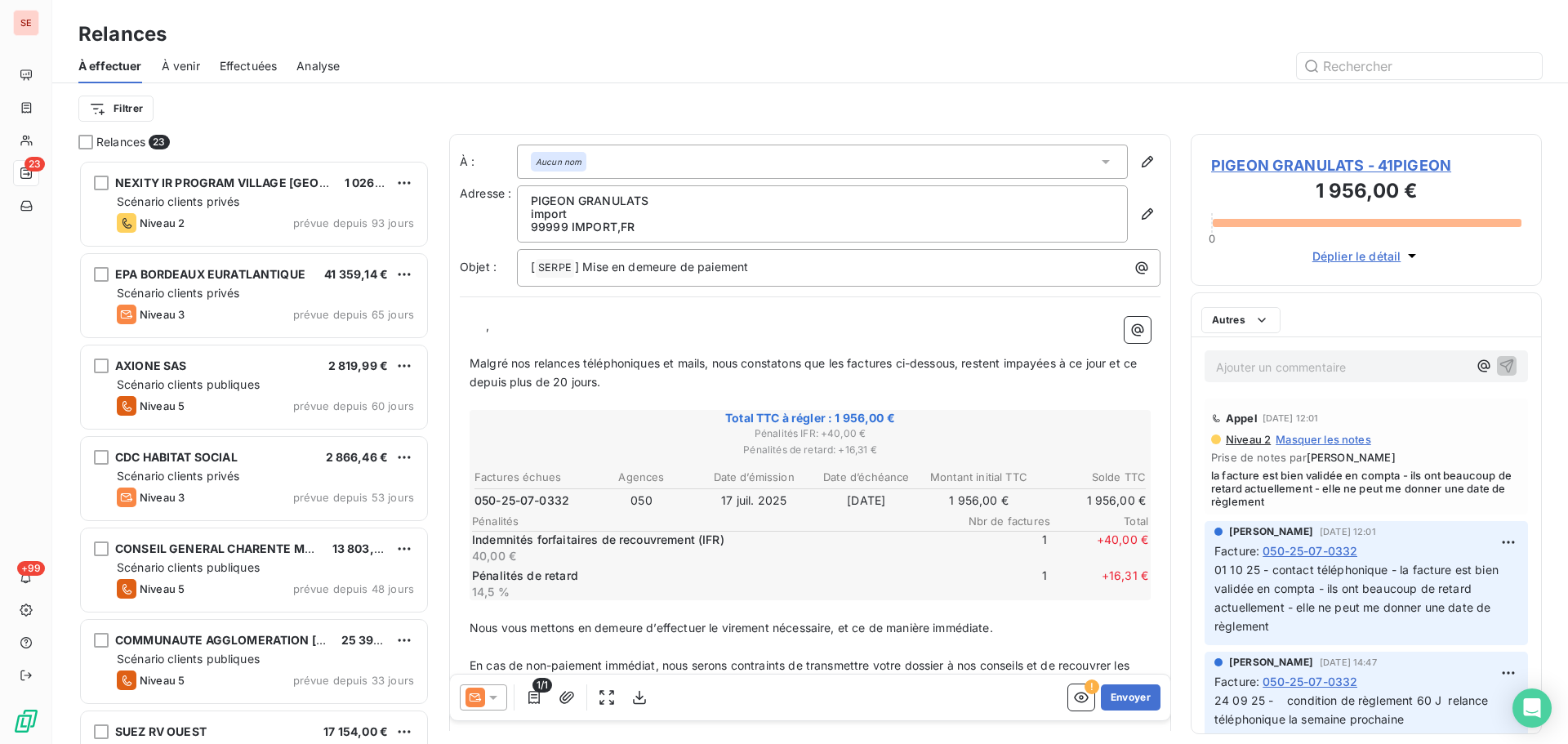
scroll to position [571, 339]
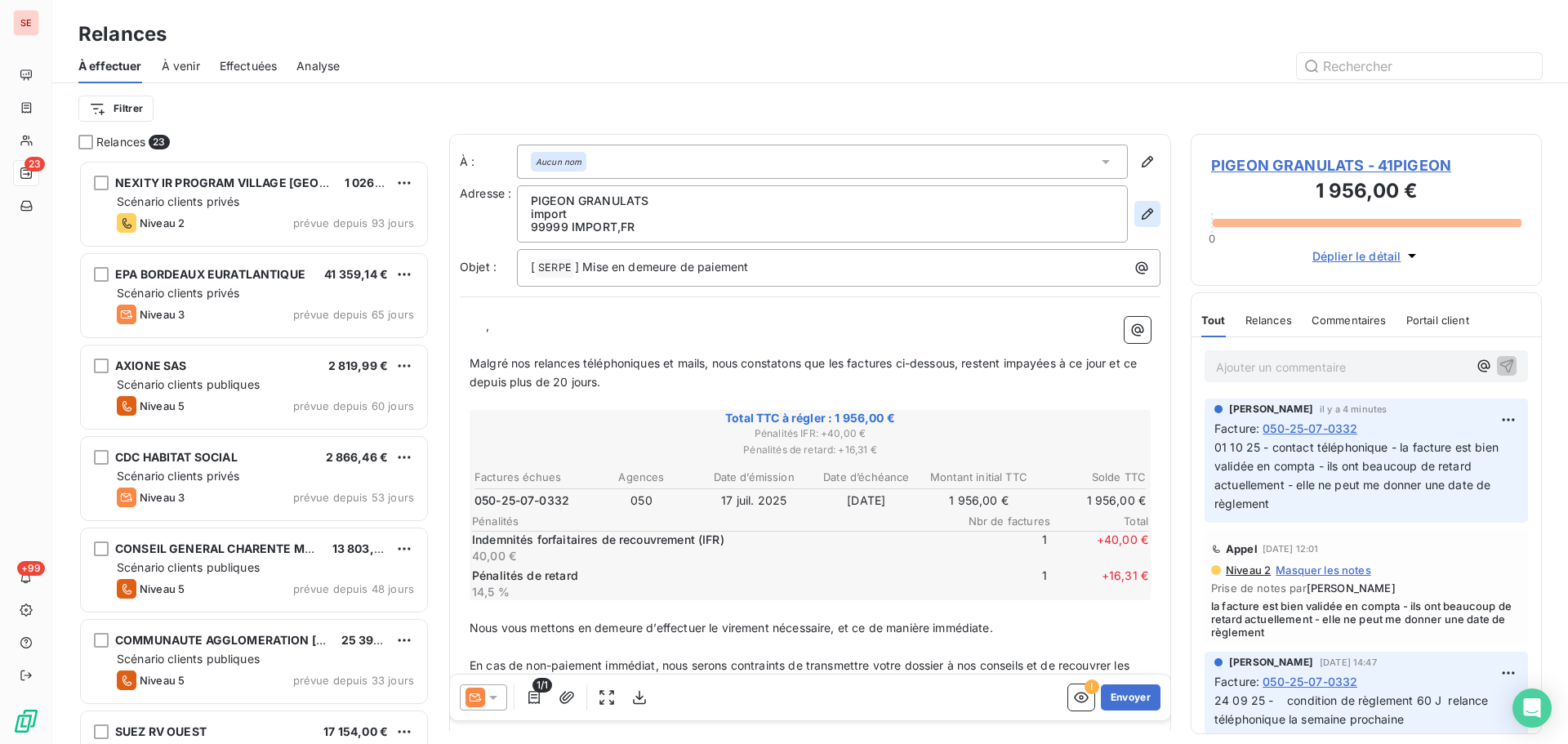
click at [1139, 211] on icon "button" at bounding box center [1147, 214] width 16 height 16
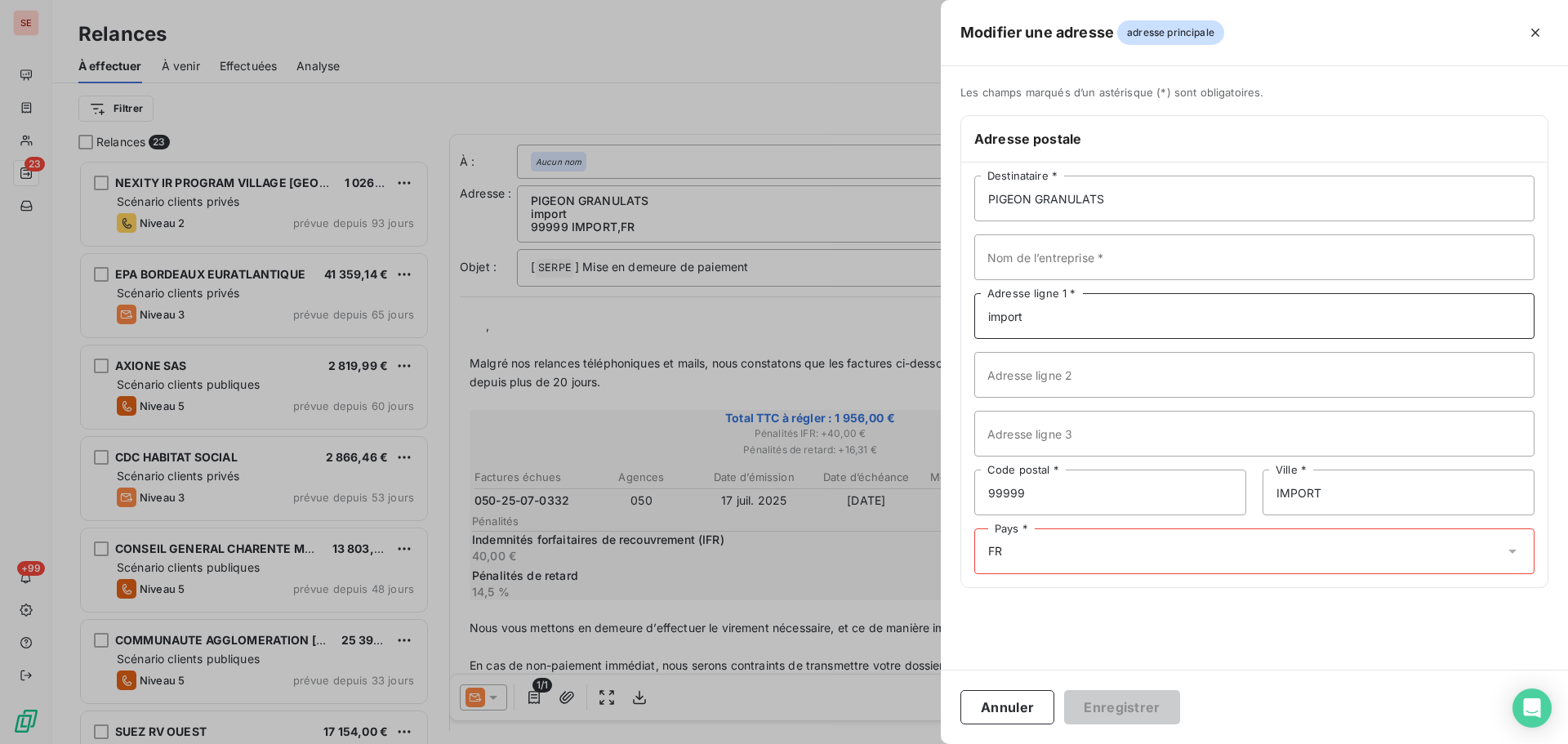
click at [1059, 314] on input "import" at bounding box center [1255, 317] width 561 height 46
drag, startPoint x: 1059, startPoint y: 314, endPoint x: 952, endPoint y: 324, distance: 107.5
click at [952, 324] on div "Les champs marqués d’un astérisque (*) sont obligatoires. Adresse postale PIGEO…" at bounding box center [1254, 347] width 627 height 522
paste input "La Garenne - BP 6"
type input "La Garenne - BP 6"
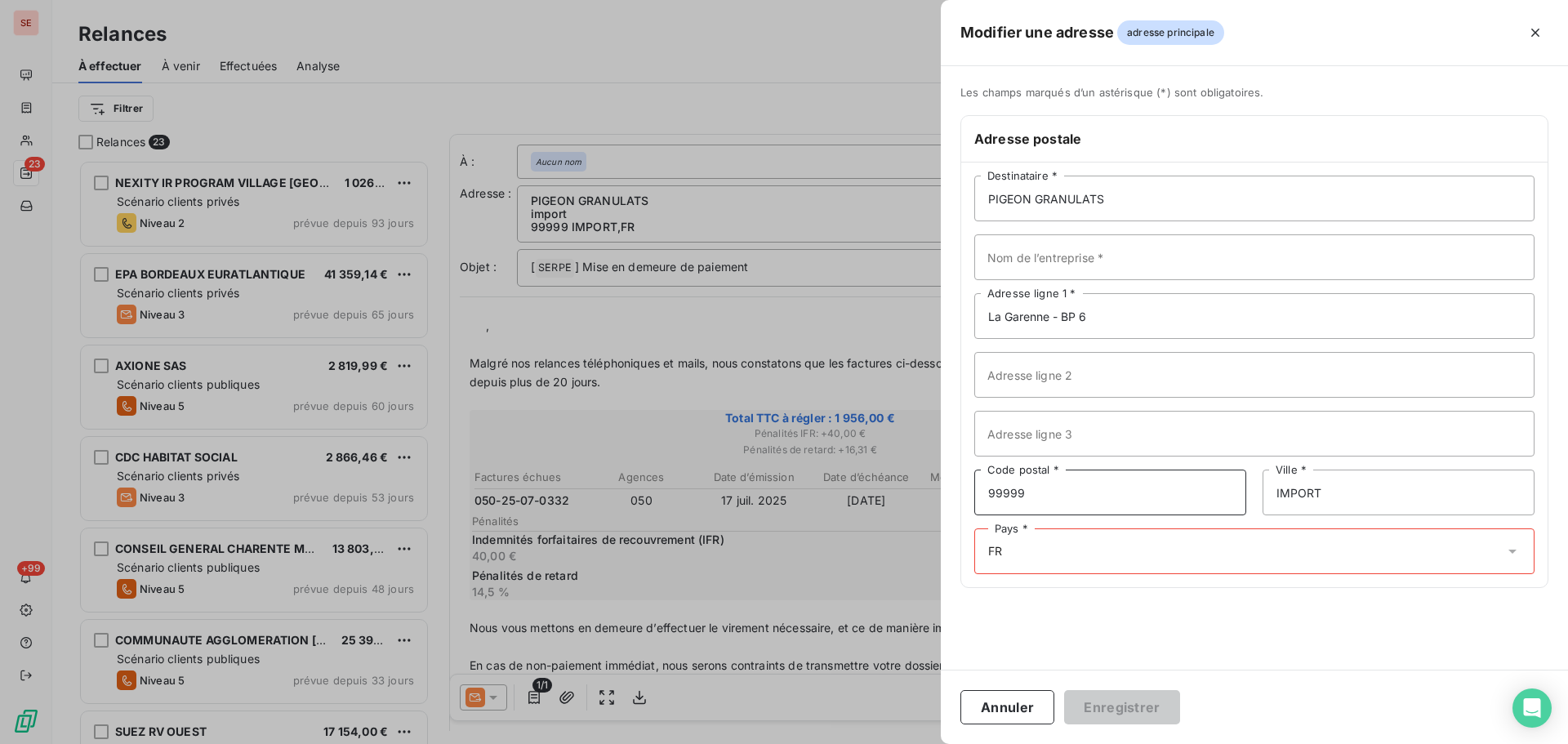
click at [1032, 489] on input "99999" at bounding box center [1111, 493] width 272 height 46
drag, startPoint x: 1035, startPoint y: 494, endPoint x: 928, endPoint y: 490, distance: 107.1
click at [931, 743] on div "Modifier une adresse adresse principale Les champs marqués d’un [DEMOGRAPHIC_DA…" at bounding box center [784, 744] width 1568 height 0
type input "50220"
click at [1077, 561] on div "Pays * FR" at bounding box center [1255, 552] width 561 height 46
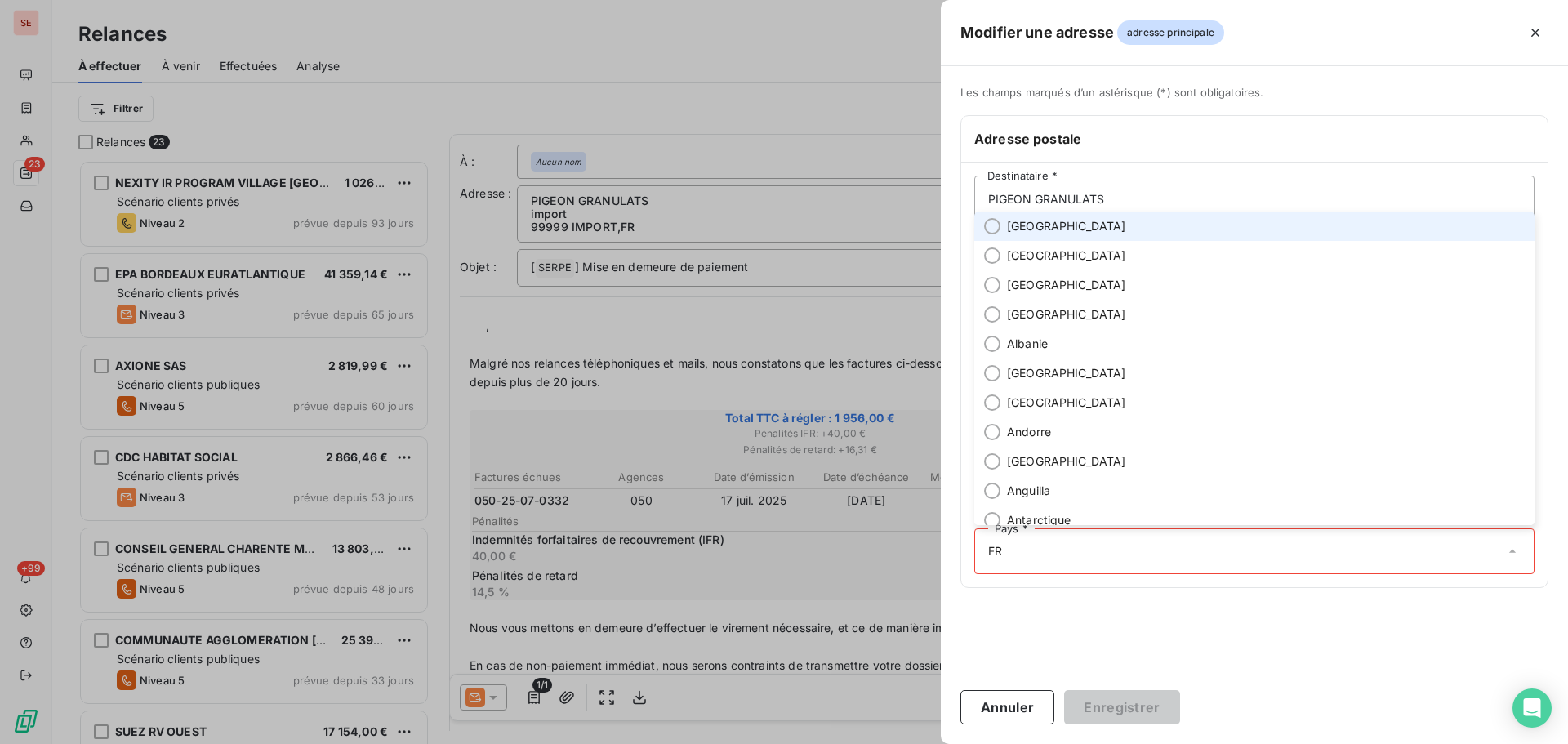
click at [1040, 234] on span "[GEOGRAPHIC_DATA]" at bounding box center [1067, 226] width 119 height 16
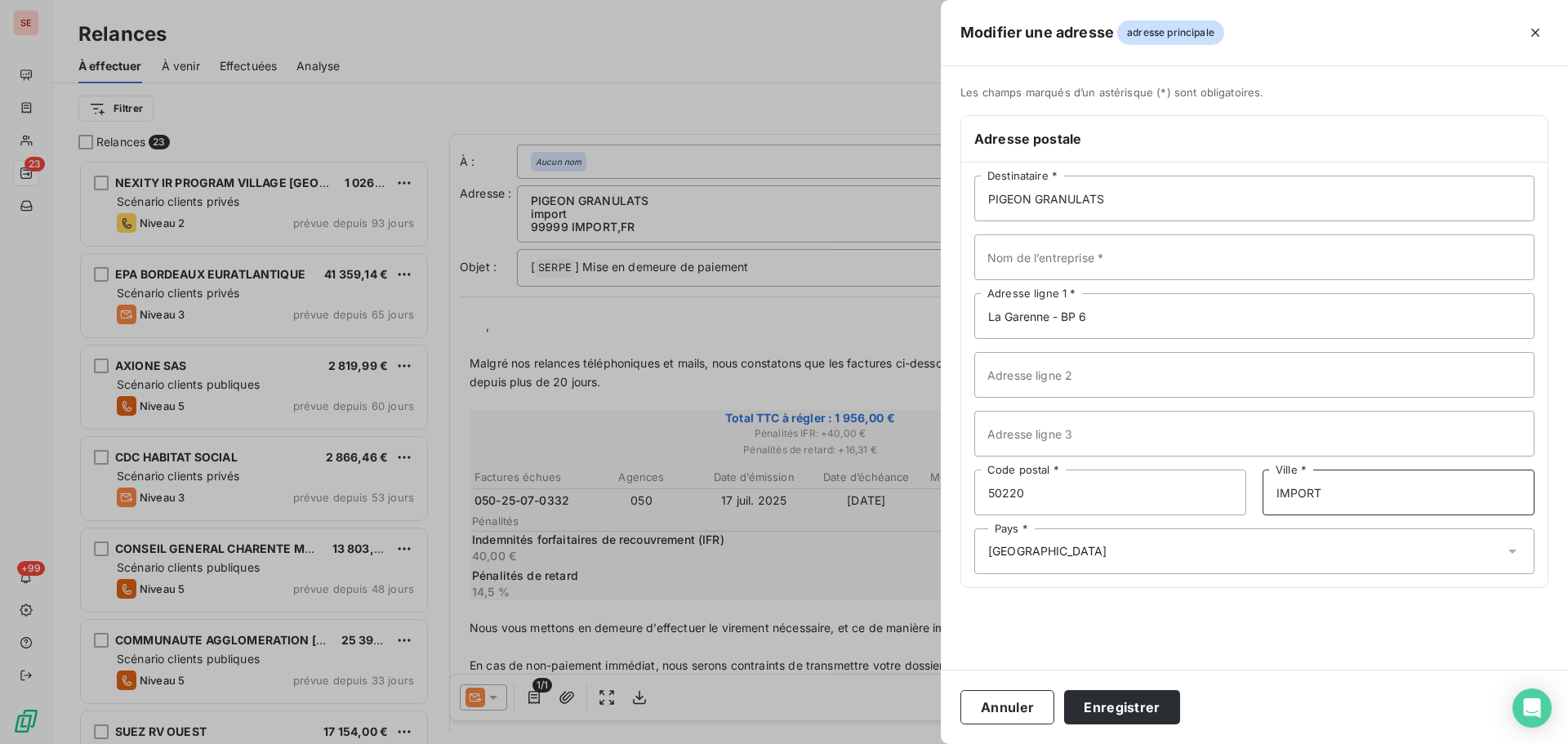
click at [1385, 507] on input "IMPORT" at bounding box center [1399, 493] width 272 height 46
type input "DUCEY LES CHERIS"
click at [1112, 716] on button "Enregistrer" at bounding box center [1121, 707] width 116 height 35
click at [1108, 705] on button "Enregistrer" at bounding box center [1121, 707] width 116 height 35
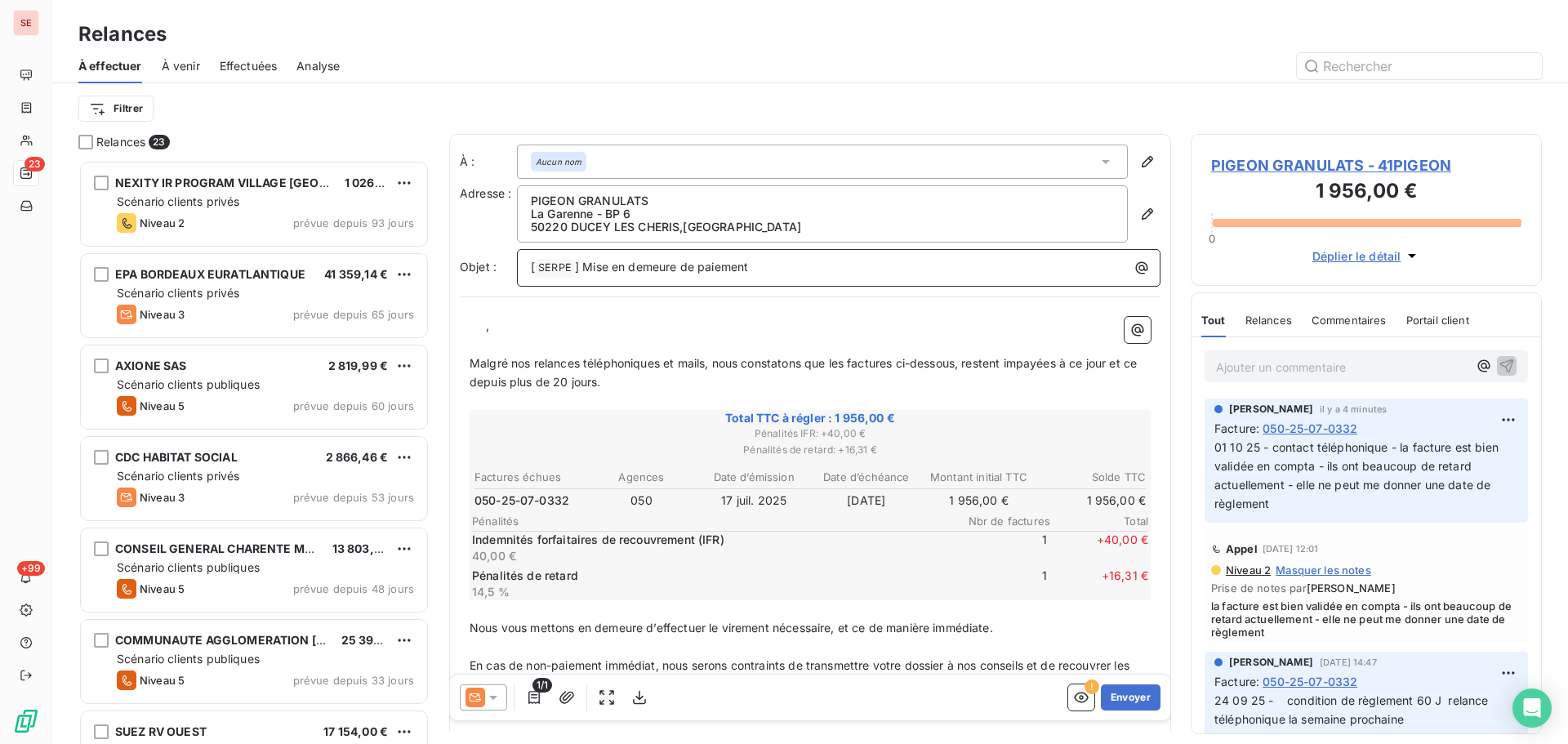
click at [583, 266] on span "] Mise en demeure de paiement" at bounding box center [662, 267] width 173 height 14
click at [486, 326] on span "," at bounding box center [488, 326] width 4 height 14
click at [848, 364] on span "Malgré nos relances téléphoniques et mails, nous constatons que les factures ci…" at bounding box center [805, 372] width 670 height 33
click at [890, 360] on span "Malgré nos relances téléphoniques et mails, nous constatons que la factures ci-…" at bounding box center [802, 372] width 665 height 33
click at [995, 362] on span "Malgré nos relances téléphoniques et mails, nous constatons que la facture ci-d…" at bounding box center [799, 372] width 659 height 33
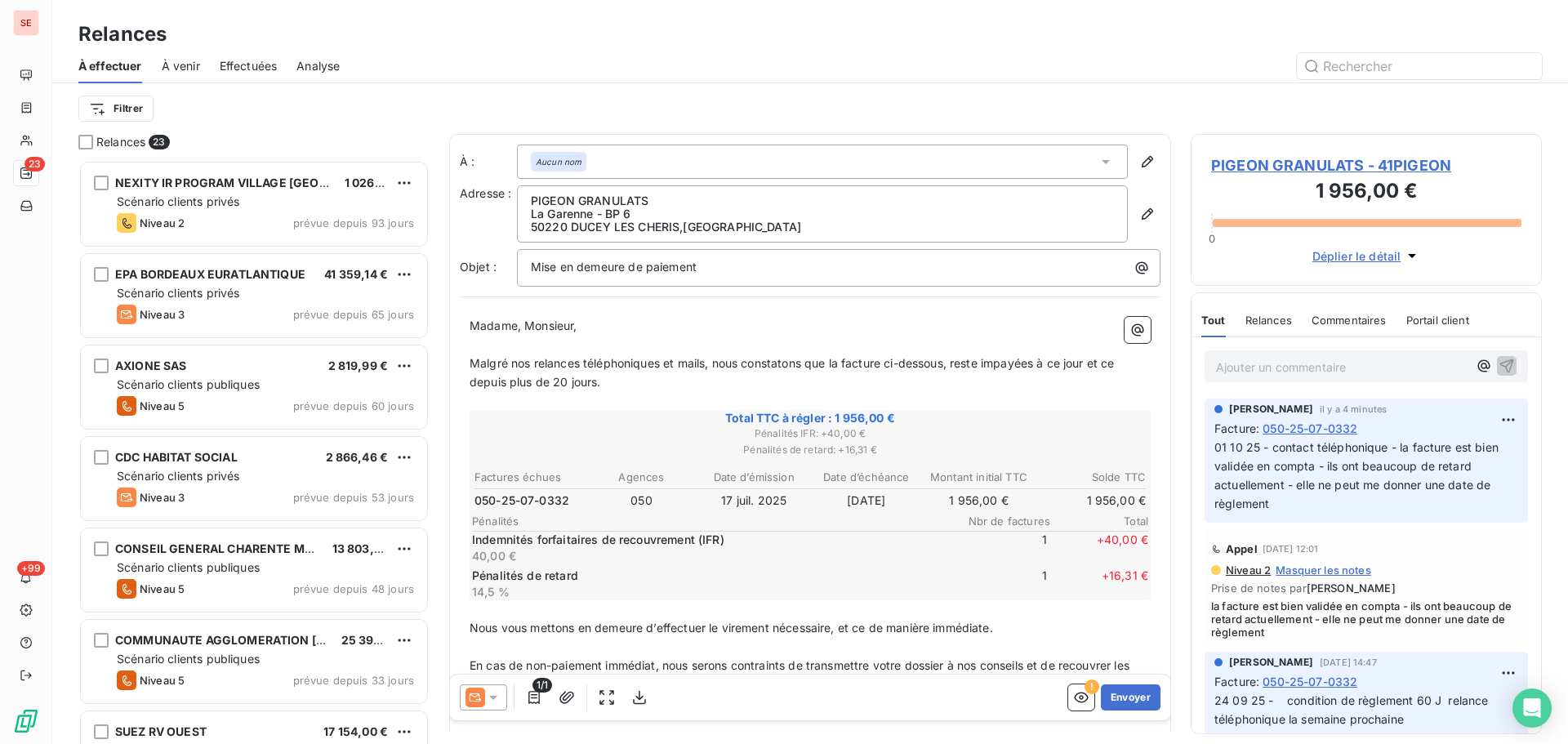
click at [1042, 366] on span "Malgré nos relances téléphoniques et mails, nous constatons que la facture ci-d…" at bounding box center [793, 372] width 648 height 33
drag, startPoint x: 616, startPoint y: 388, endPoint x: 1086, endPoint y: 355, distance: 471.2
click at [1086, 355] on p "Malgré nos relances téléphoniques et mails, nous constatons que la facture ci-d…" at bounding box center [810, 373] width 681 height 37
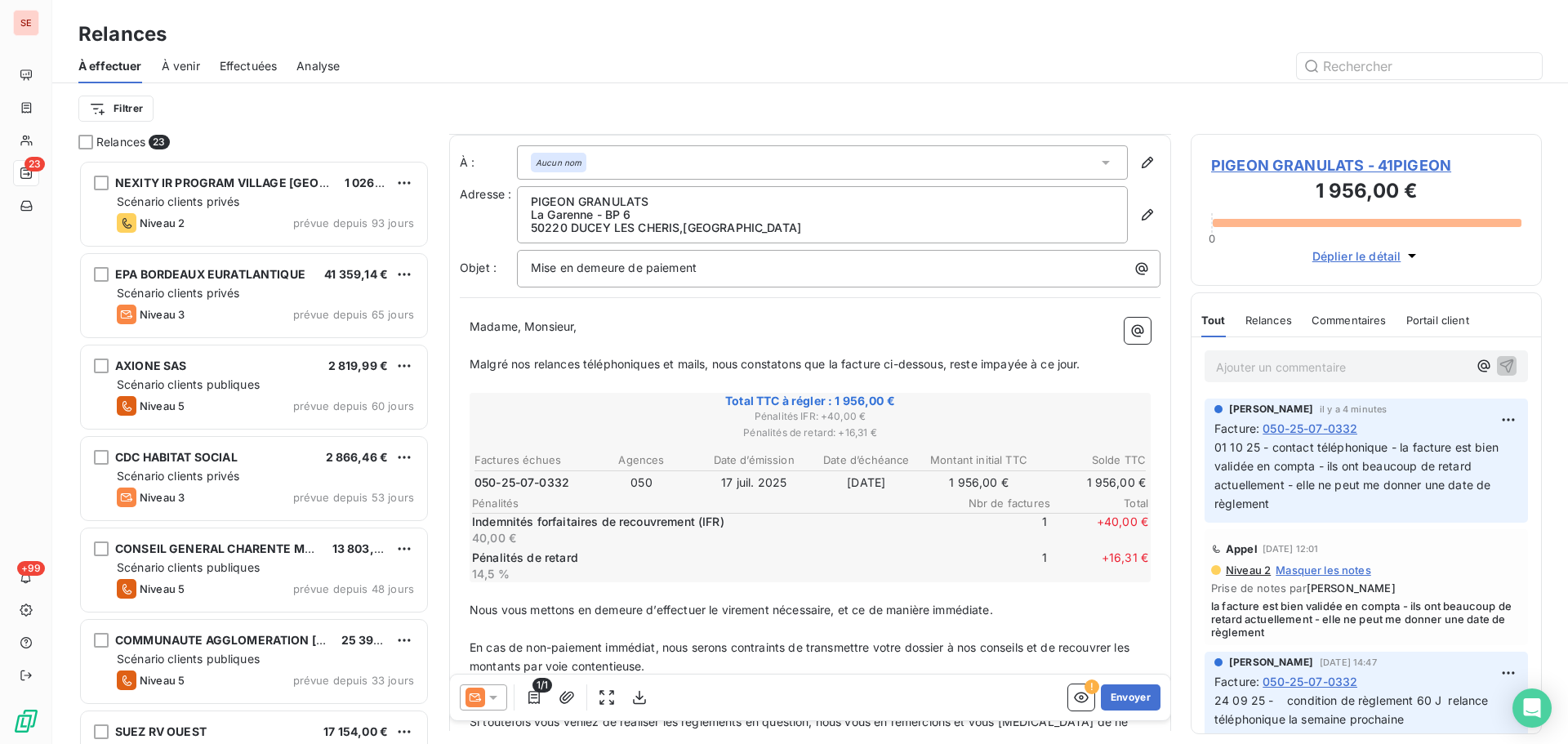
scroll to position [198, 0]
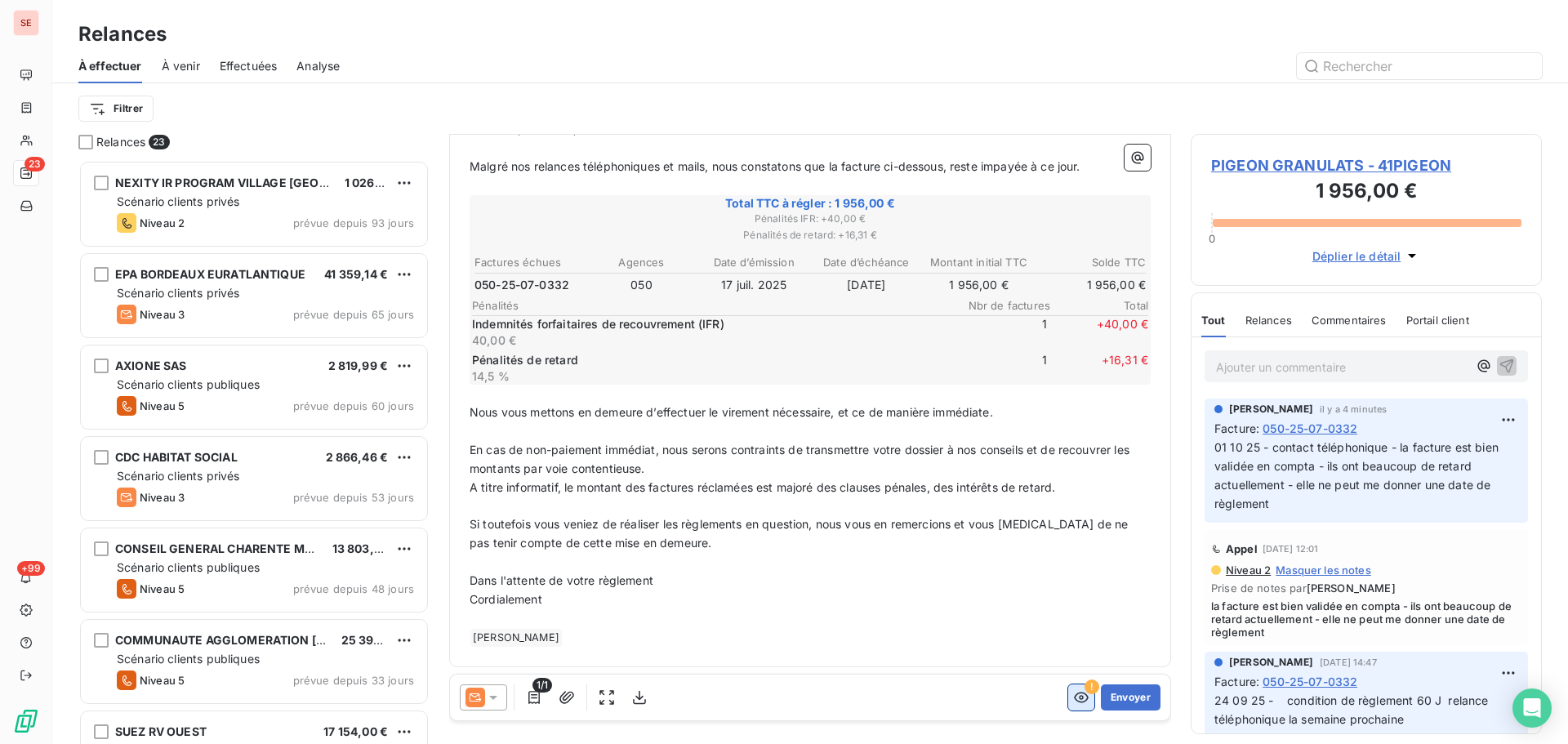
click at [1074, 696] on icon "button" at bounding box center [1082, 697] width 16 height 16
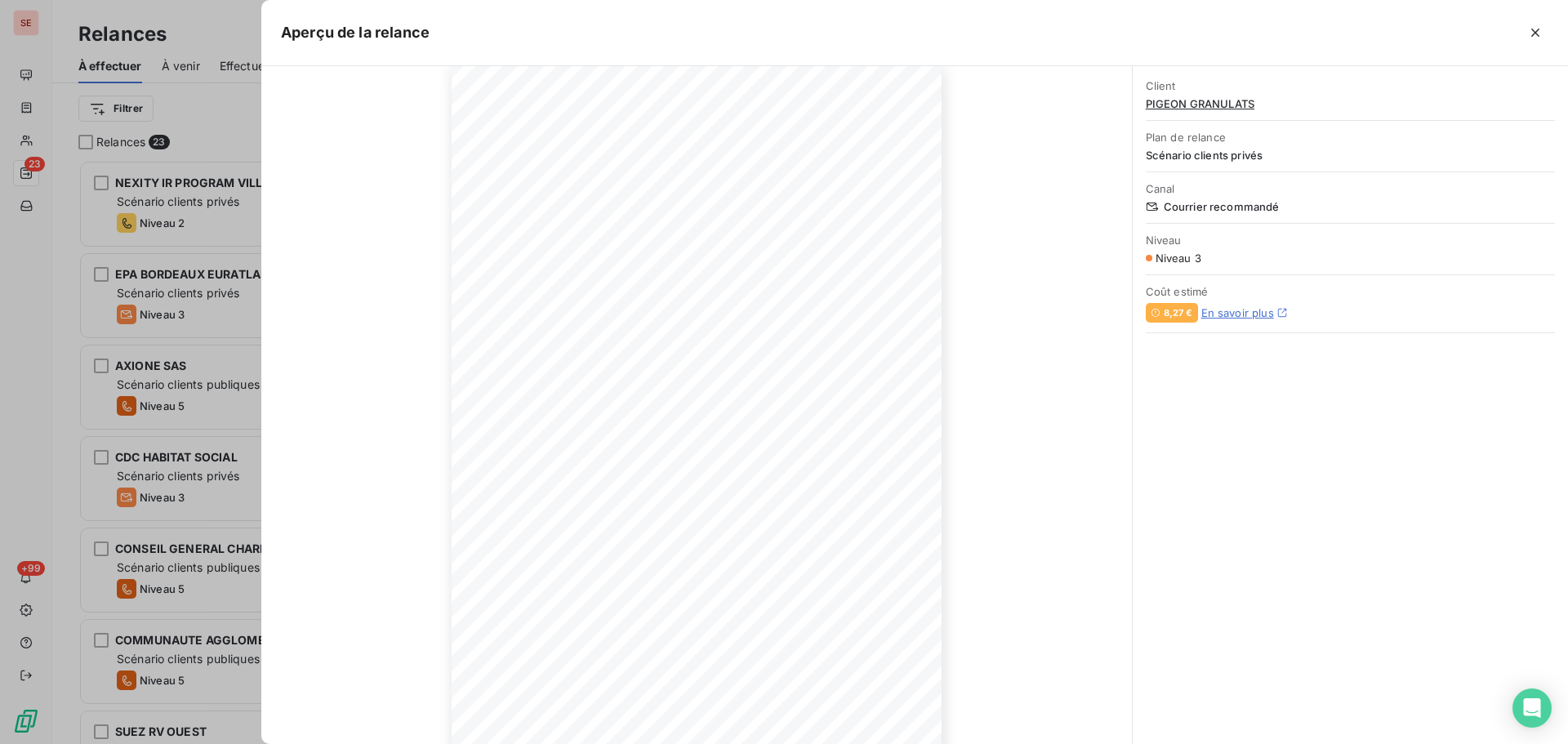
scroll to position [108, 0]
click at [820, 693] on icon "button" at bounding box center [818, 690] width 16 height 16
click at [1530, 27] on icon "button" at bounding box center [1535, 33] width 16 height 16
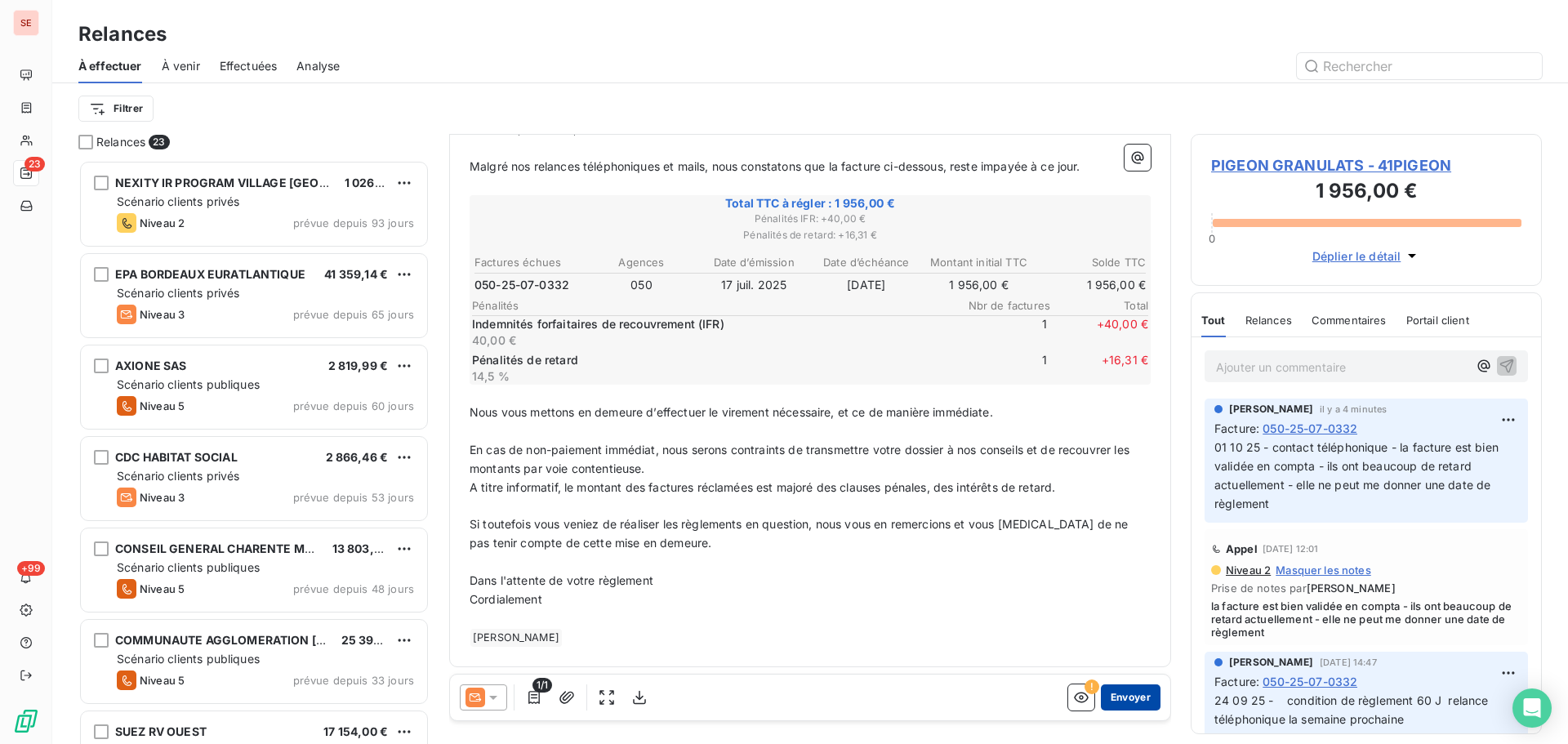
click at [1117, 689] on button "Envoyer" at bounding box center [1130, 698] width 59 height 27
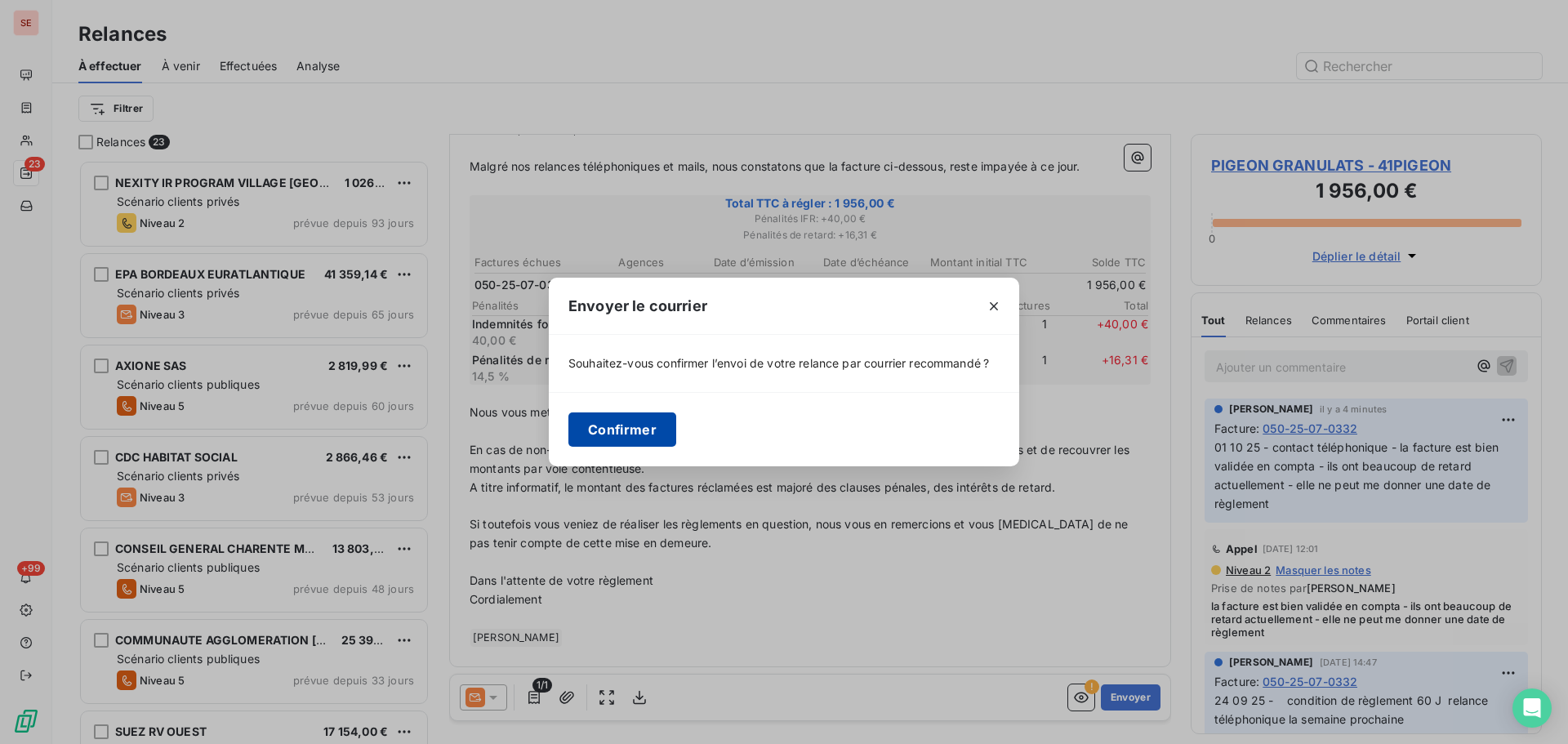
click at [618, 428] on button "Confirmer" at bounding box center [623, 429] width 108 height 35
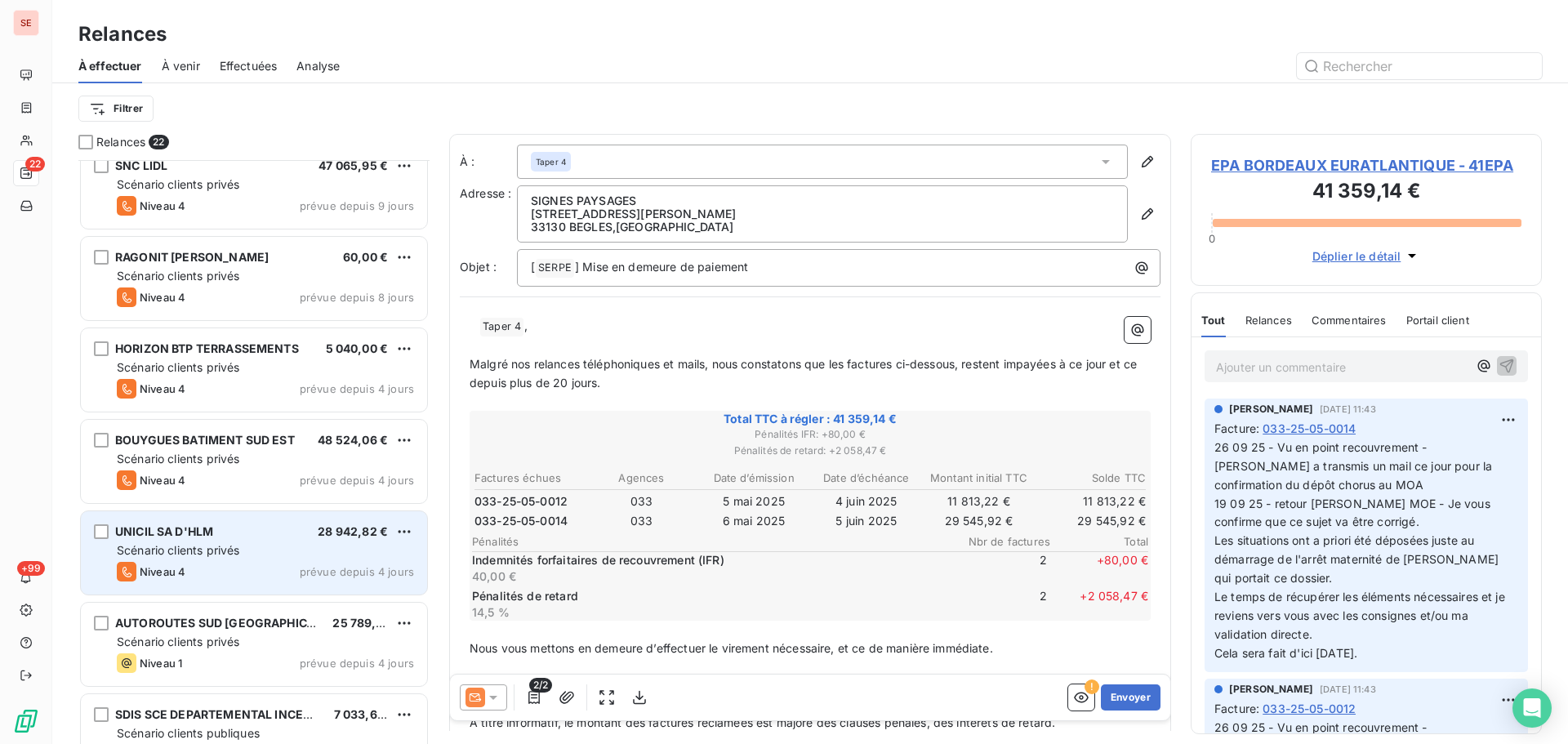
scroll to position [994, 0]
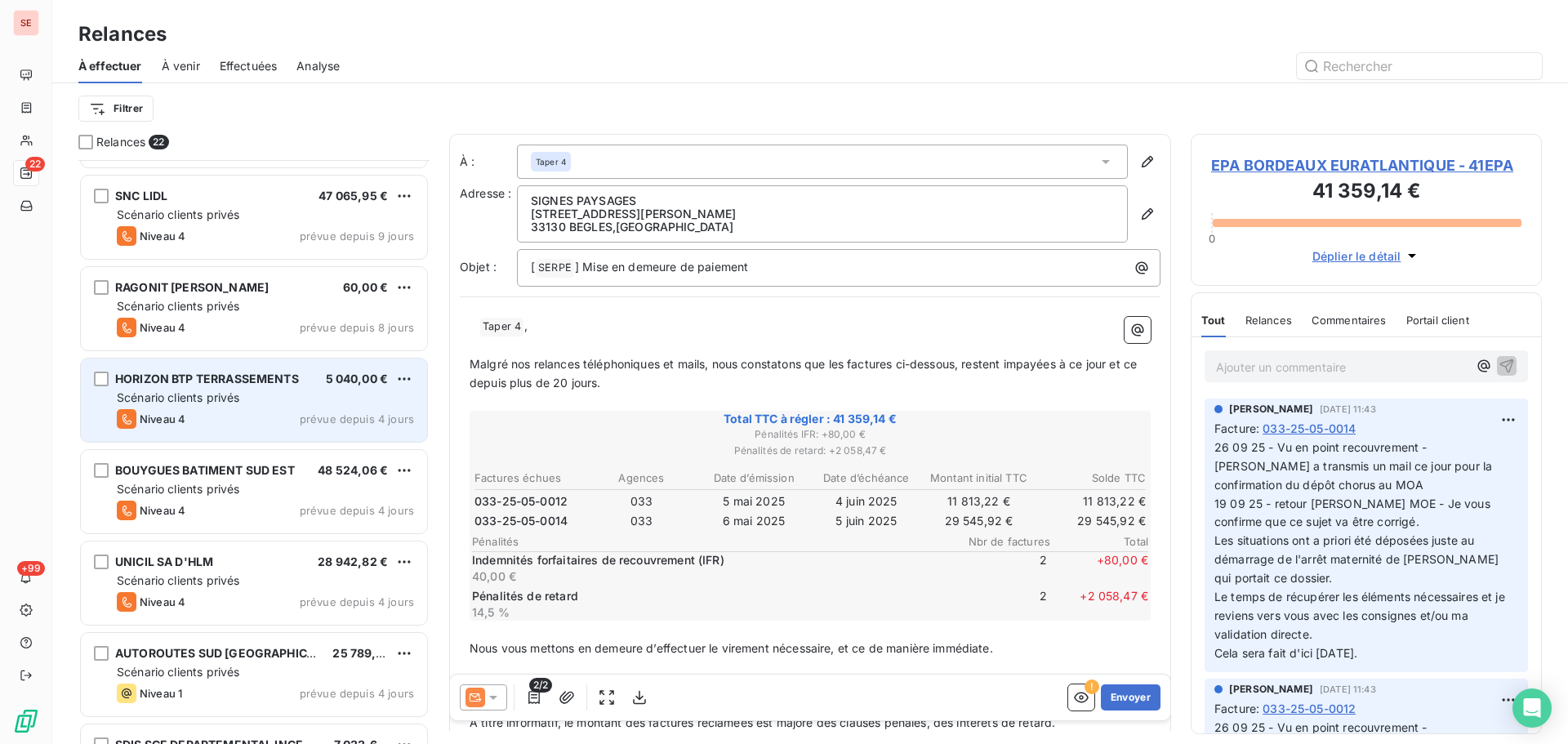
click at [240, 395] on span "Scénario clients privés" at bounding box center [178, 397] width 123 height 14
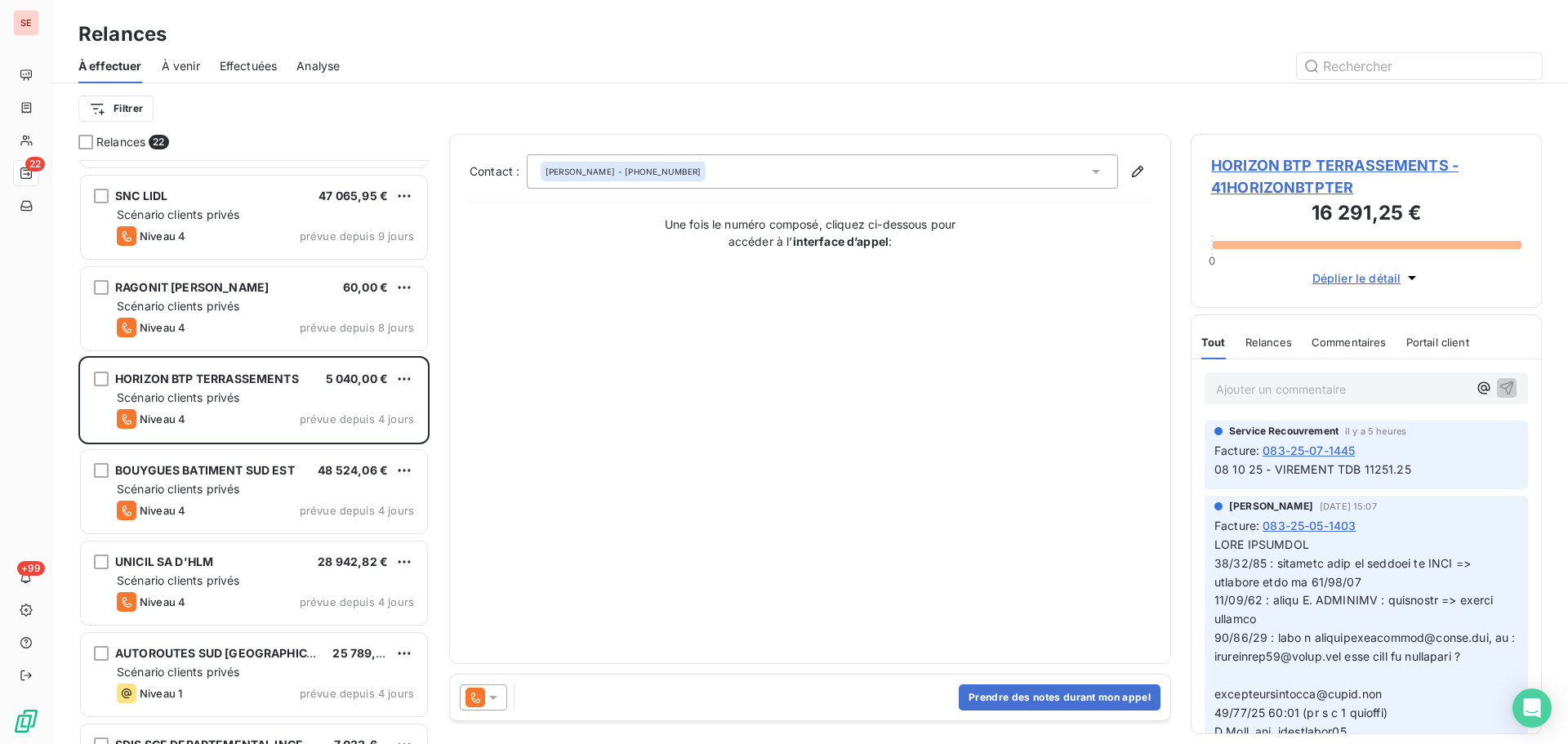
click at [1263, 161] on span "HORIZON BTP TERRASSEMENTS - 41HORIZONBTPTER" at bounding box center [1366, 177] width 310 height 44
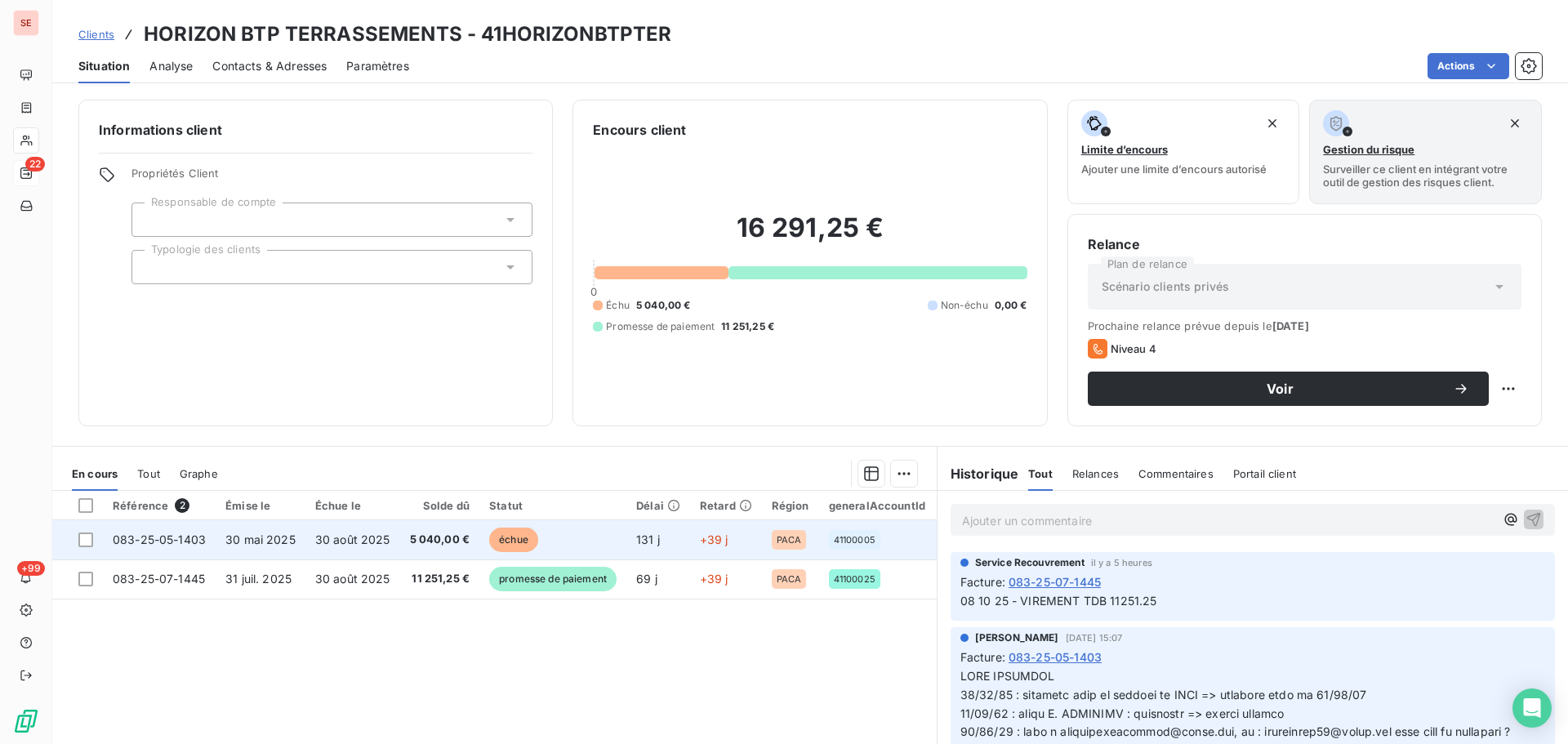
click at [219, 533] on td "30 mai 2025" at bounding box center [261, 540] width 90 height 39
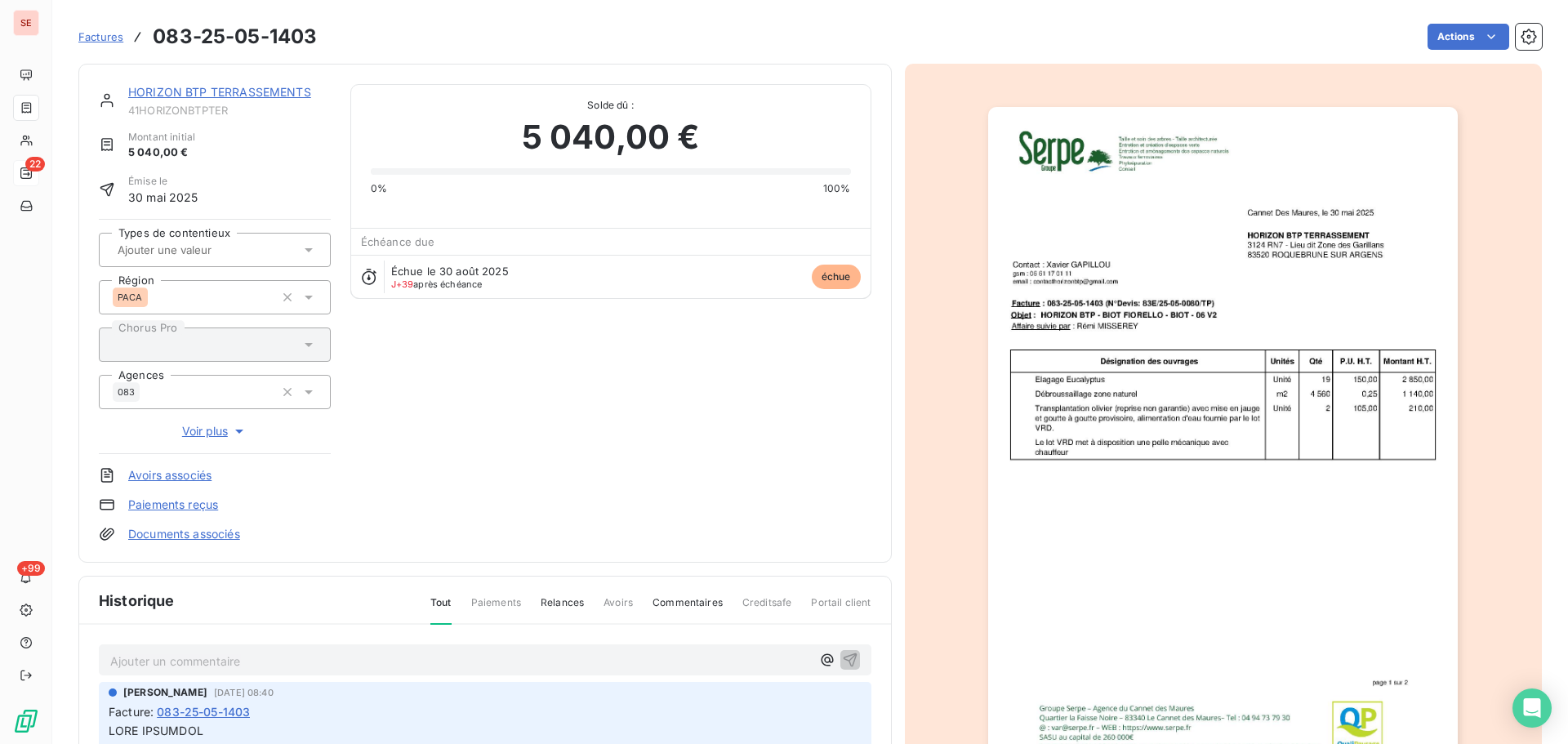
click at [190, 88] on link "HORIZON BTP TERRASSEMENTS" at bounding box center [219, 92] width 183 height 14
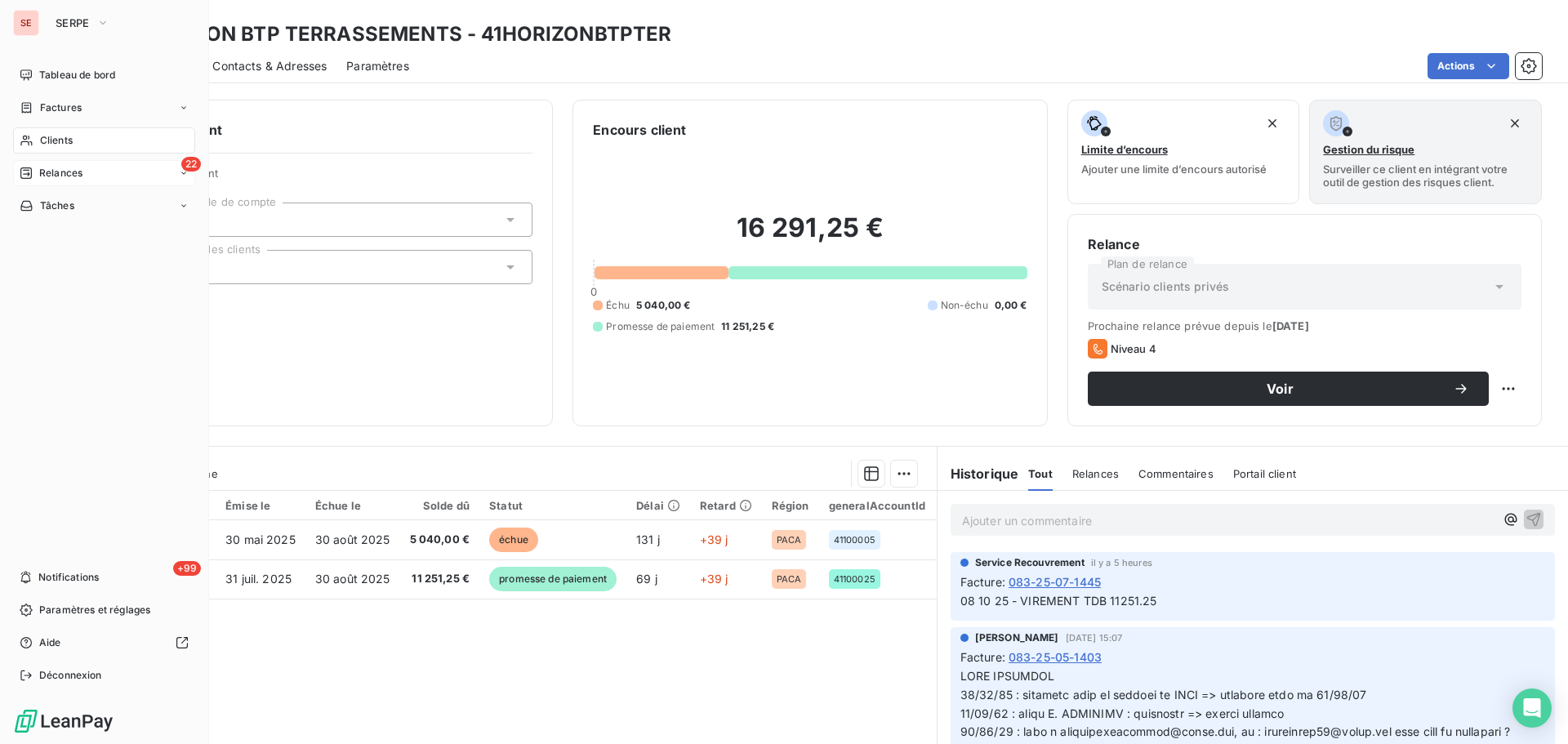
click at [53, 169] on span "Relances" at bounding box center [60, 173] width 43 height 15
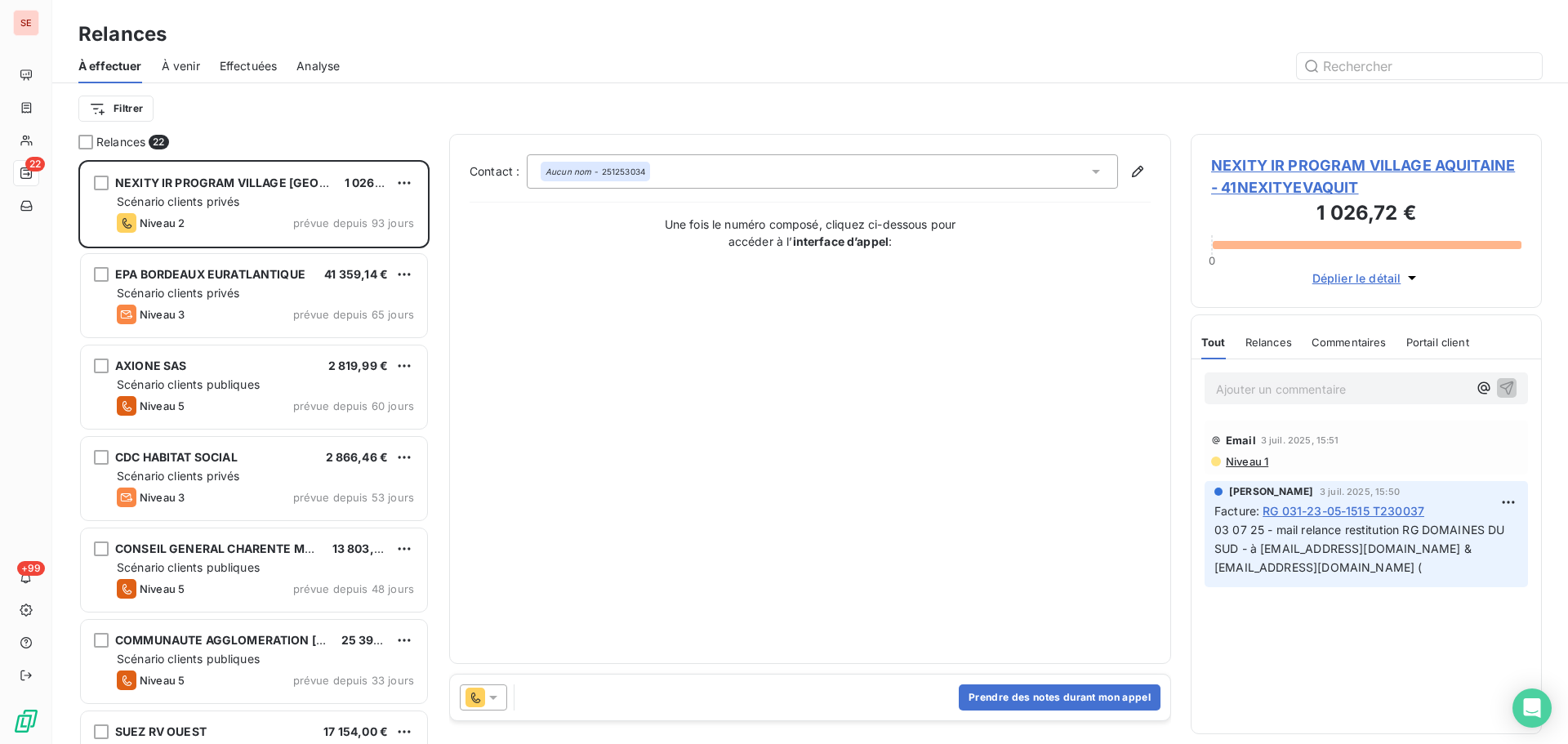
click at [253, 75] on div "Effectuées" at bounding box center [249, 65] width 58 height 35
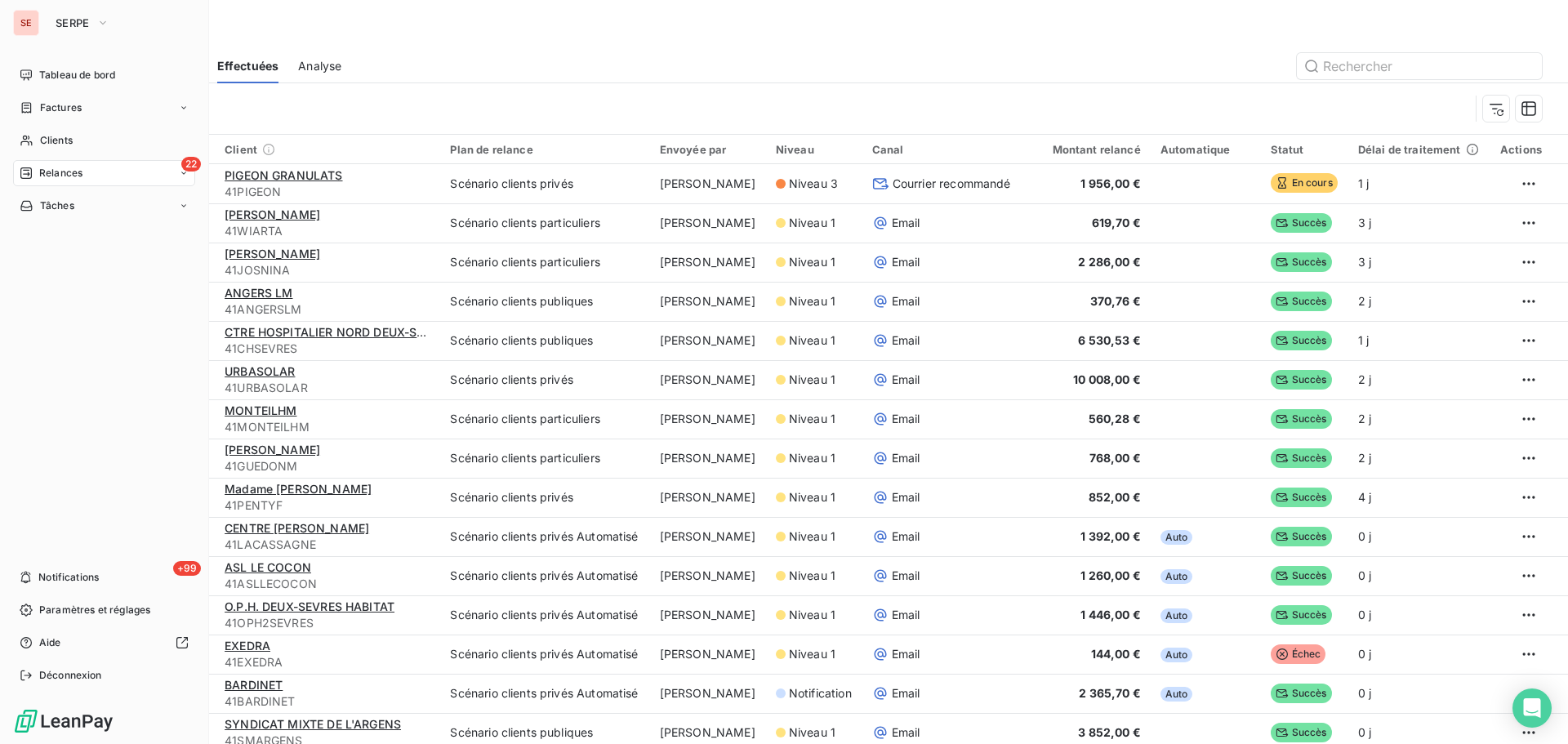
click at [37, 169] on div "Relances" at bounding box center [50, 173] width 63 height 15
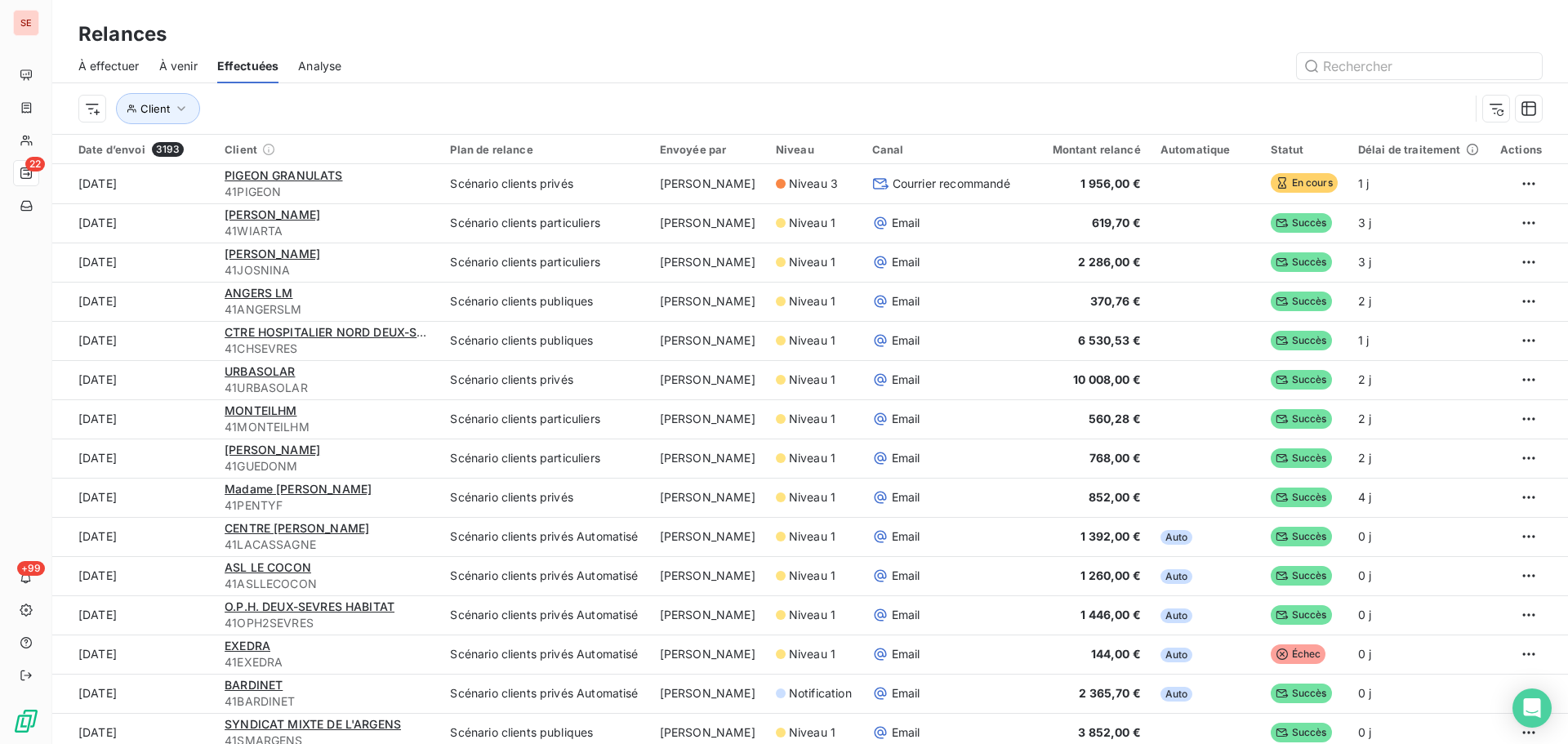
click at [550, 92] on div "Client" at bounding box center [810, 108] width 1464 height 50
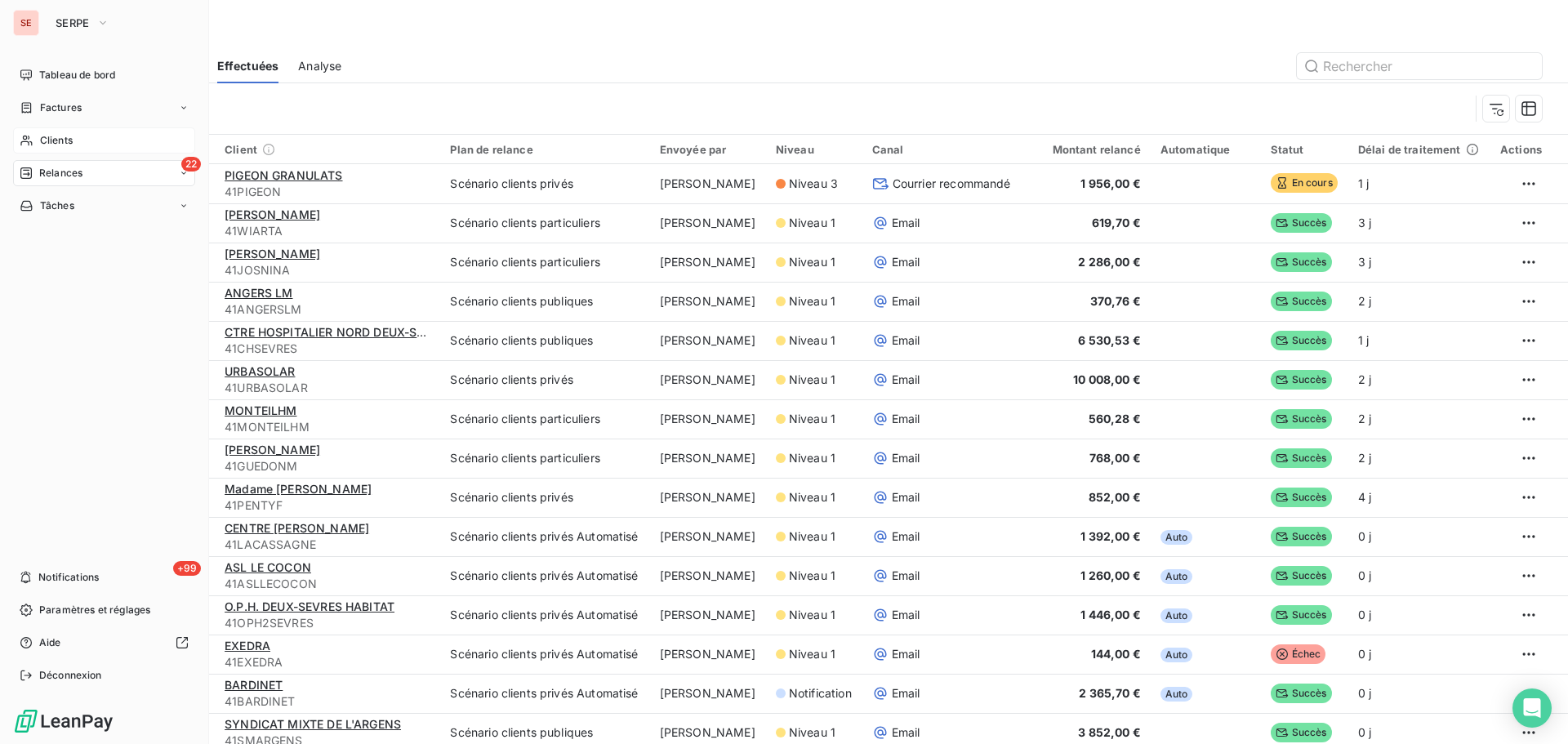
click at [65, 140] on span "Clients" at bounding box center [56, 141] width 33 height 15
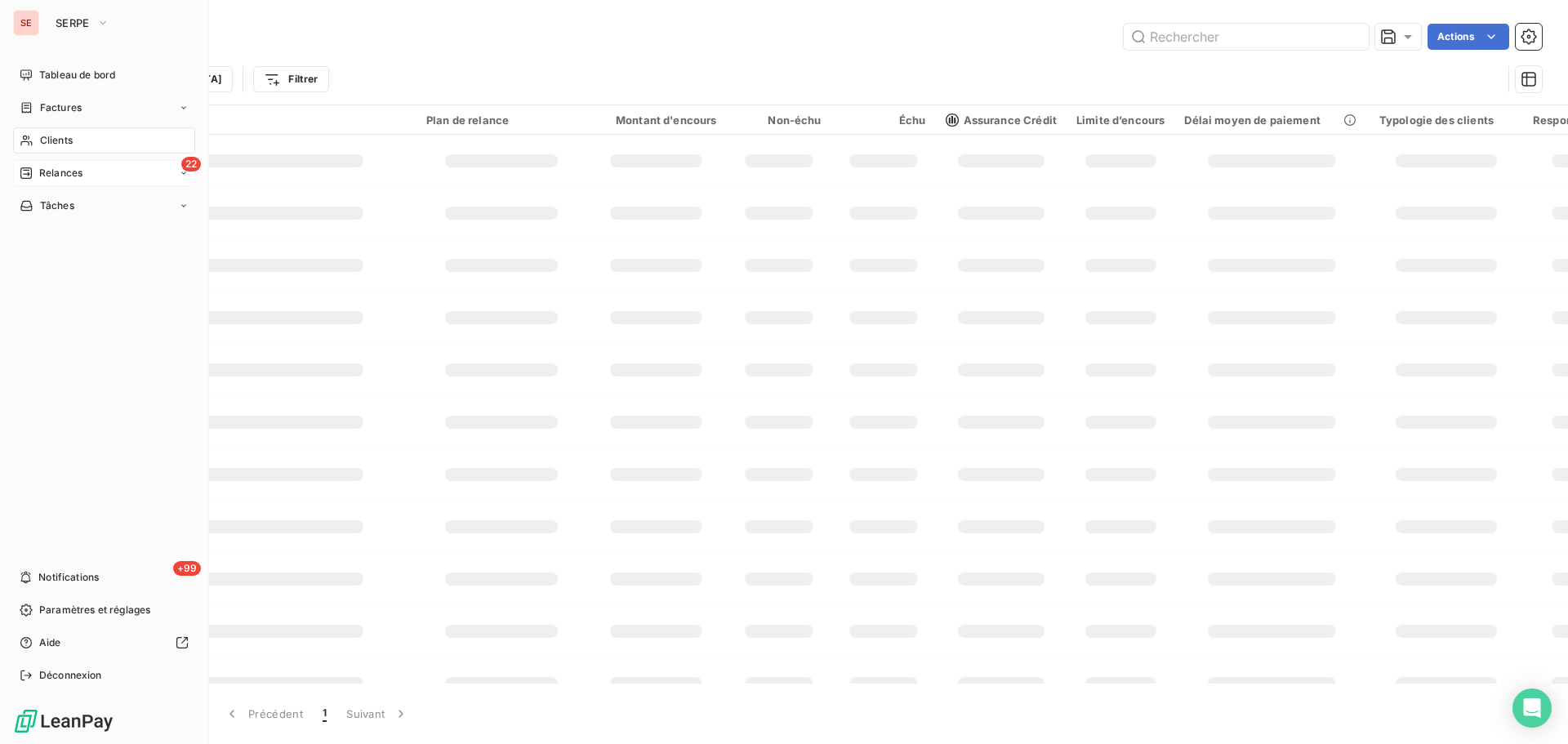
click at [73, 170] on span "Relances" at bounding box center [60, 173] width 43 height 15
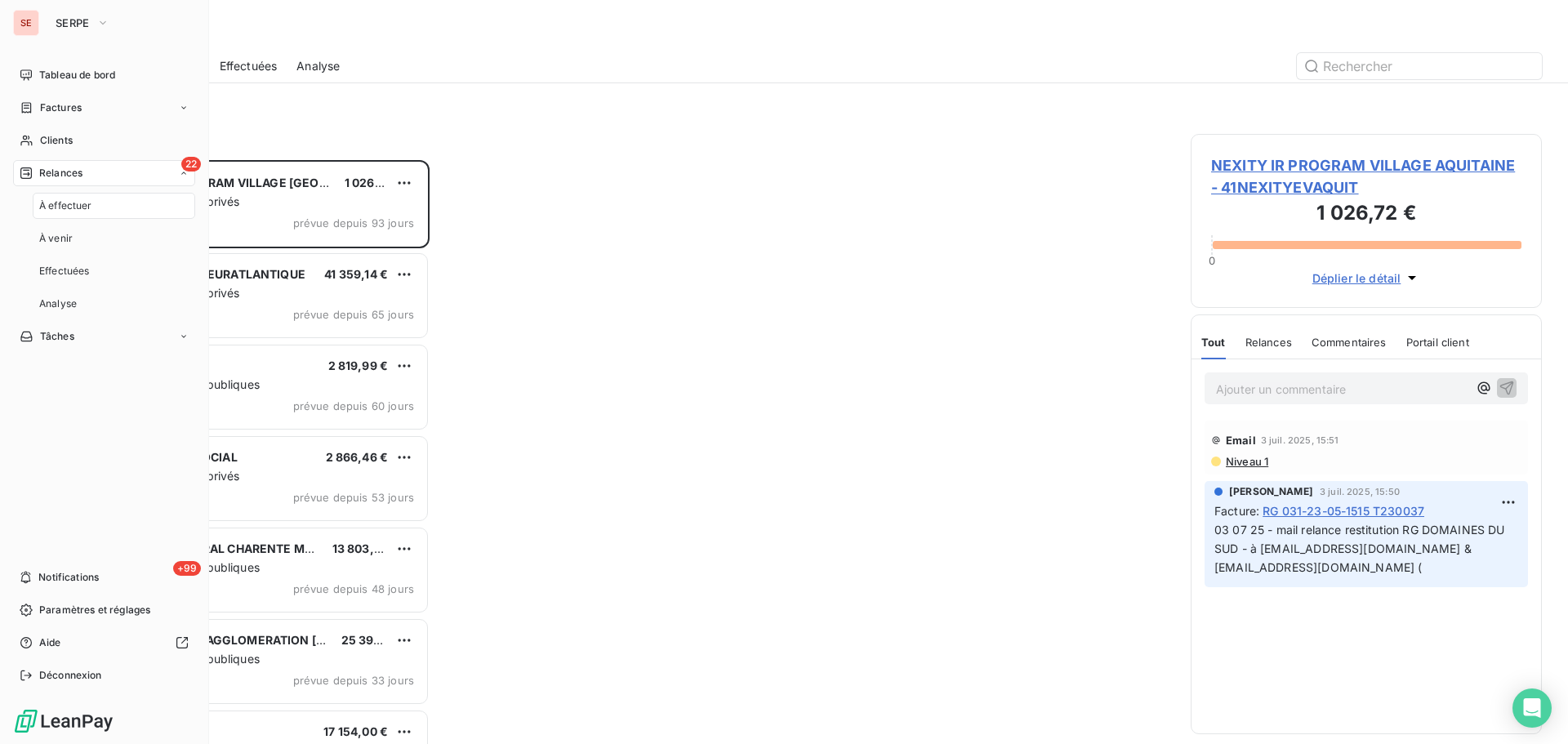
scroll to position [571, 339]
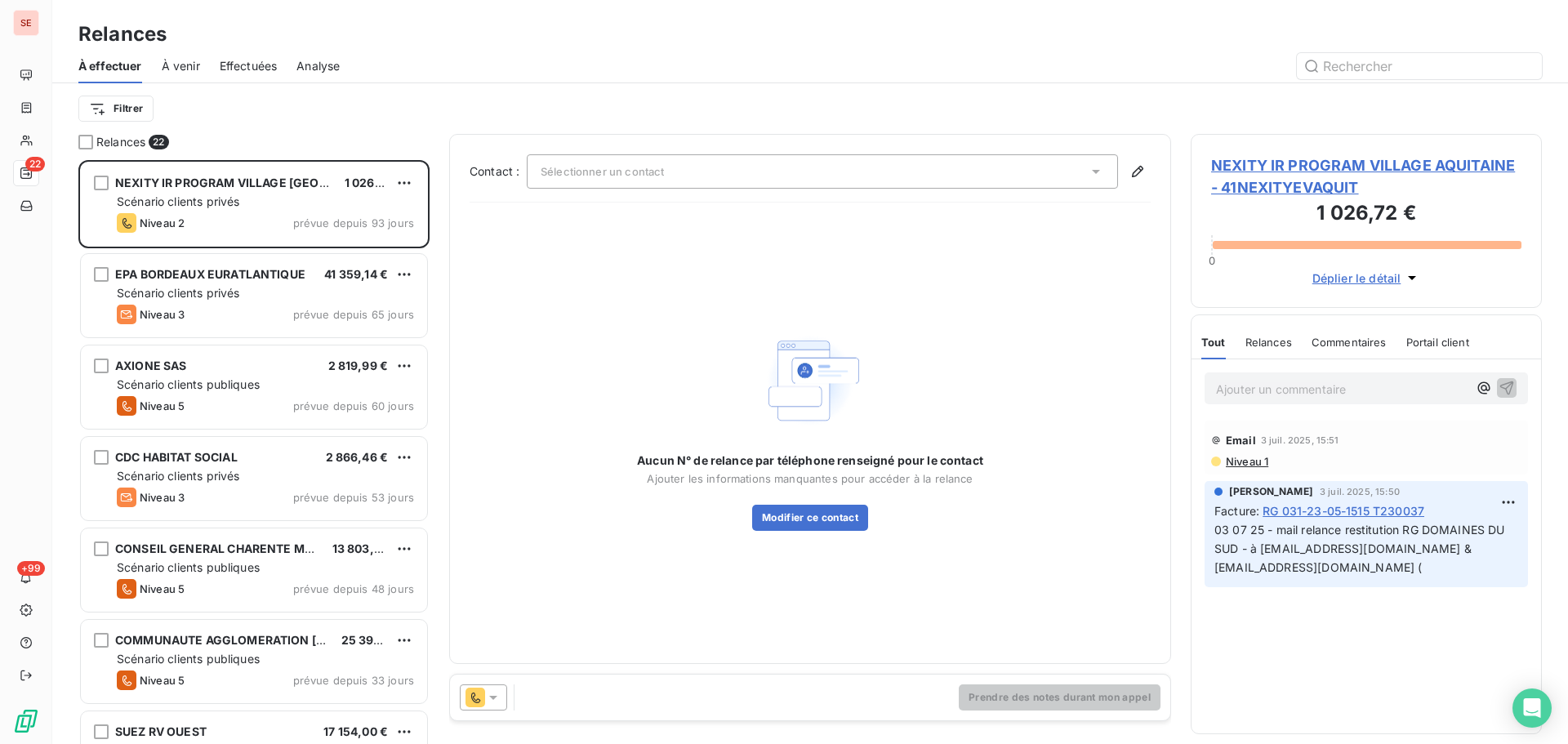
click at [1327, 183] on span "NEXITY IR PROGRAM VILLAGE AQUITAINE - 41NEXITYEVAQUIT" at bounding box center [1366, 177] width 310 height 44
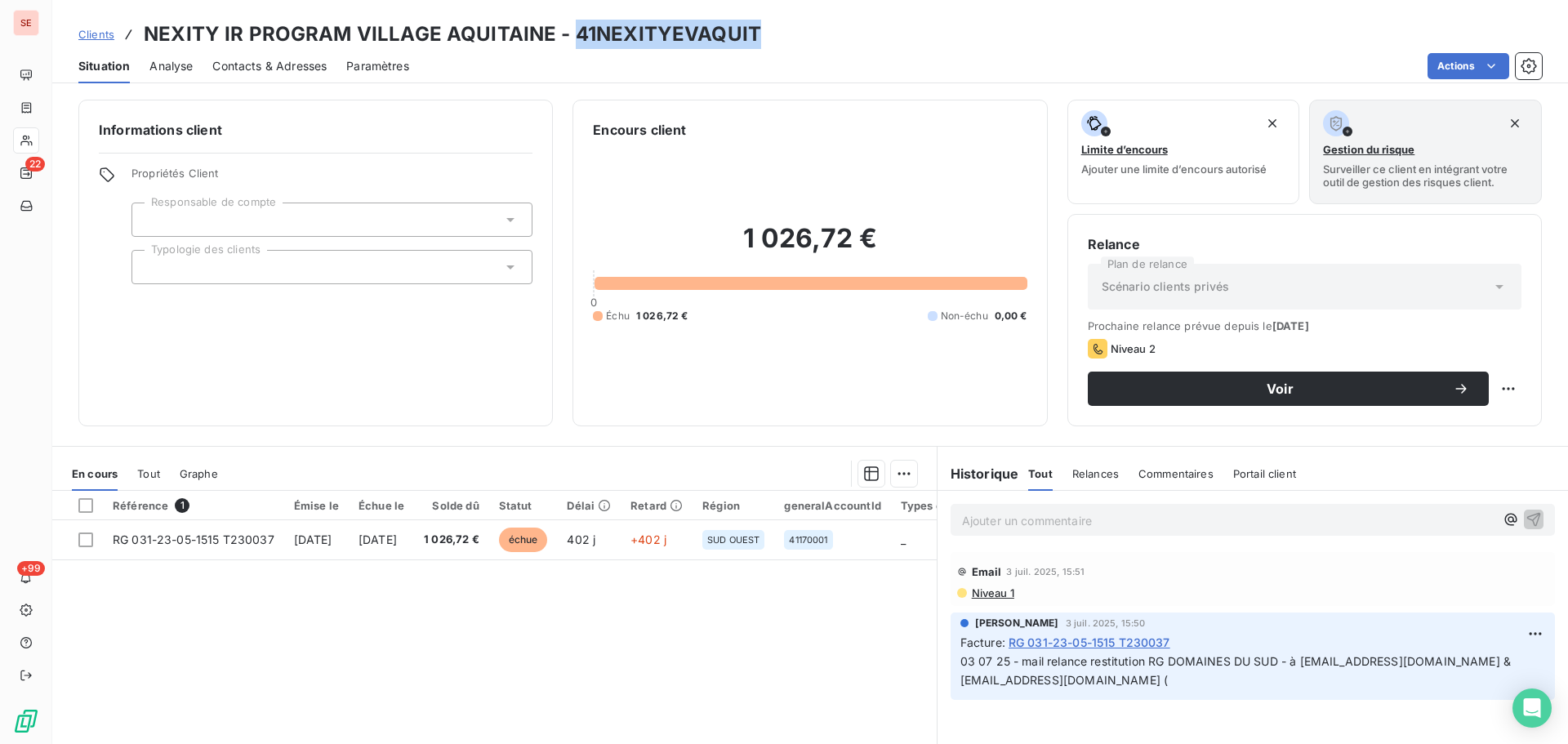
drag, startPoint x: 753, startPoint y: 36, endPoint x: 574, endPoint y: 34, distance: 179.0
click at [574, 34] on h3 "NEXITY IR PROGRAM VILLAGE AQUITAINE - 41NEXITYEVAQUIT" at bounding box center [453, 34] width 617 height 29
copy h3 "41NEXITYEVAQUIT"
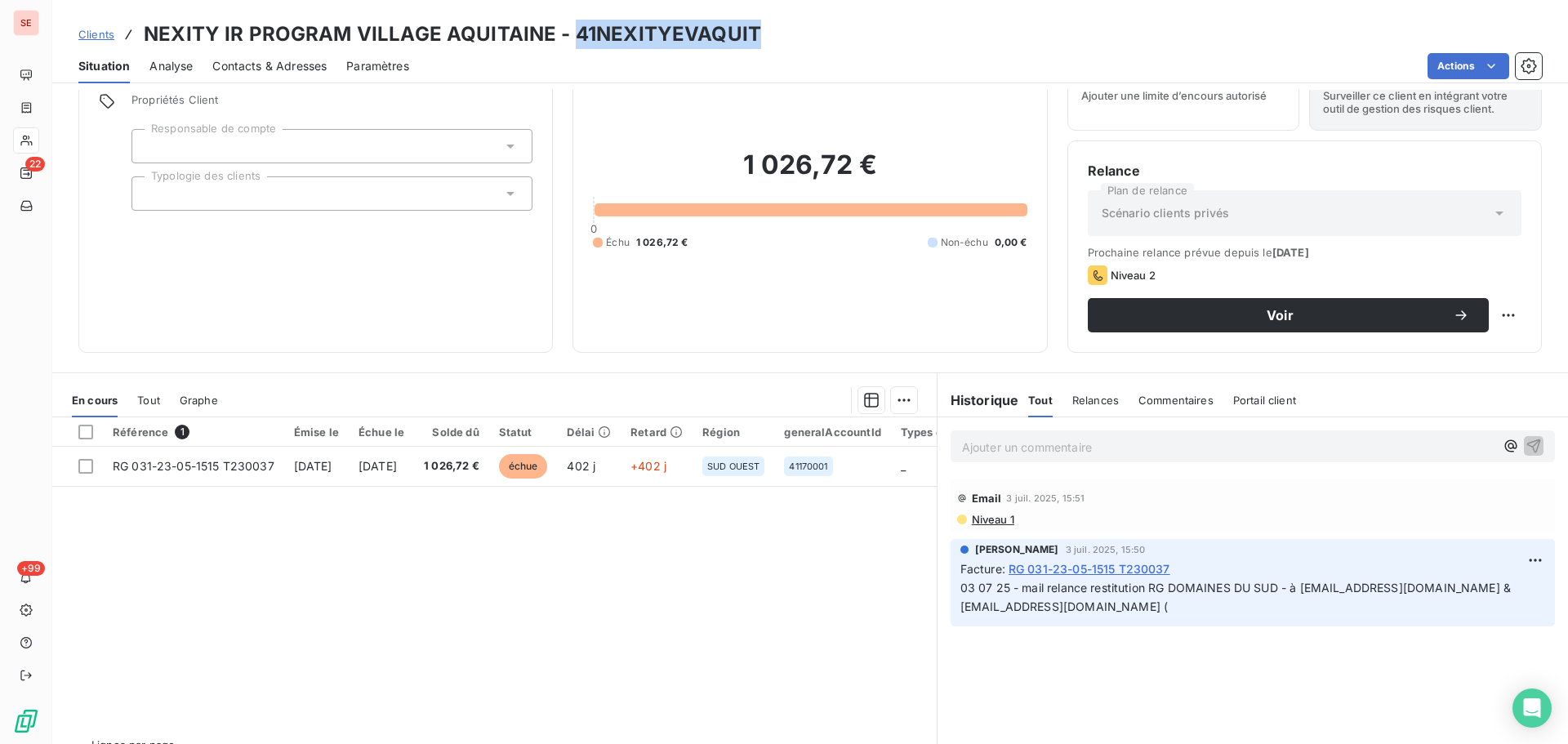
scroll to position [111, 0]
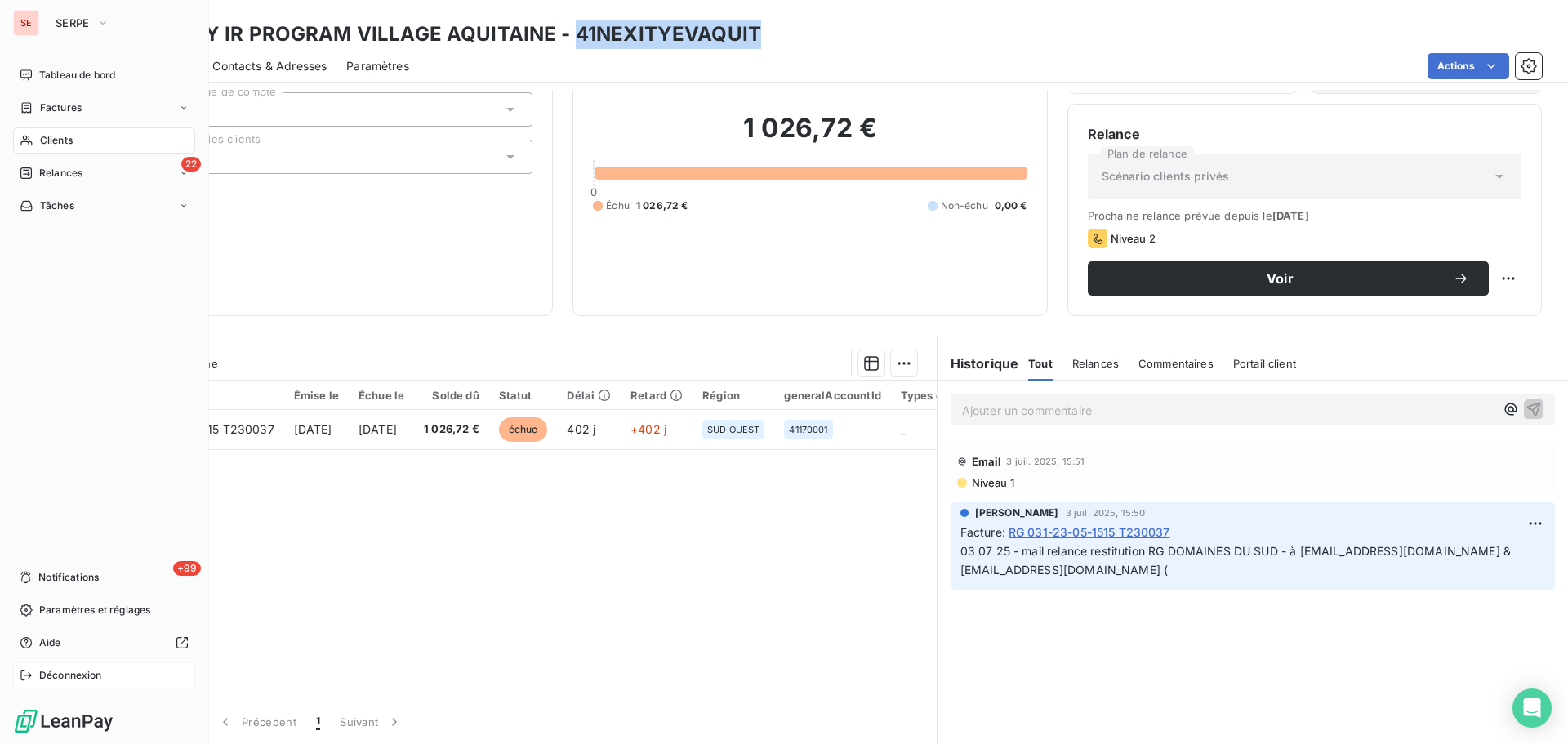
click at [72, 674] on span "Déconnexion" at bounding box center [70, 675] width 63 height 15
